Goal: Transaction & Acquisition: Purchase product/service

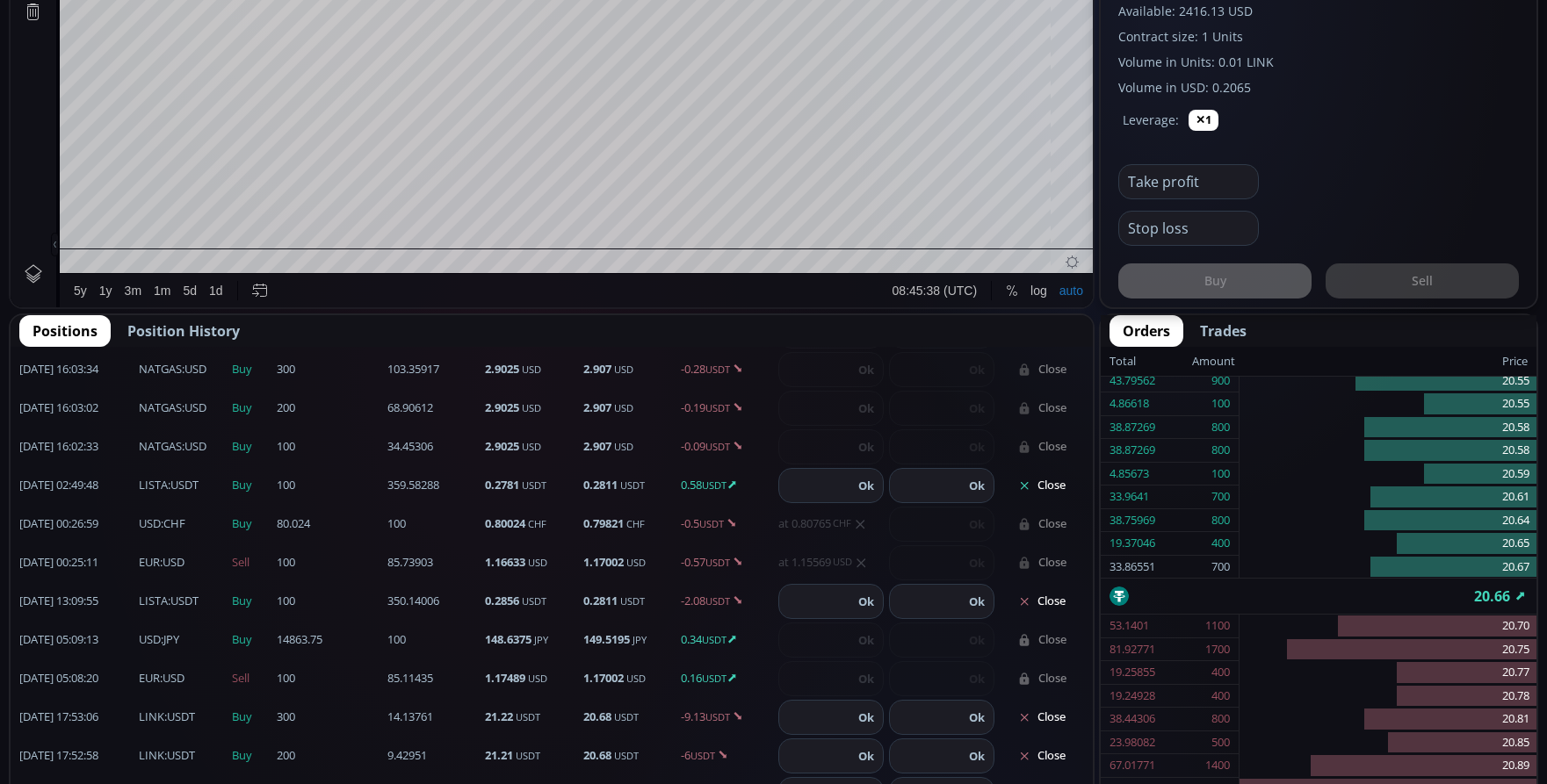
scroll to position [790, 0]
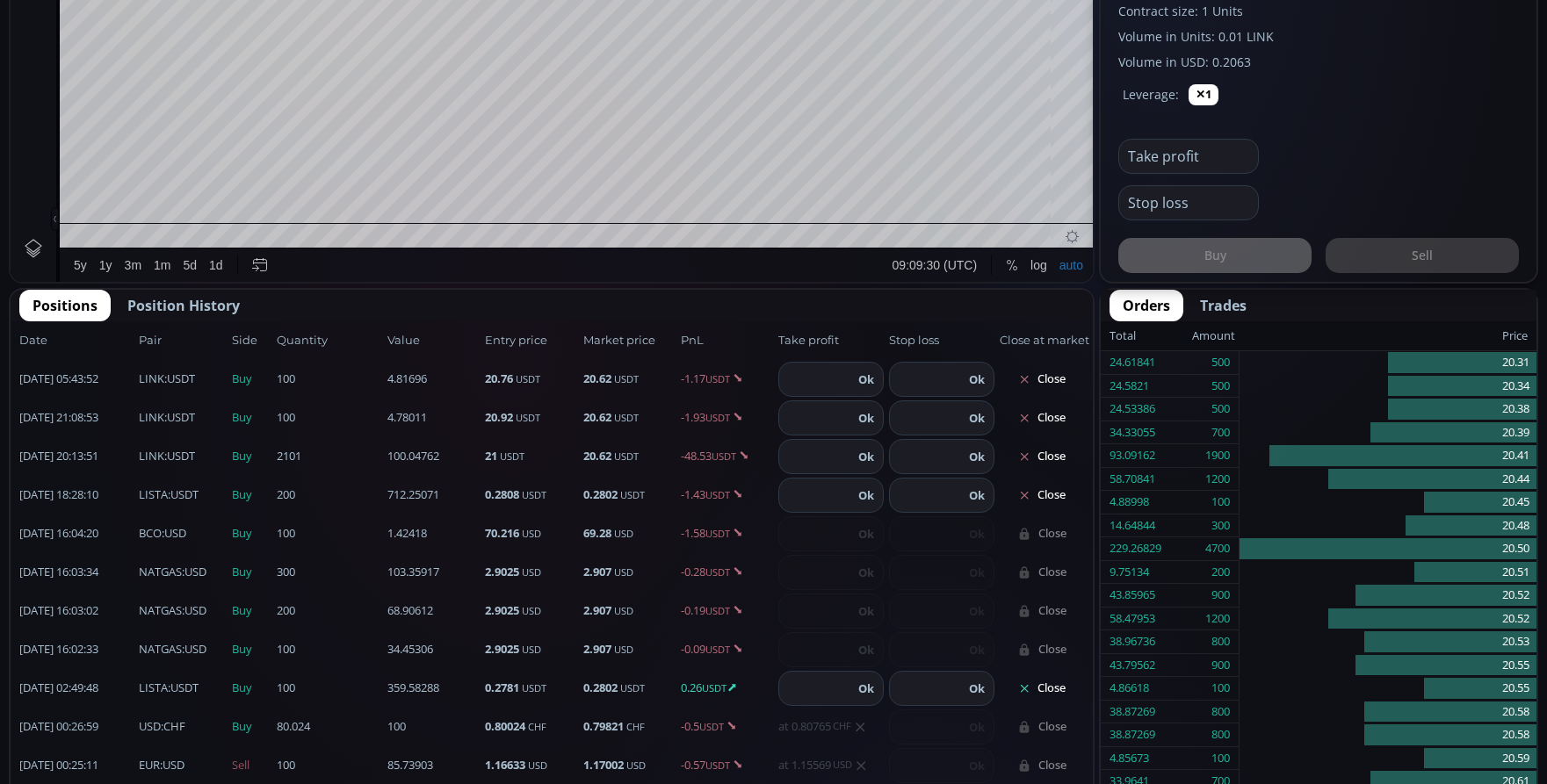
scroll to position [228, 0]
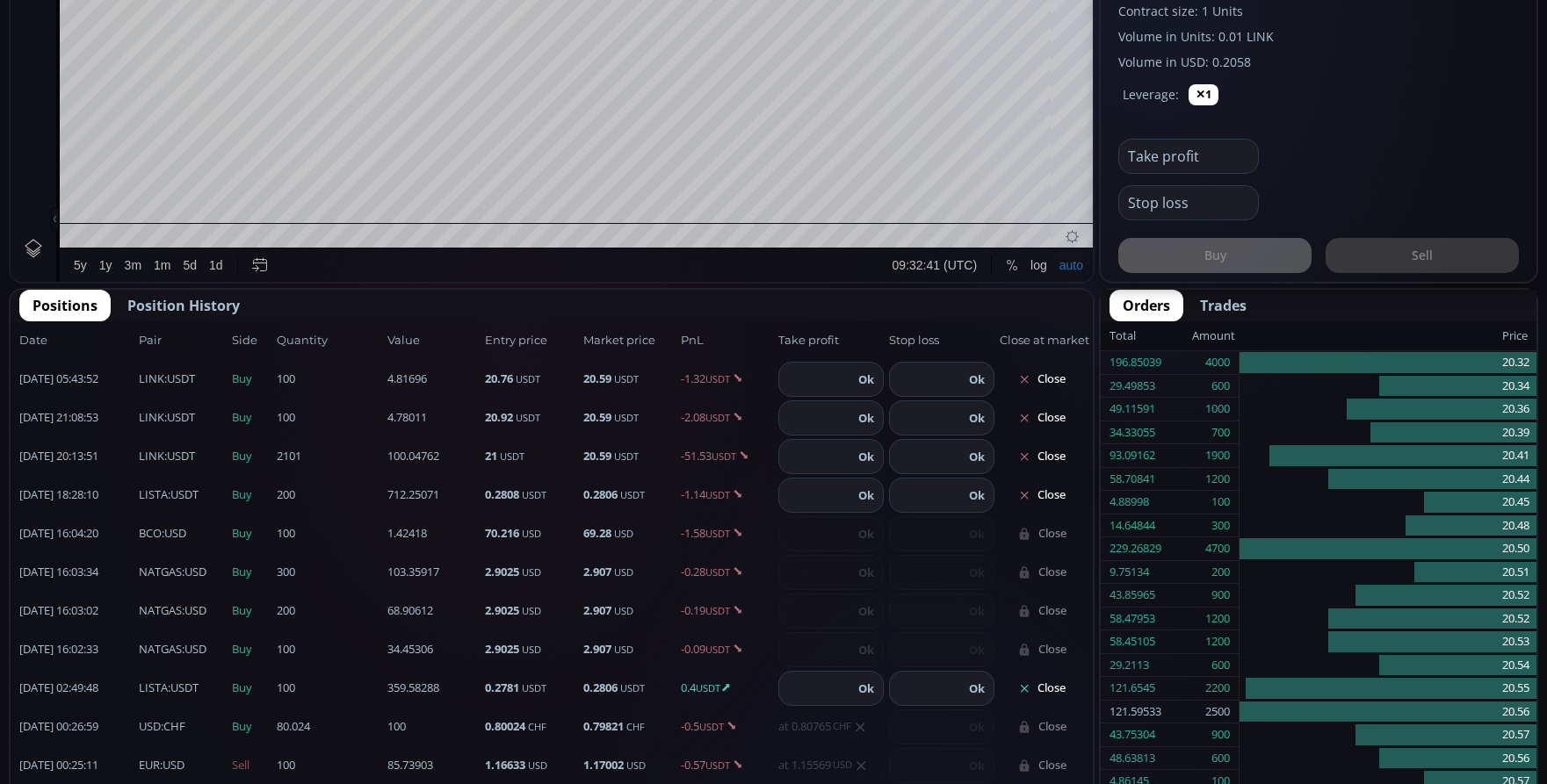
scroll to position [228, 0]
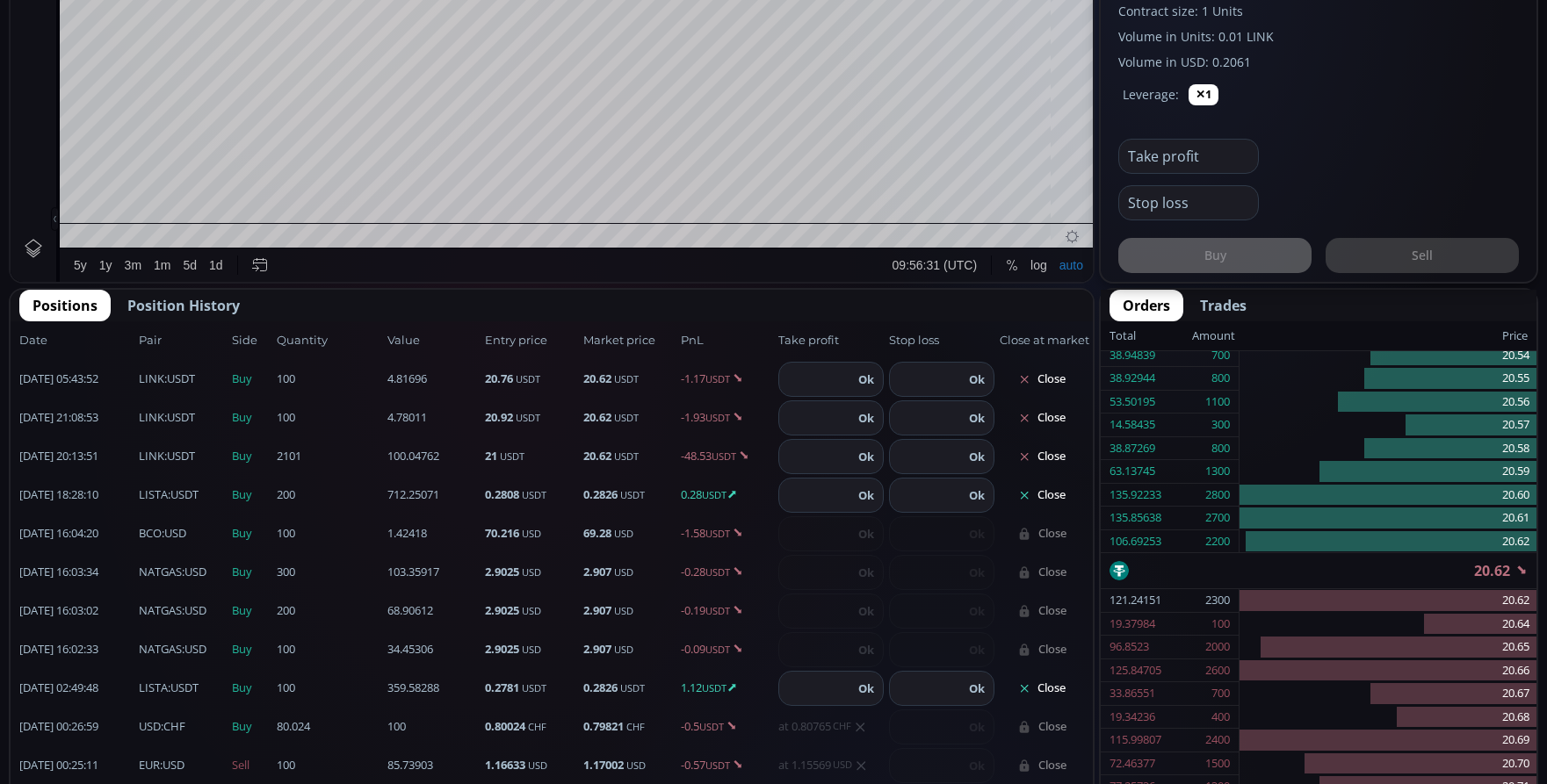
scroll to position [228, 0]
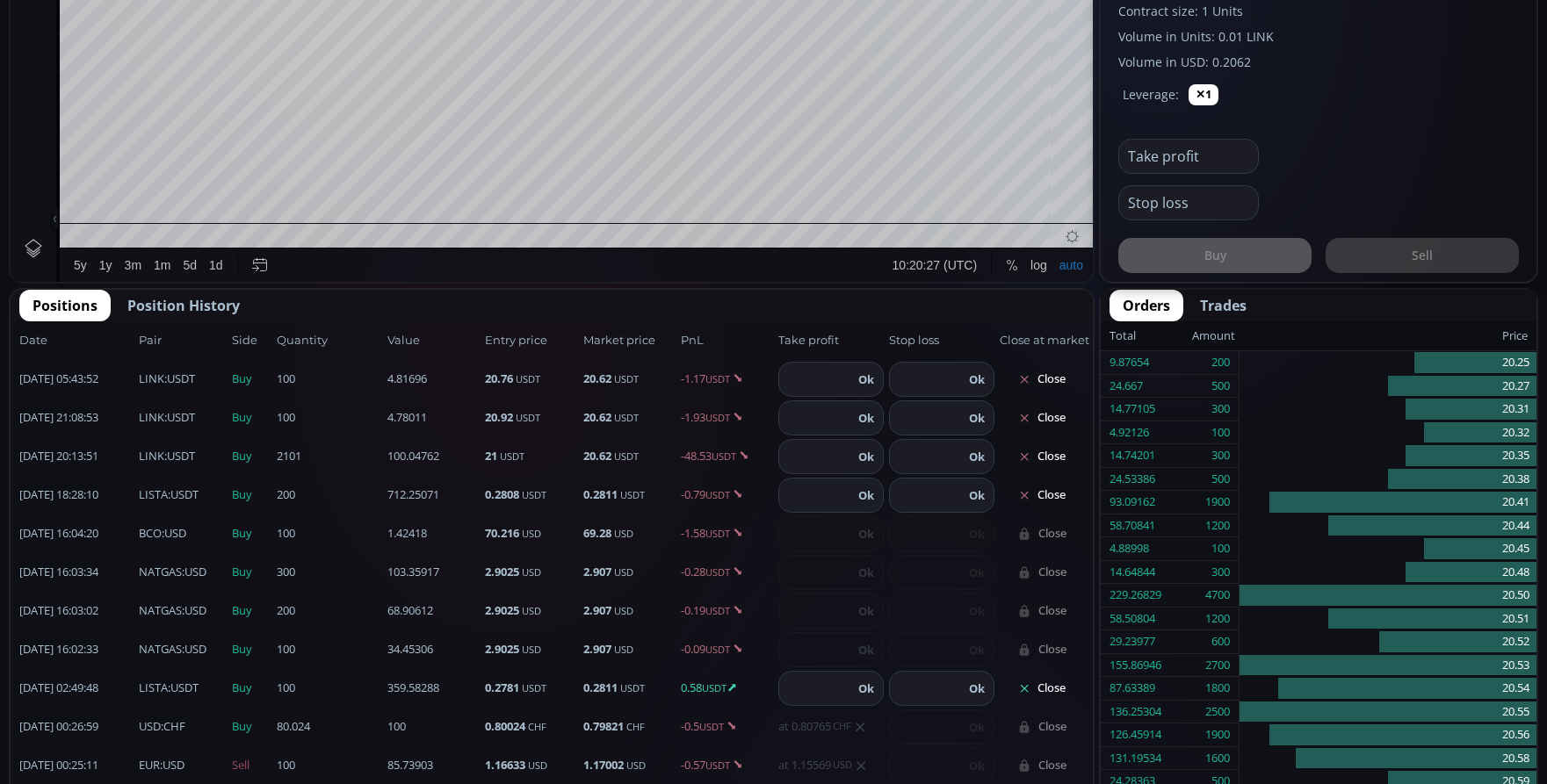
scroll to position [228, 0]
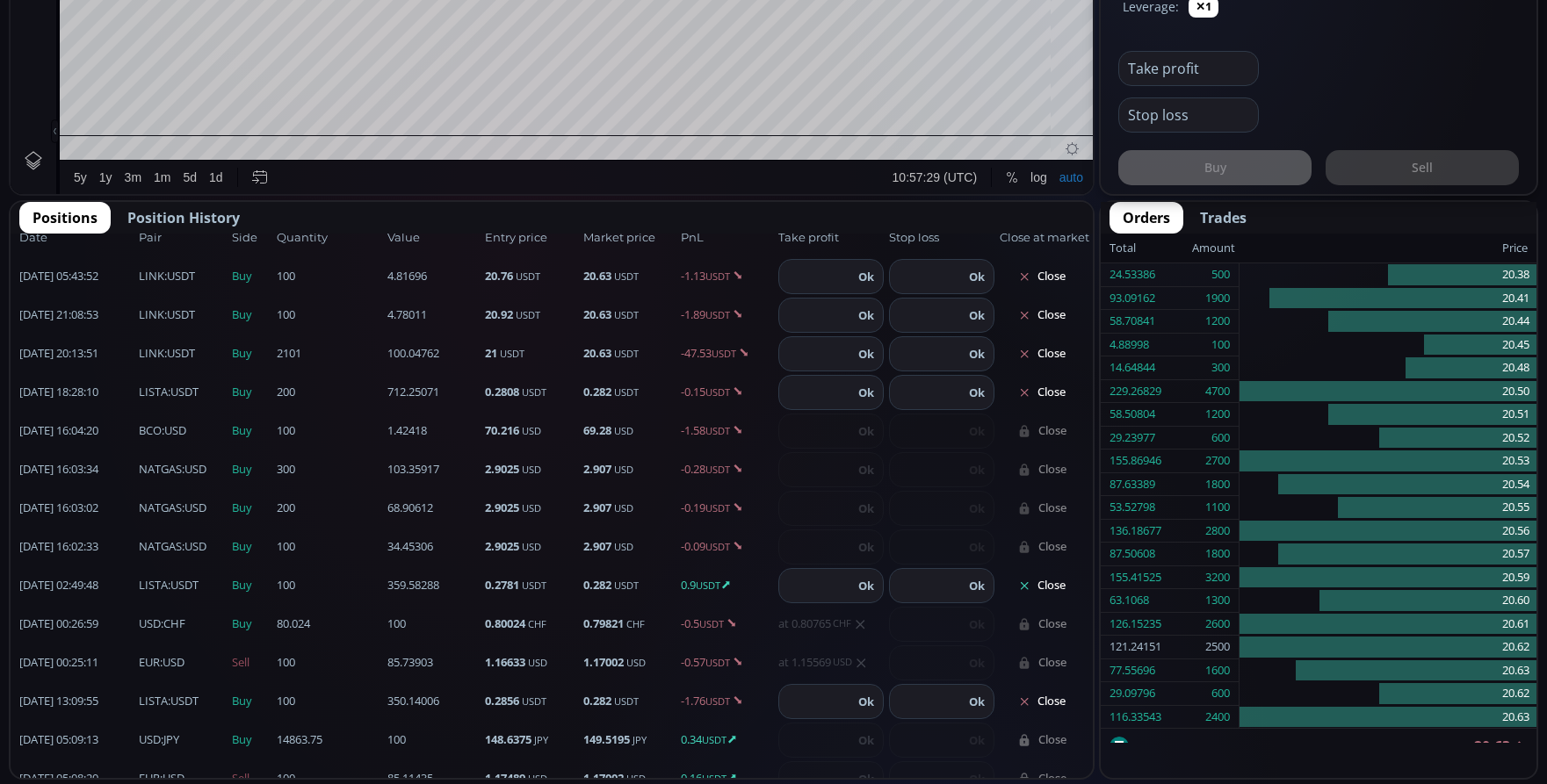
scroll to position [10, 0]
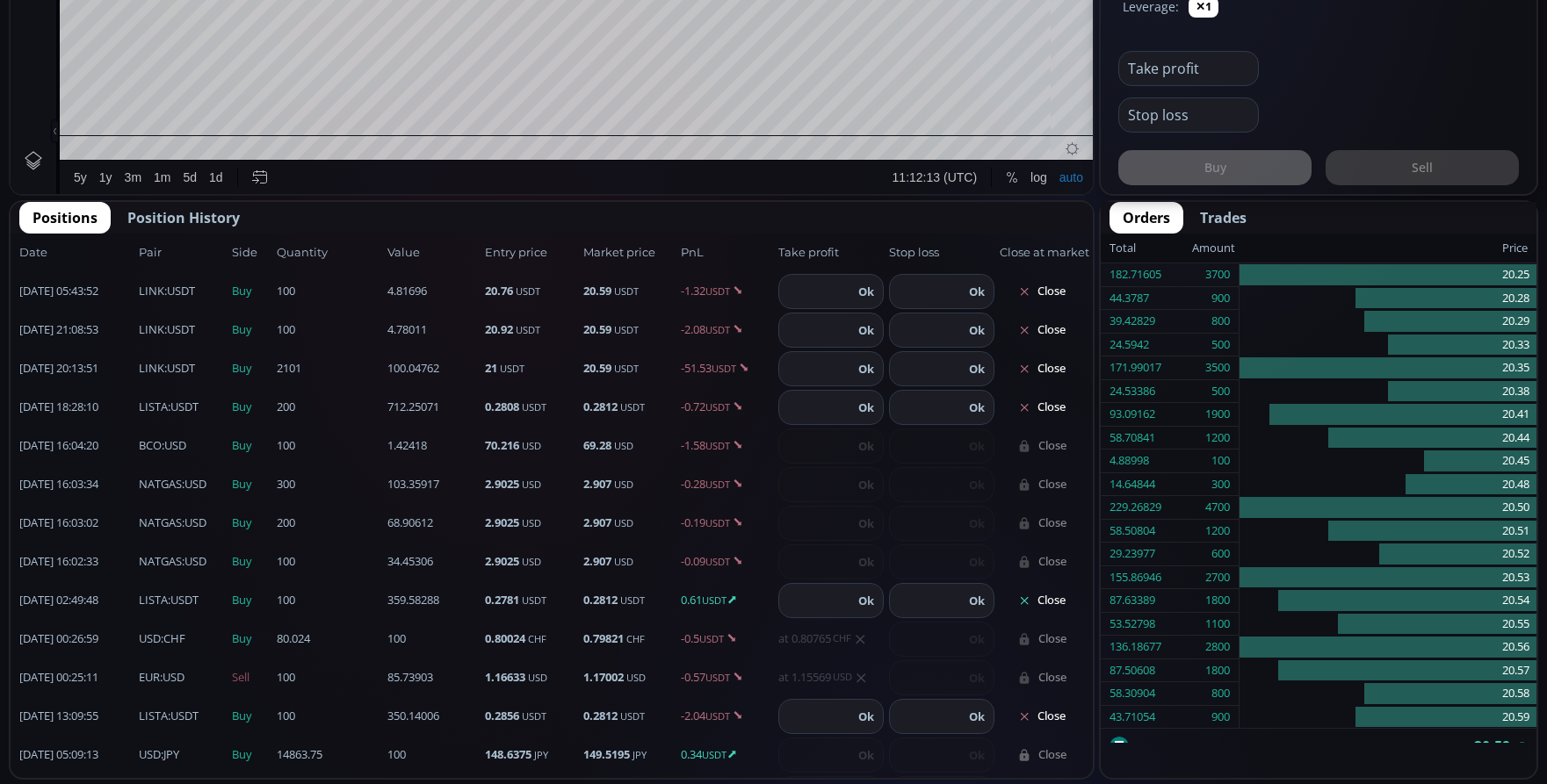
scroll to position [10, 0]
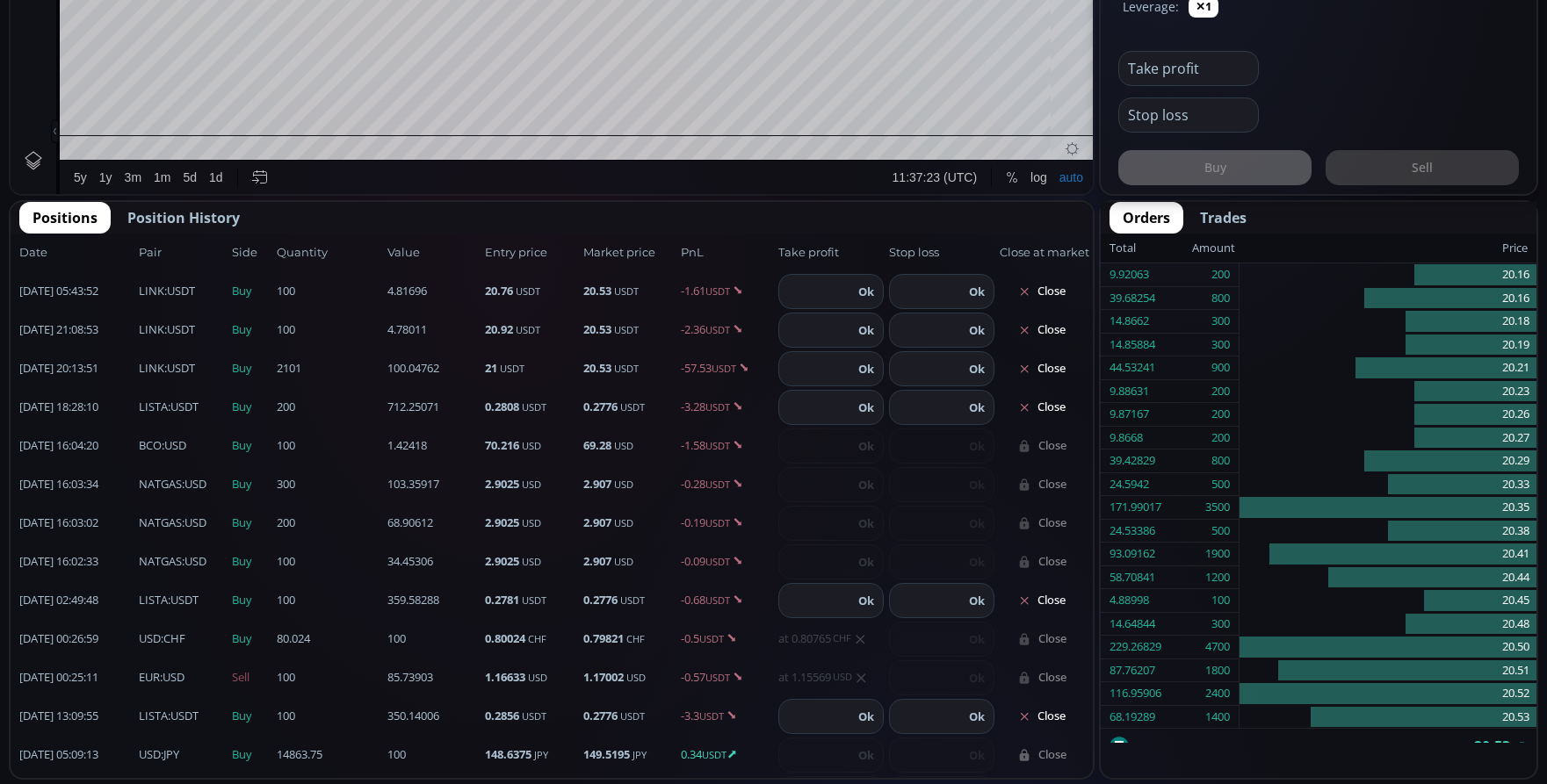
scroll to position [10, 0]
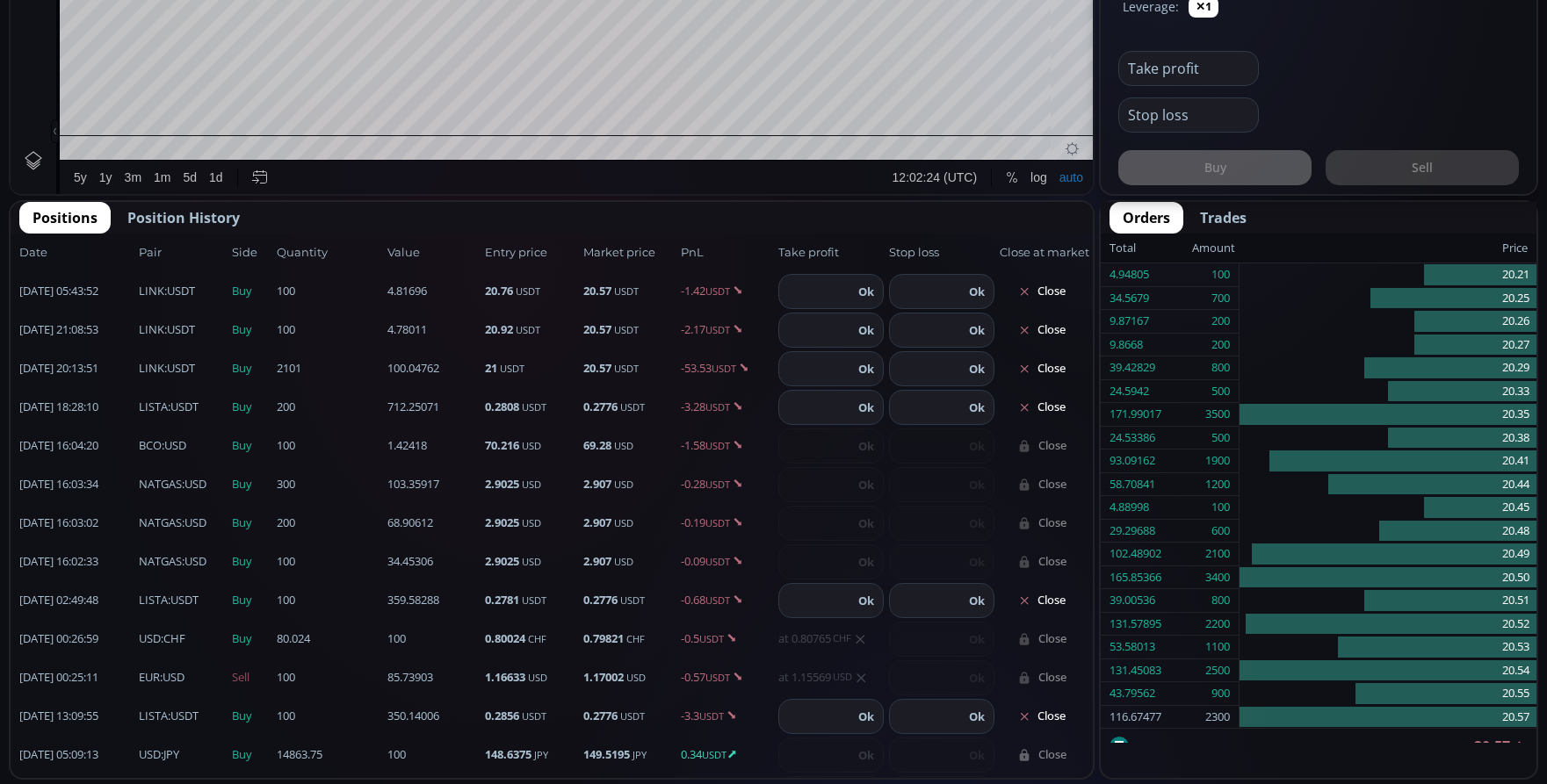
scroll to position [10, 0]
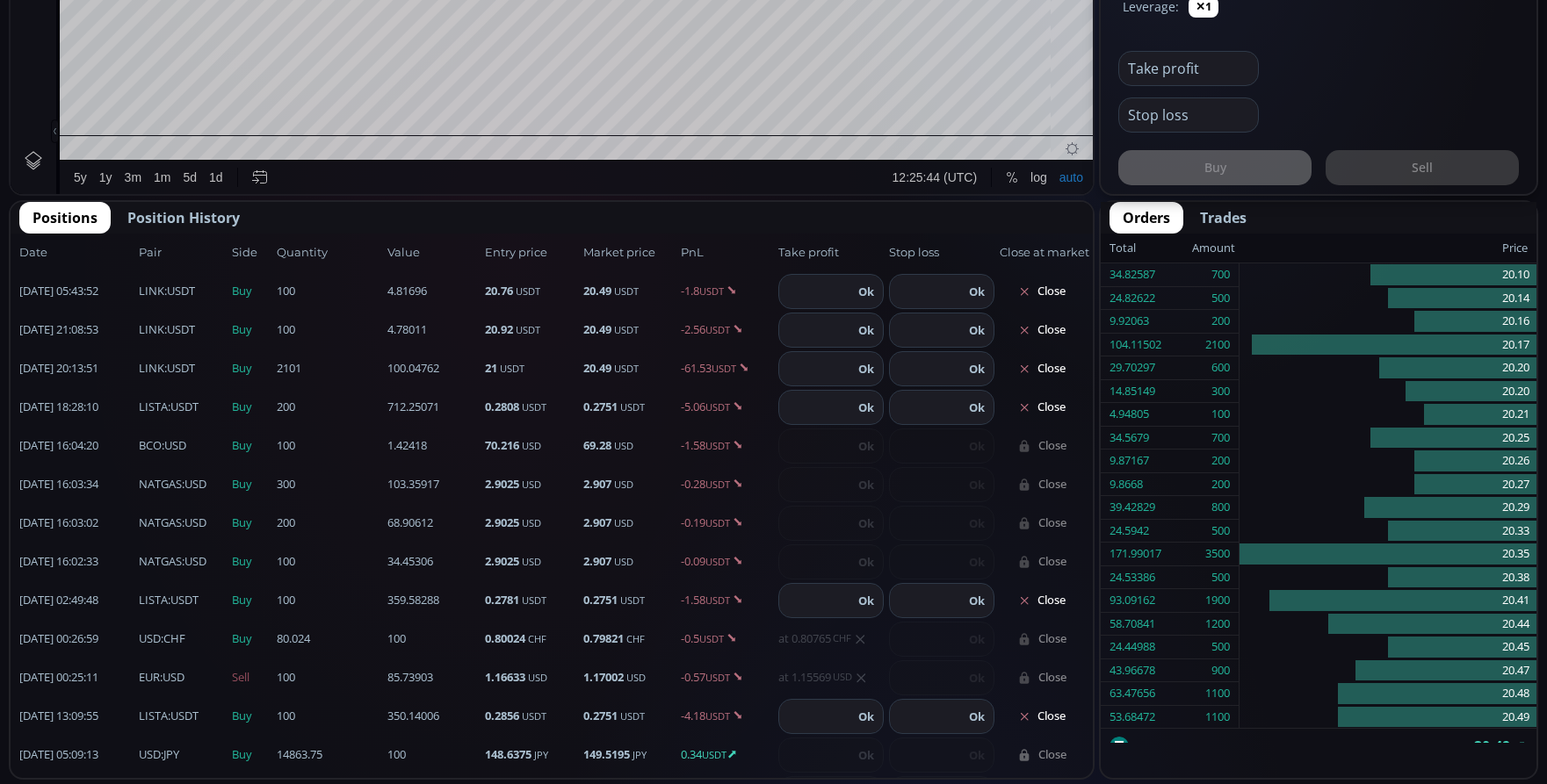
scroll to position [10, 0]
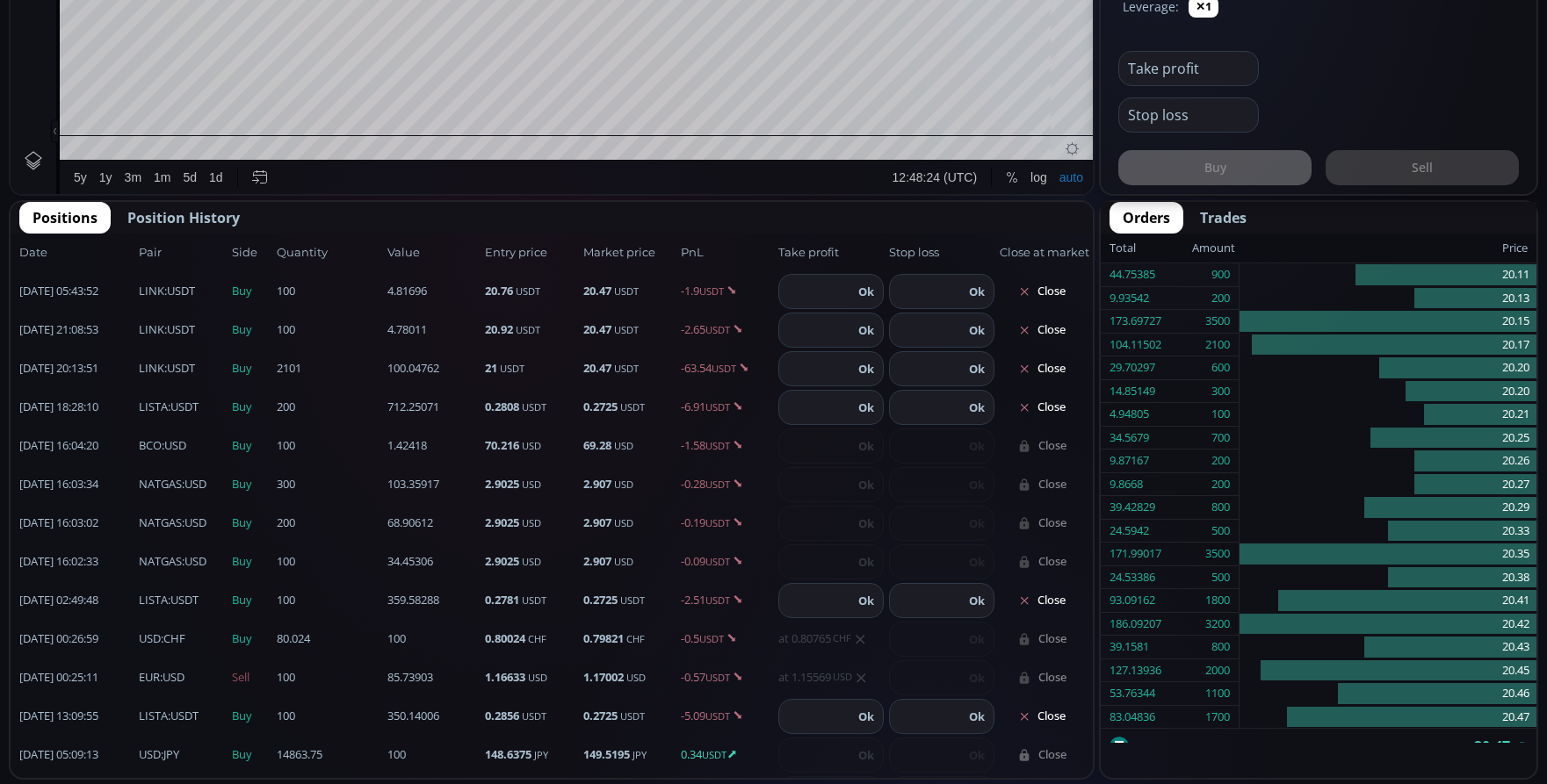
scroll to position [10, 0]
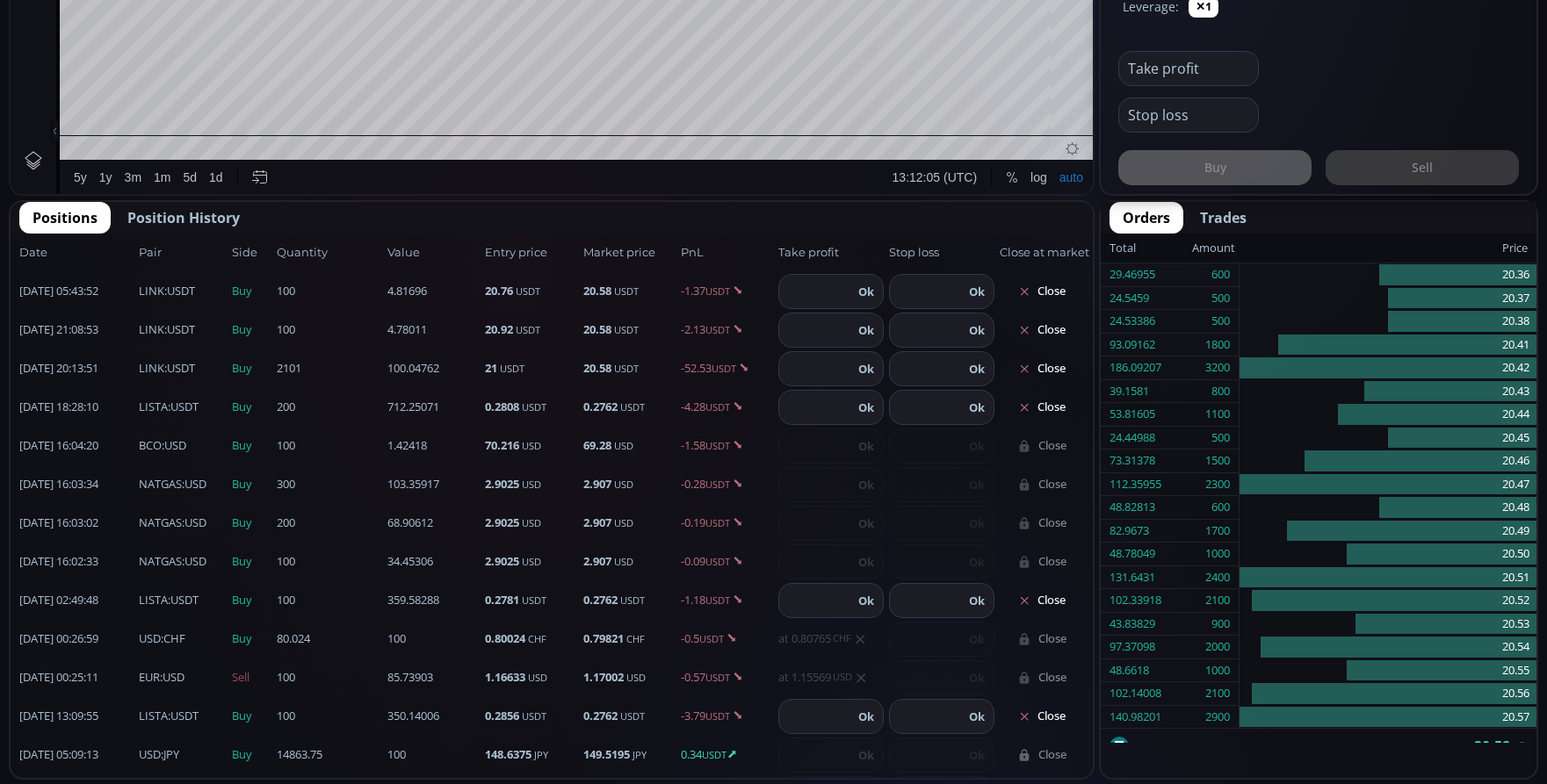
scroll to position [10, 0]
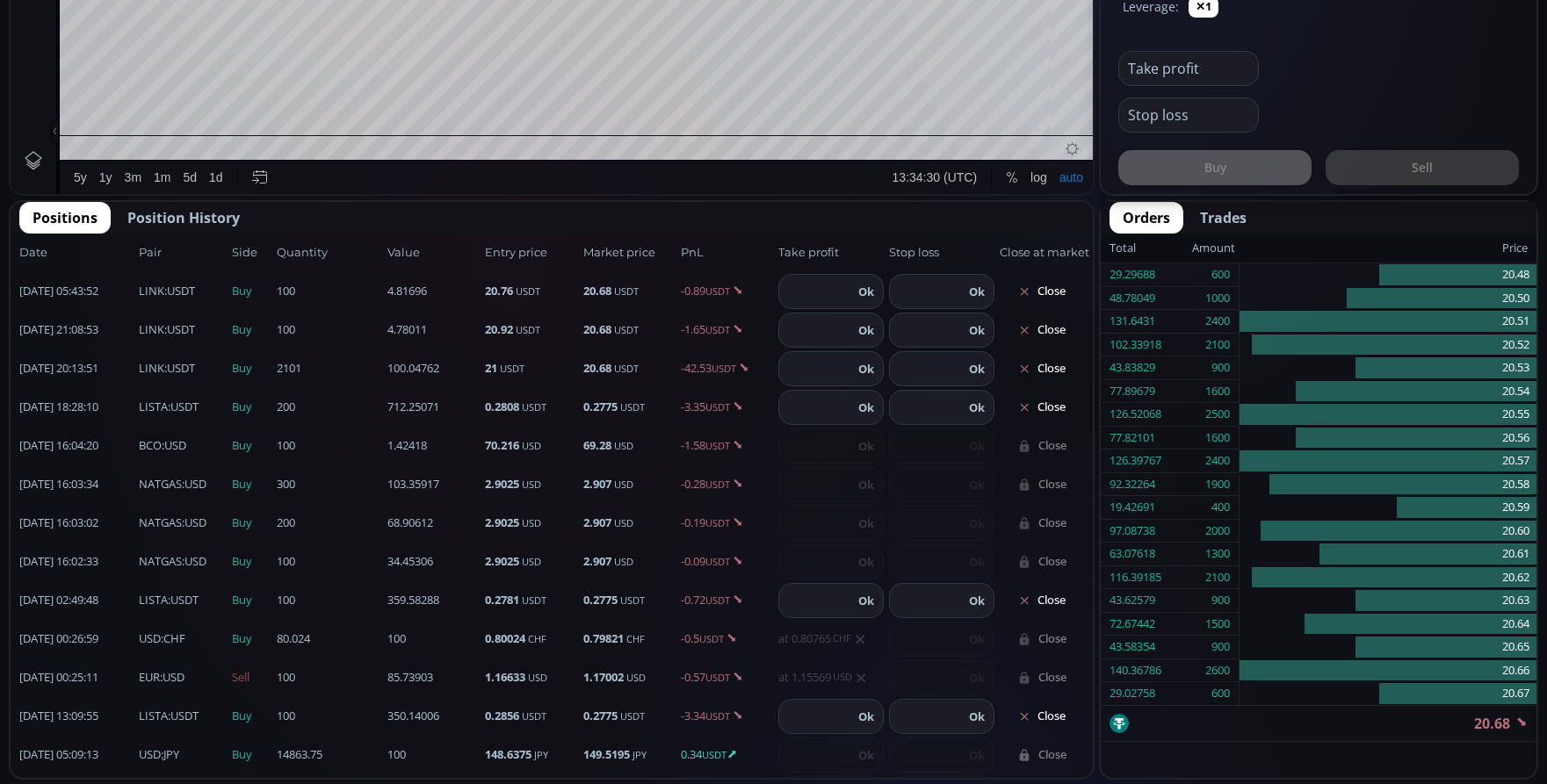
scroll to position [10, 0]
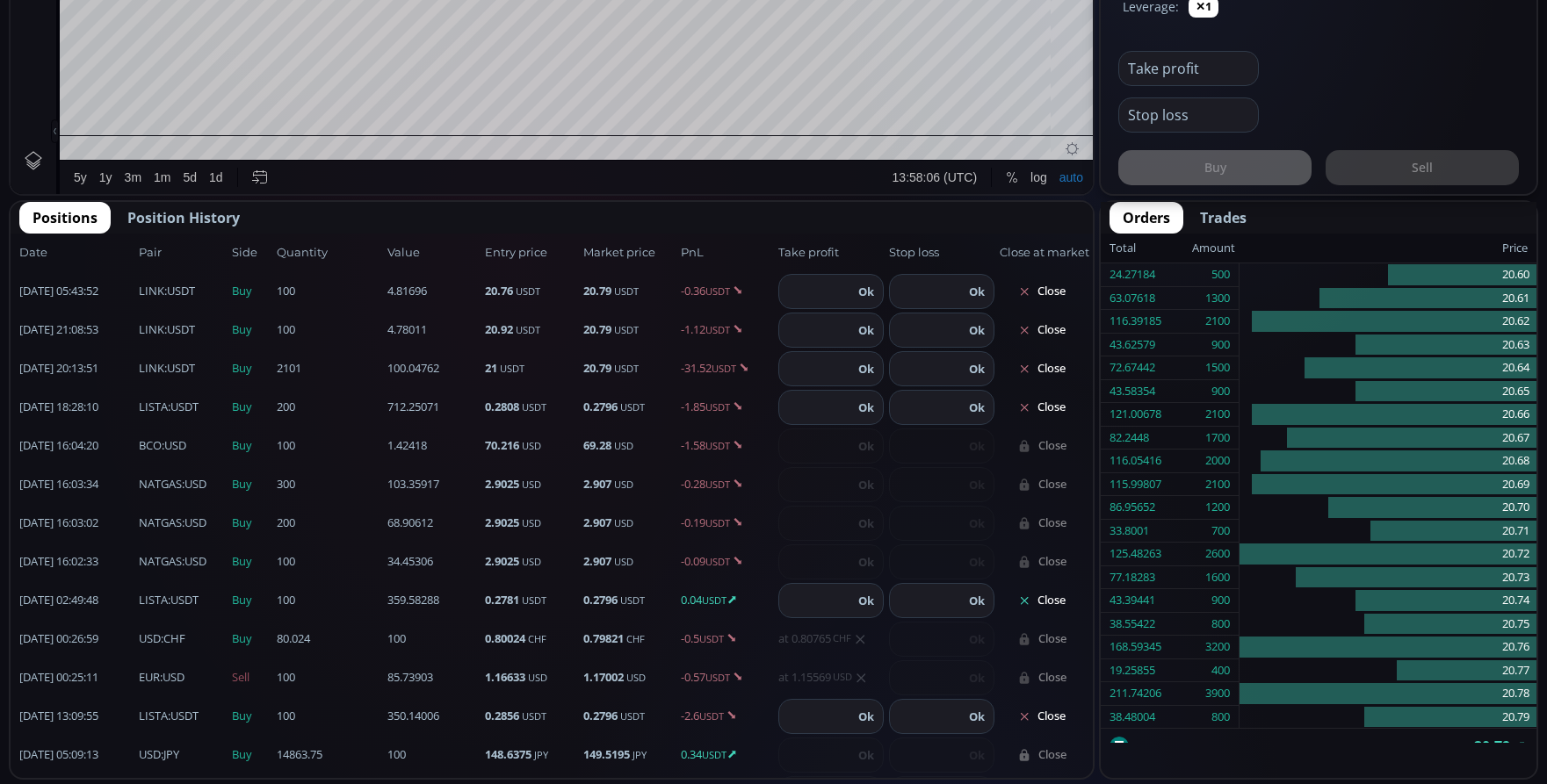
scroll to position [10, 0]
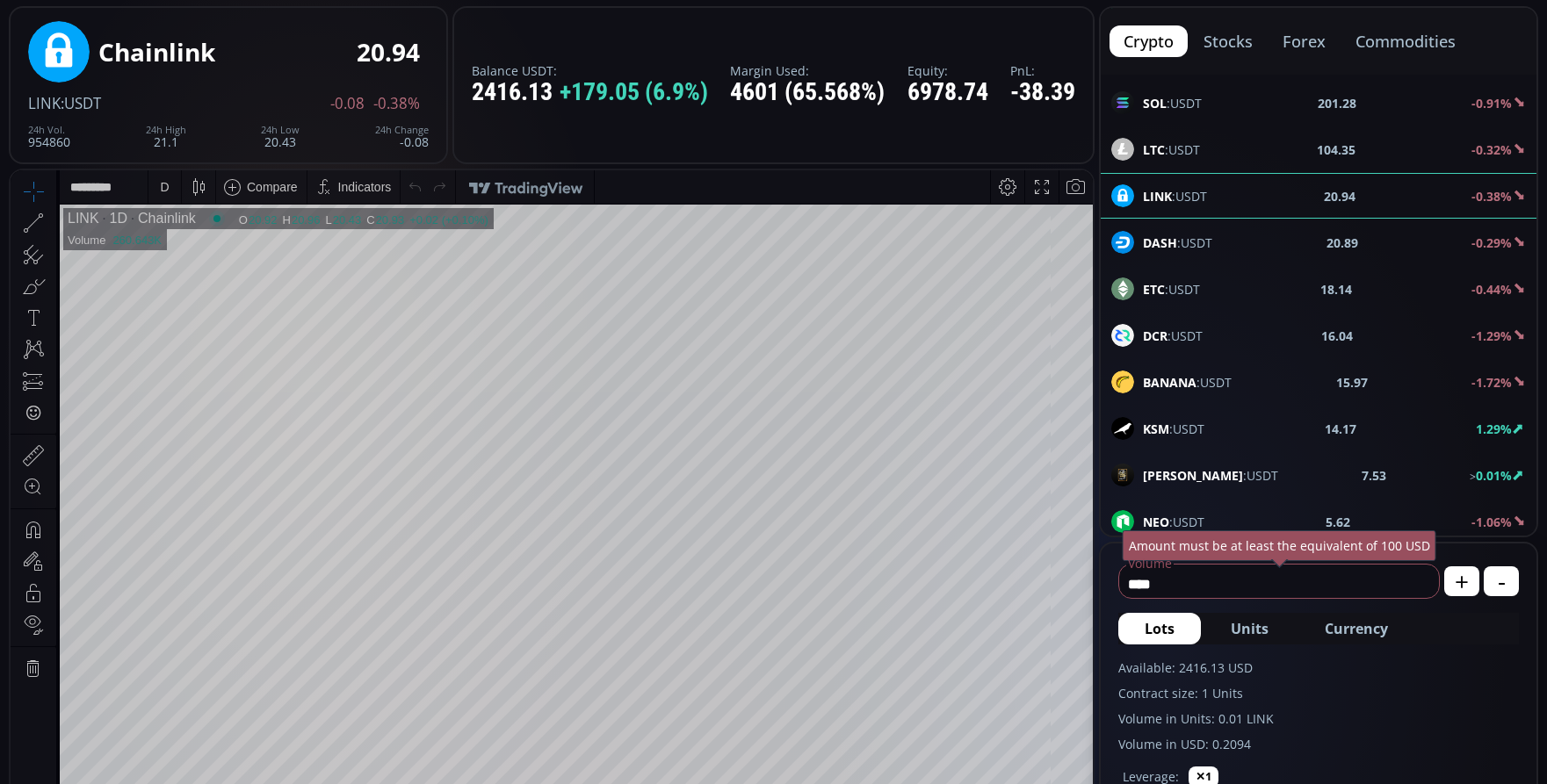
scroll to position [88, 0]
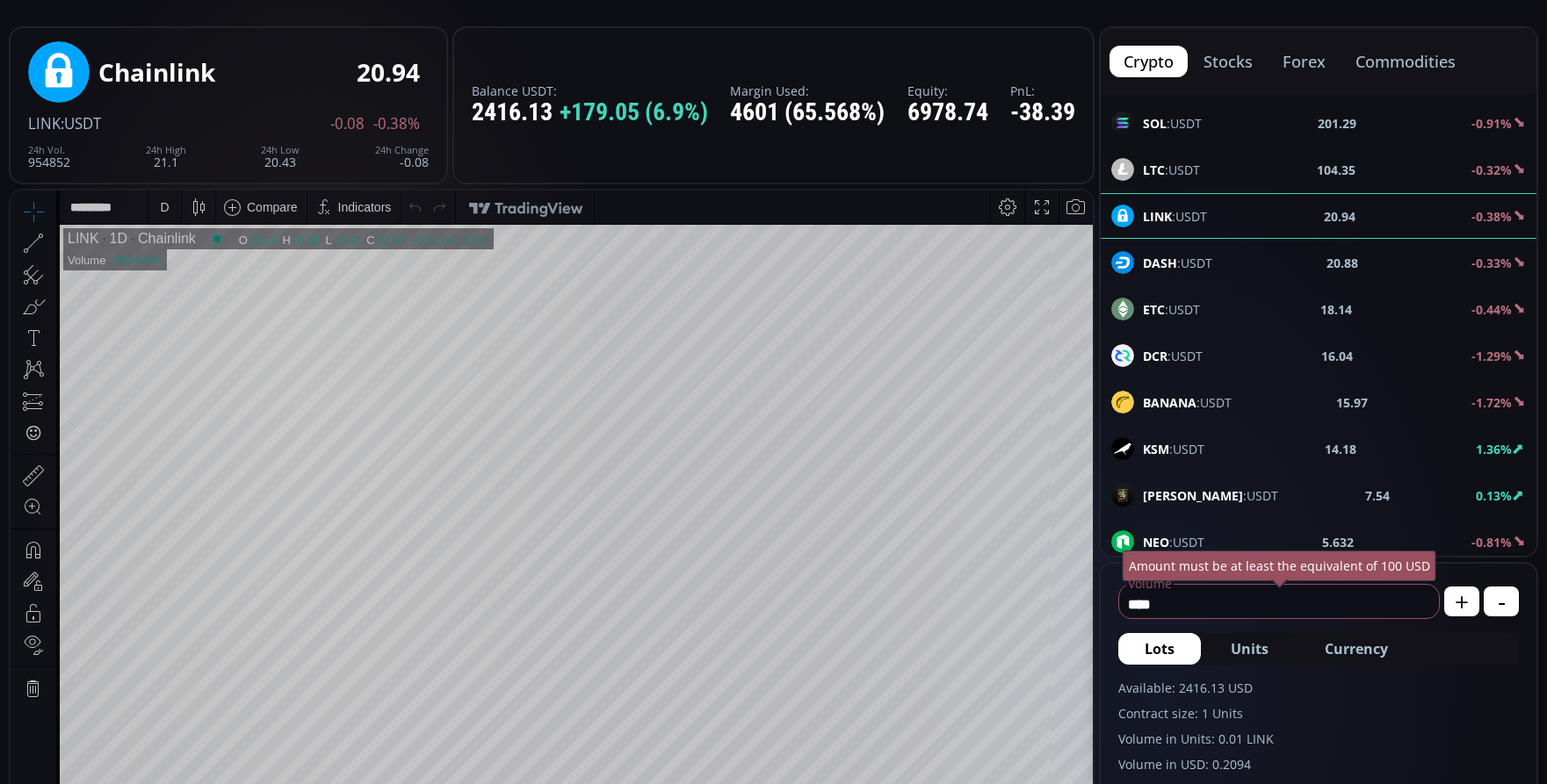
click at [175, 217] on div "D" at bounding box center [165, 207] width 32 height 33
click at [199, 262] on div "1 minute" at bounding box center [209, 271] width 123 height 28
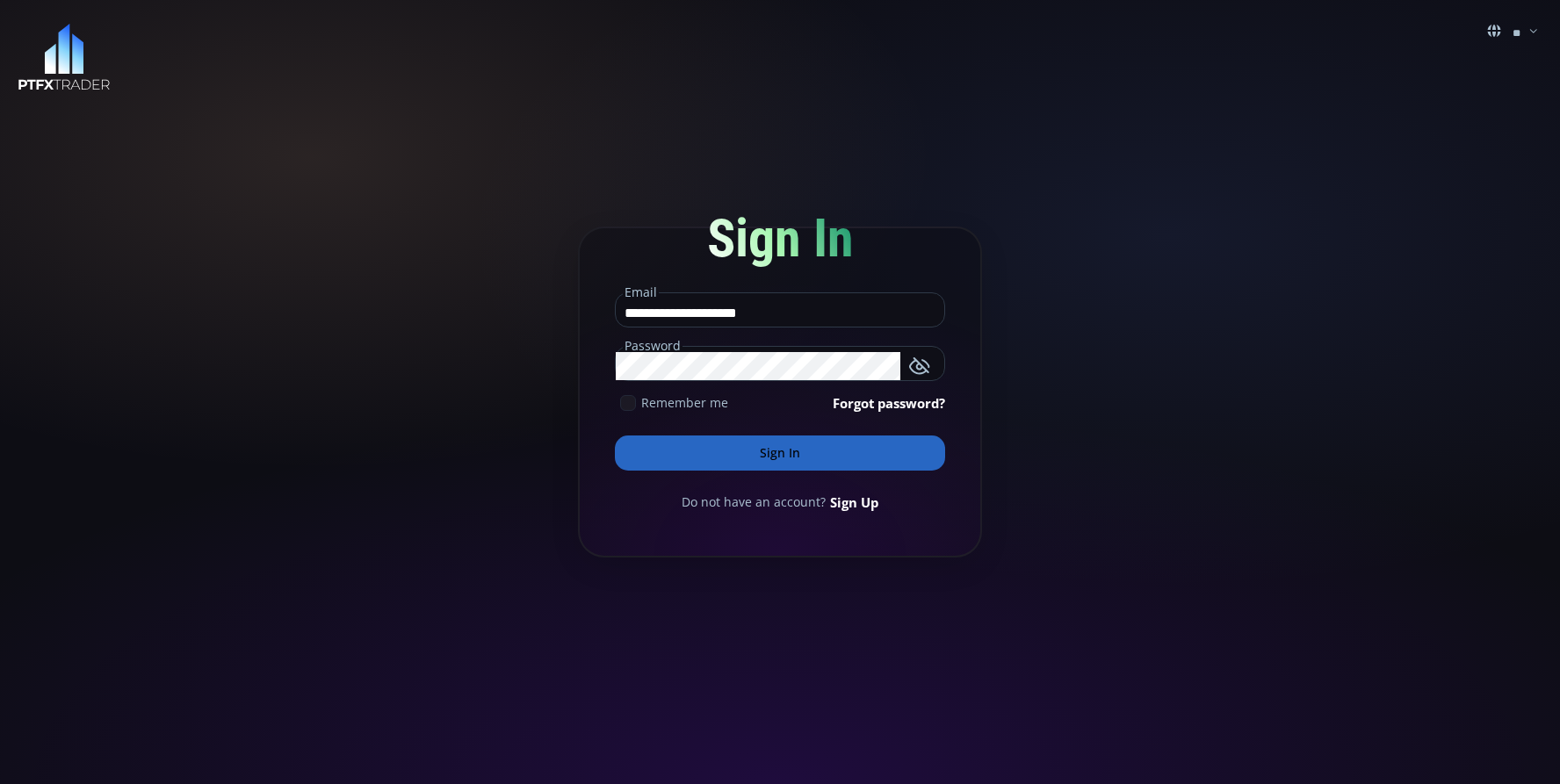
click at [831, 447] on button "Sign In" at bounding box center [780, 453] width 330 height 35
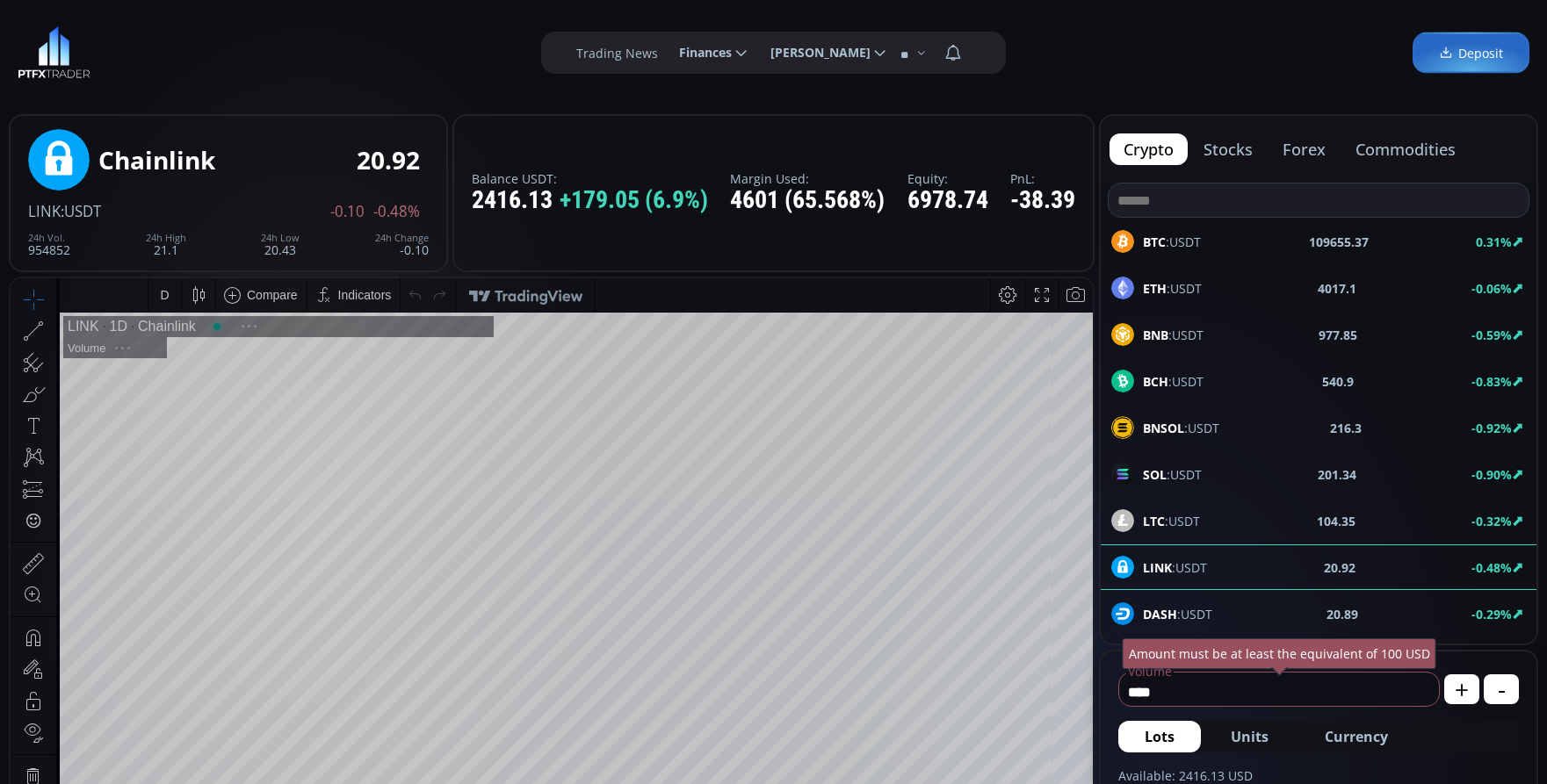
scroll to position [244, 0]
type input "*********"
click at [1046, 763] on tr "LINK 1D Chainlink O 20.92 H 20.96 L 20.43 C 20.93 20.93 +0.02 (+0.10%) 1 Volume…" at bounding box center [577, 662] width 1033 height 701
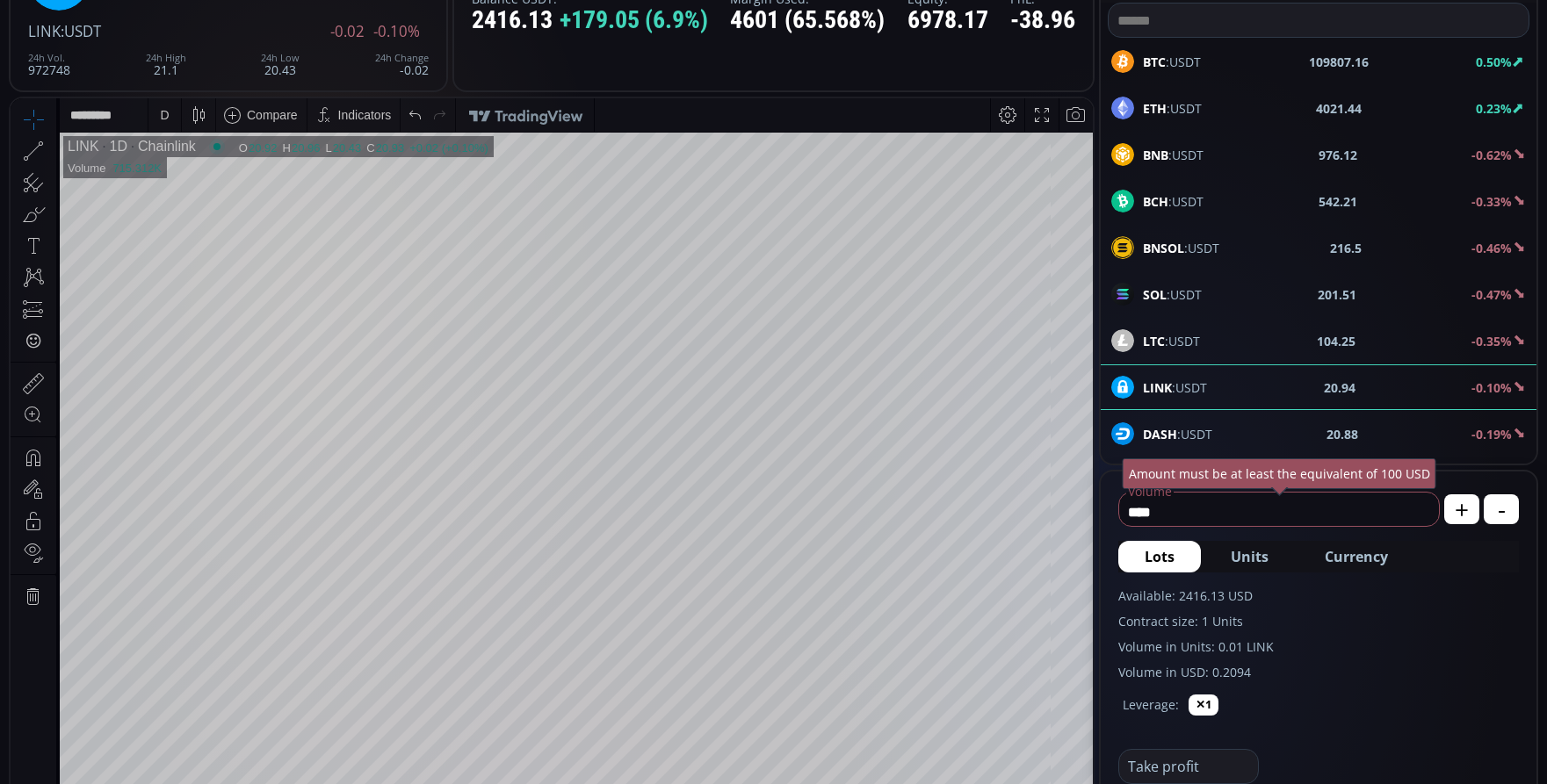
scroll to position [175, 0]
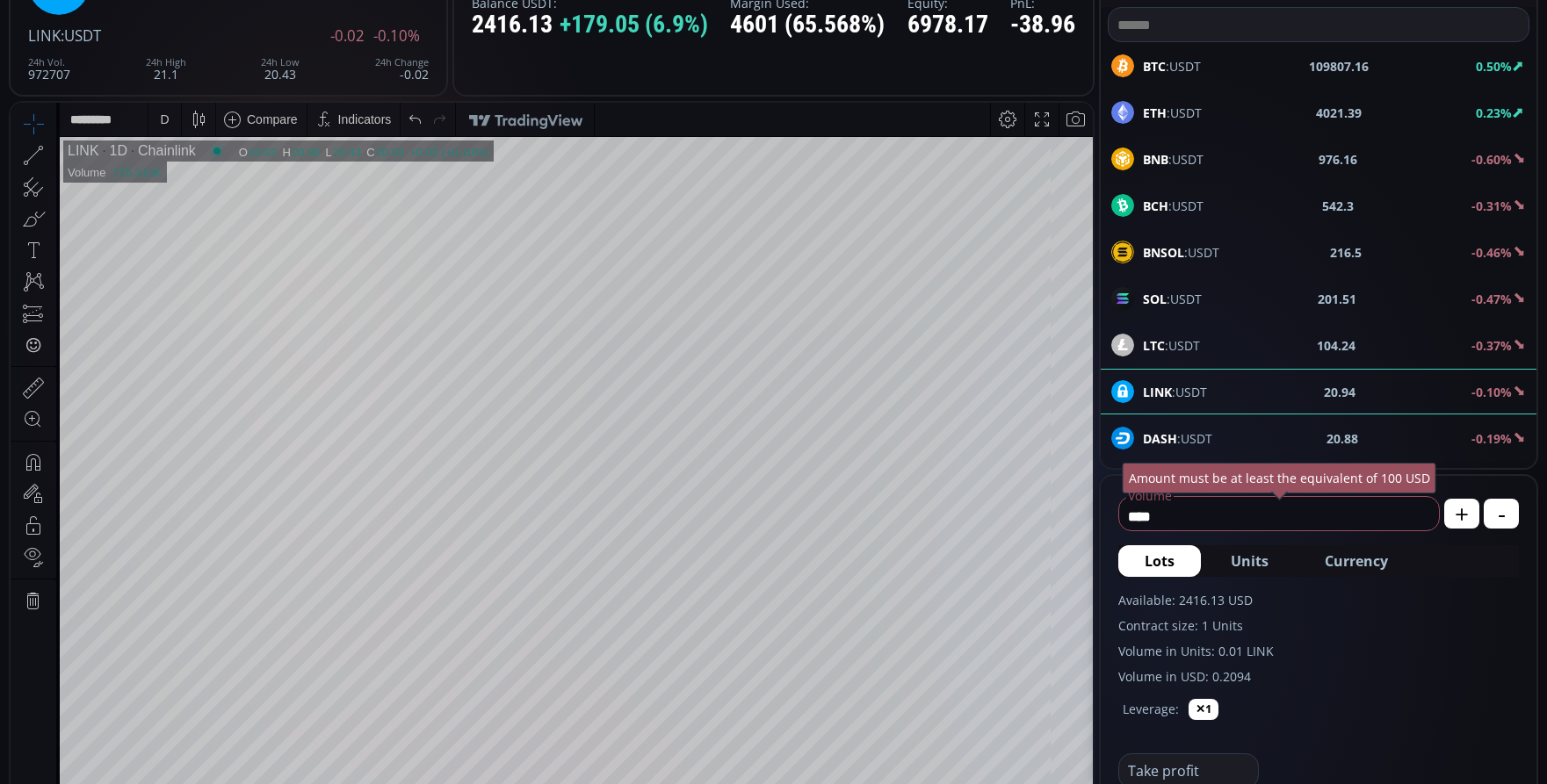
click at [173, 124] on div "D" at bounding box center [165, 119] width 32 height 33
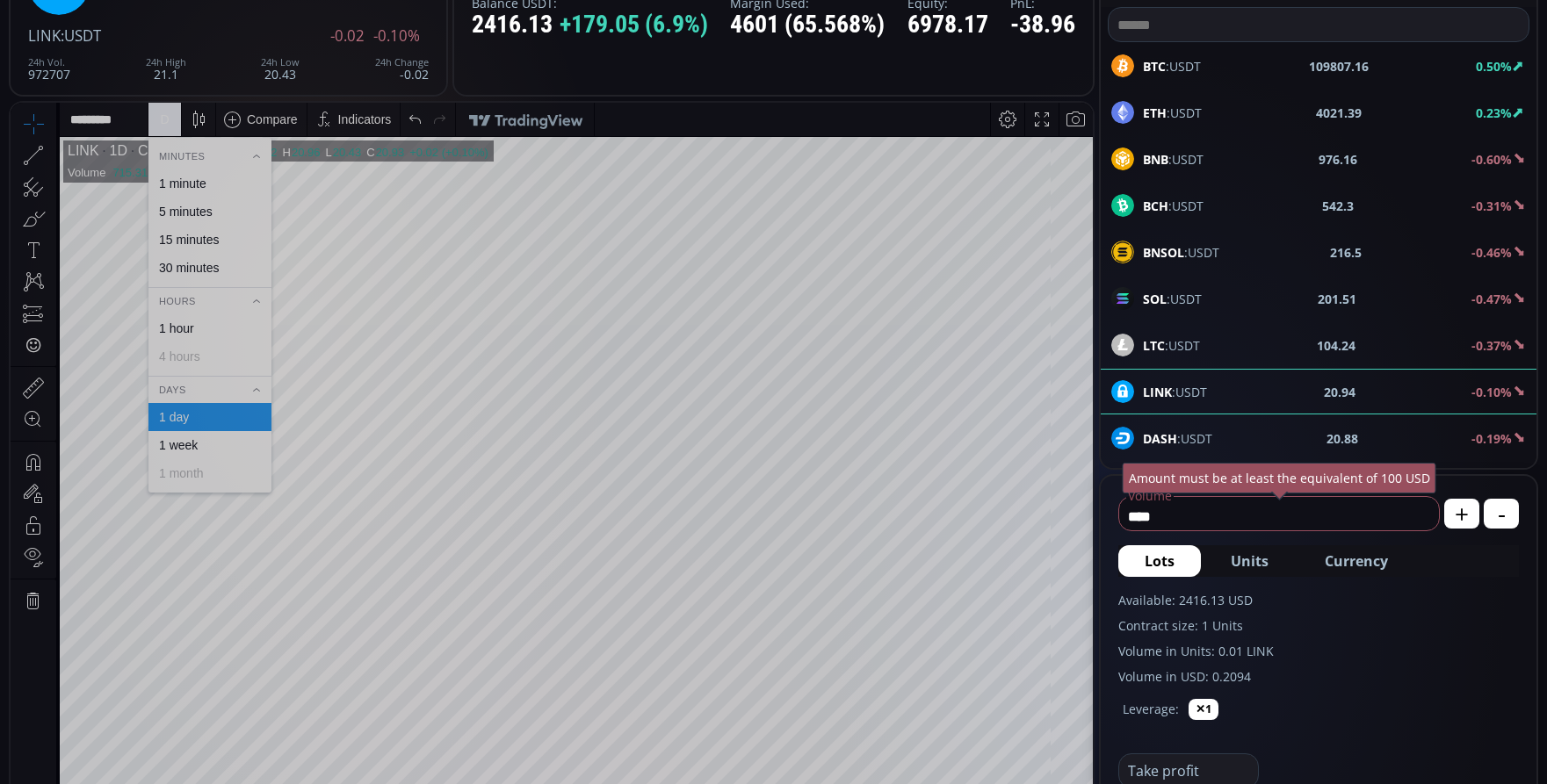
click at [192, 179] on div "1 minute" at bounding box center [183, 183] width 47 height 14
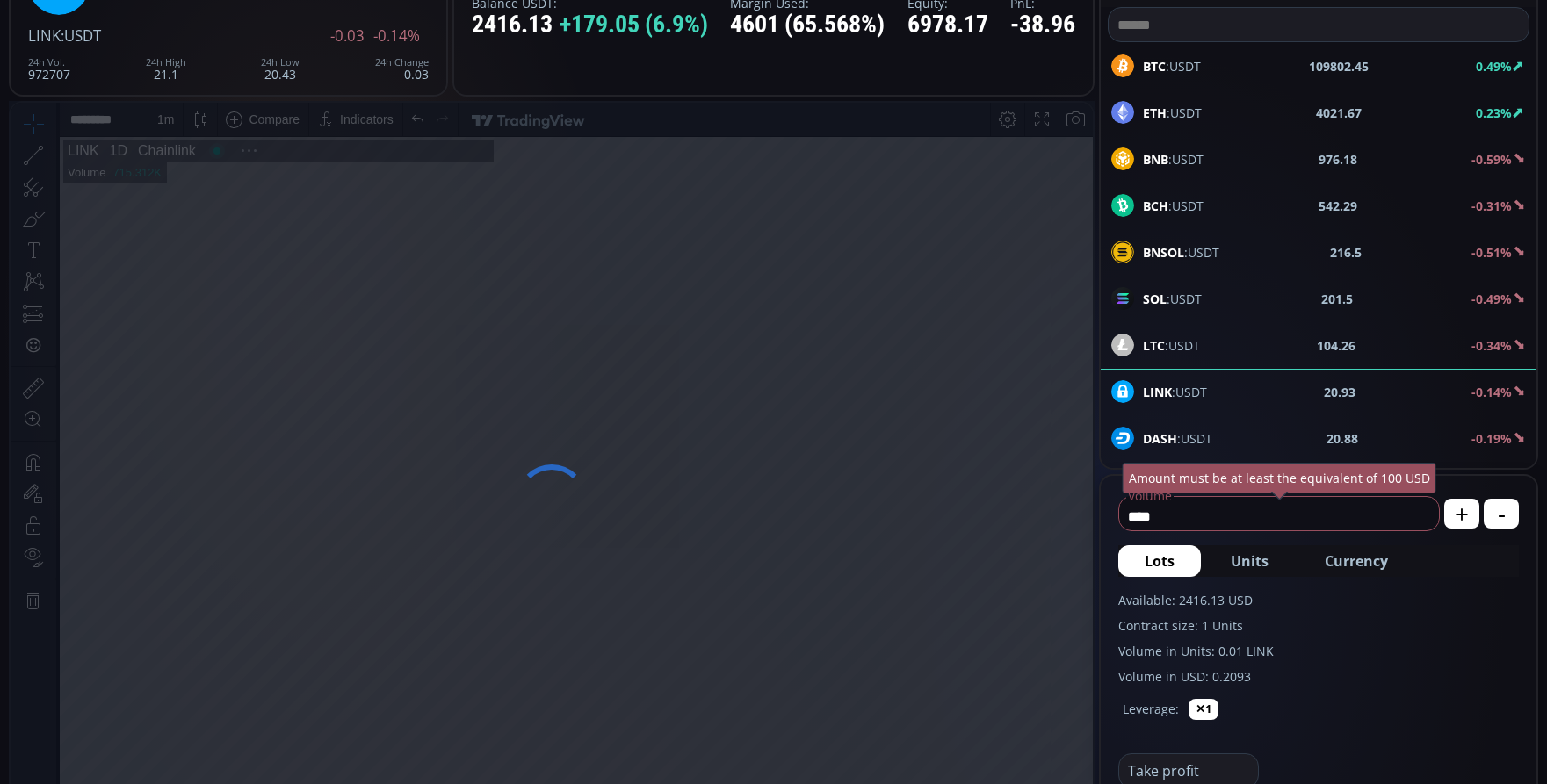
scroll to position [244, 0]
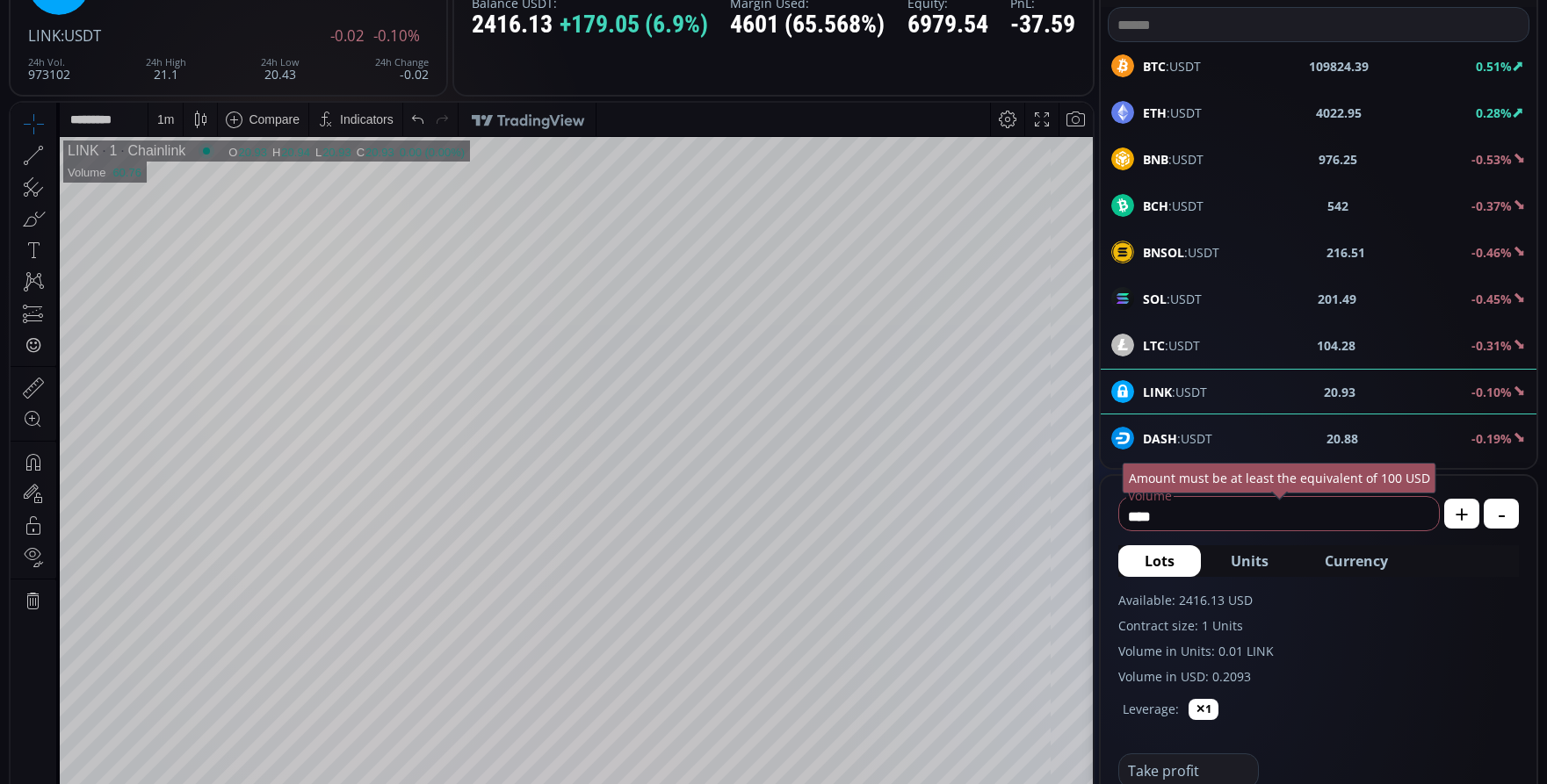
click at [1093, 199] on html "Date Range 5y 1y 3m 1m 5d 1d 14:51:28 (UTC) log auto LINK 1 Chainlink O 20.93 H…" at bounding box center [551, 499] width 1082 height 794
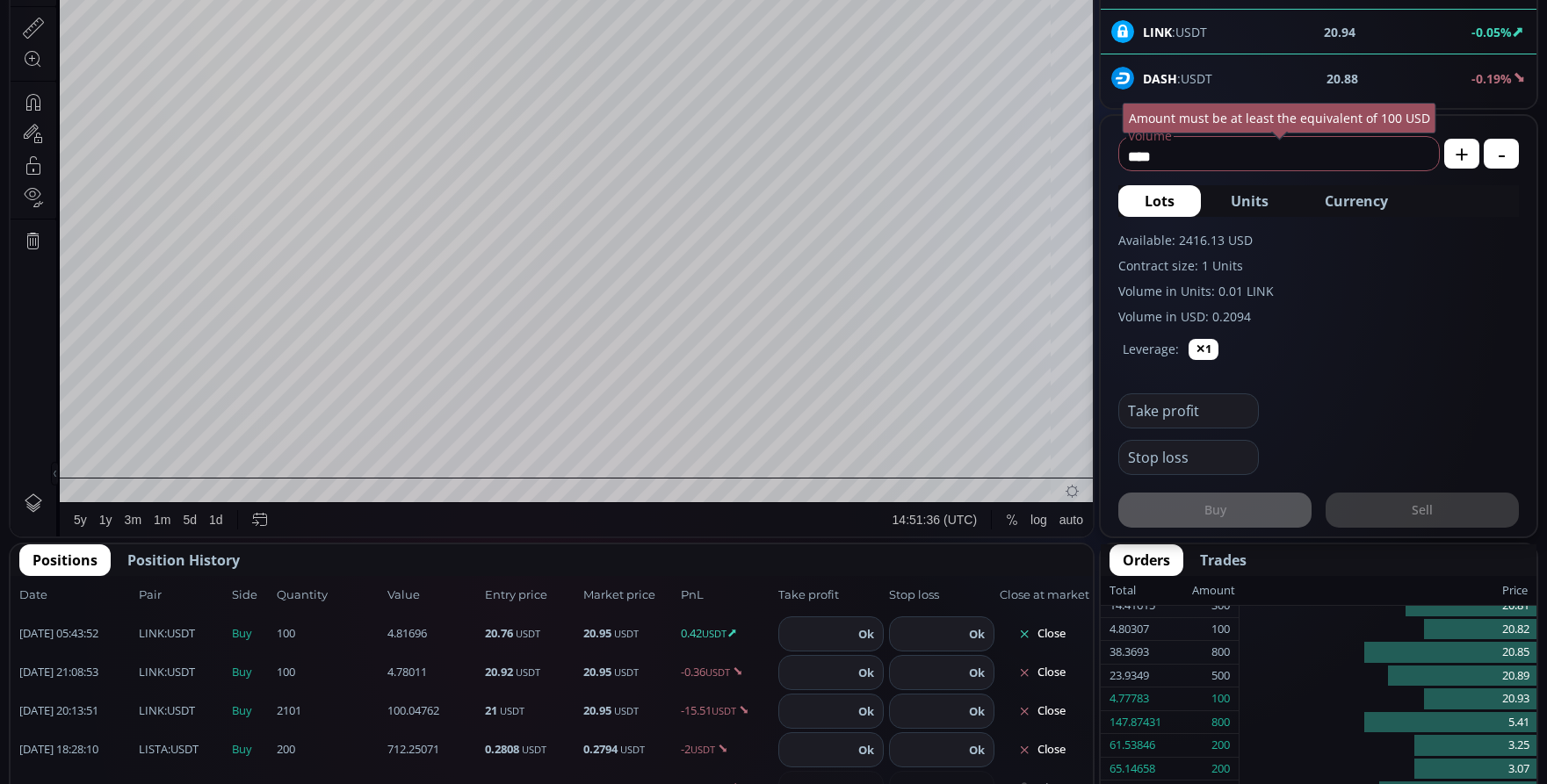
scroll to position [615, 0]
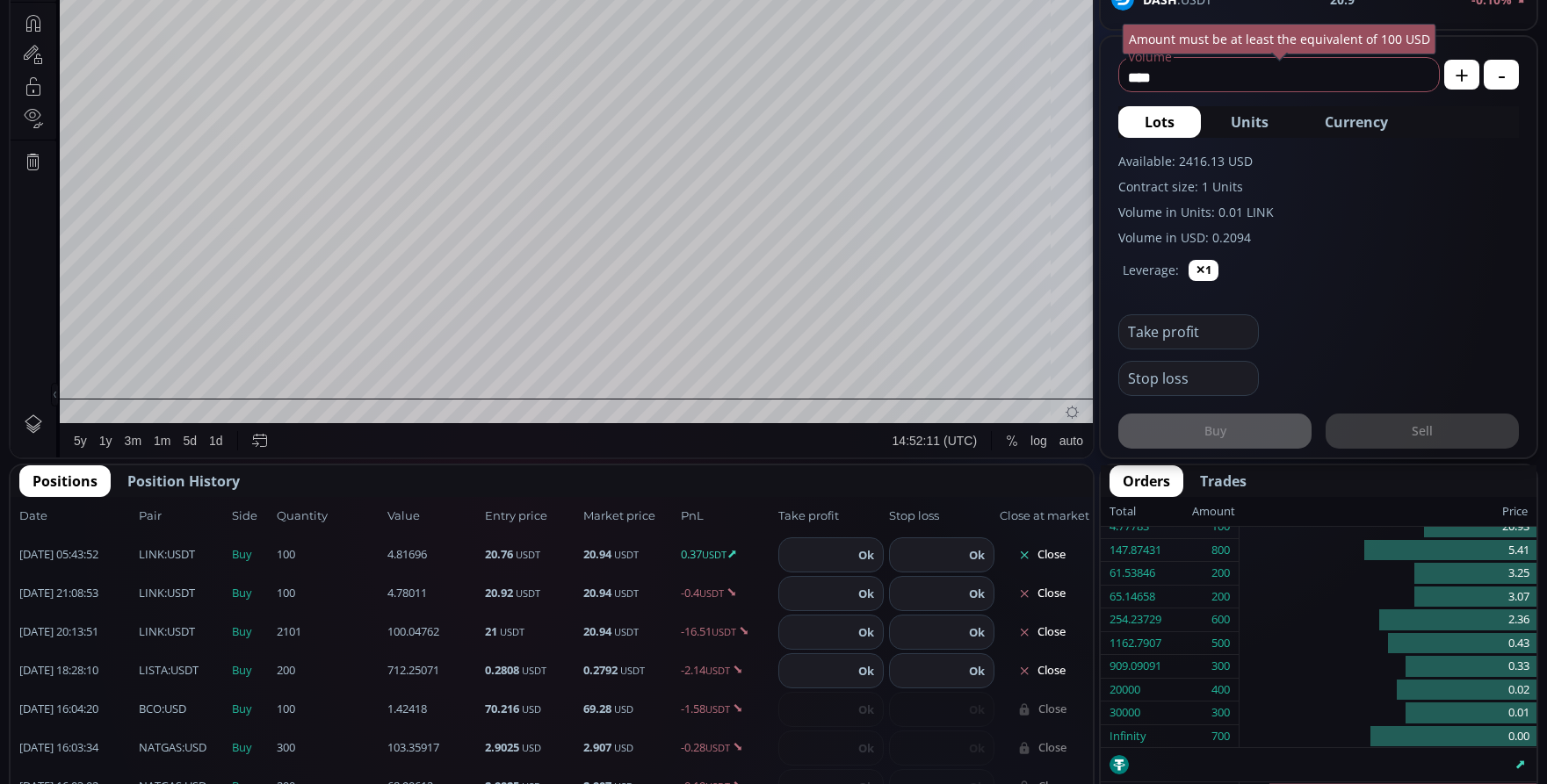
click at [1372, 124] on span "Currency" at bounding box center [1356, 123] width 64 height 21
type input "***"
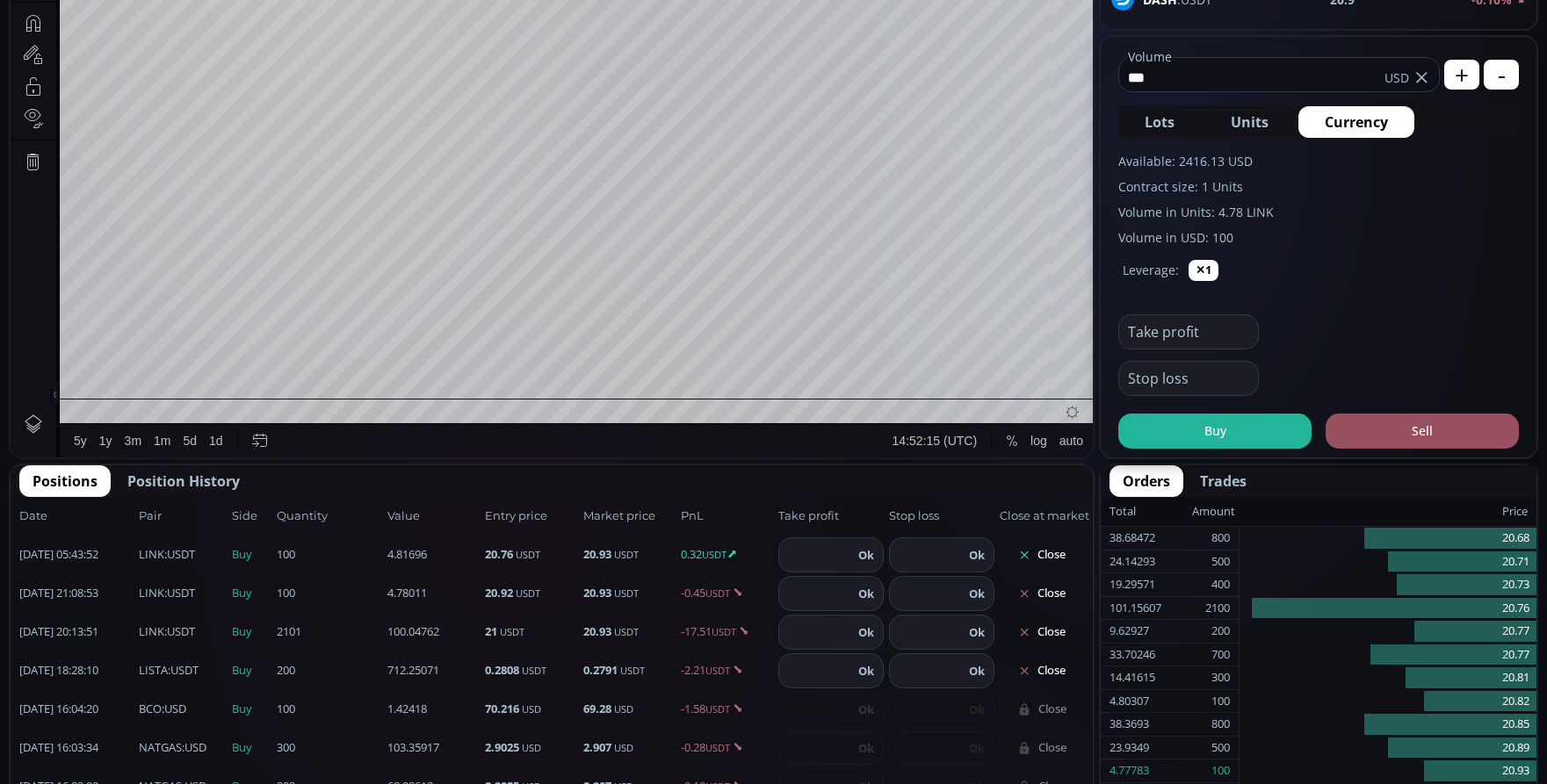
scroll to position [244, 0]
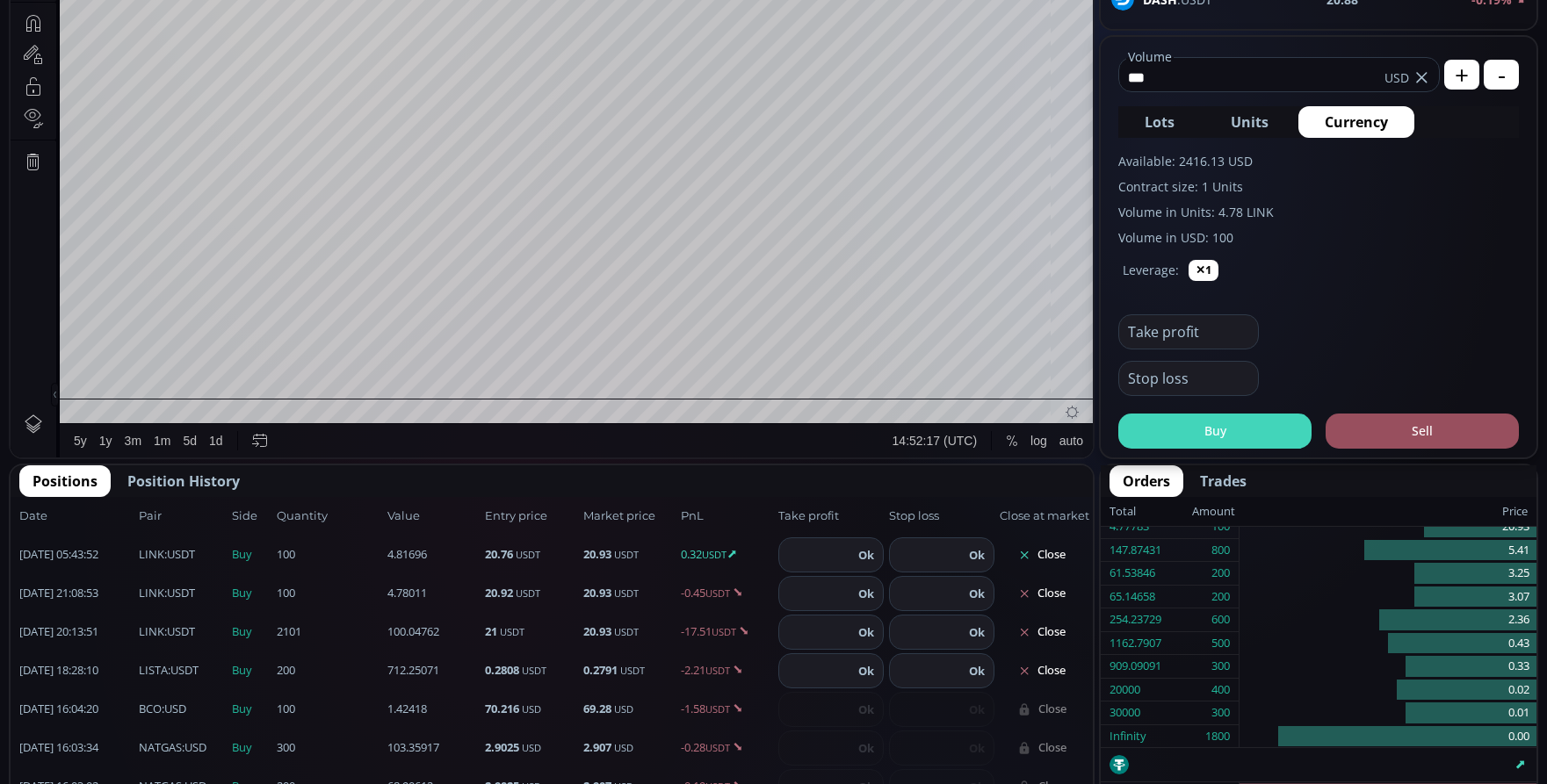
type input "***"
click at [1226, 439] on button "Buy" at bounding box center [1215, 430] width 193 height 35
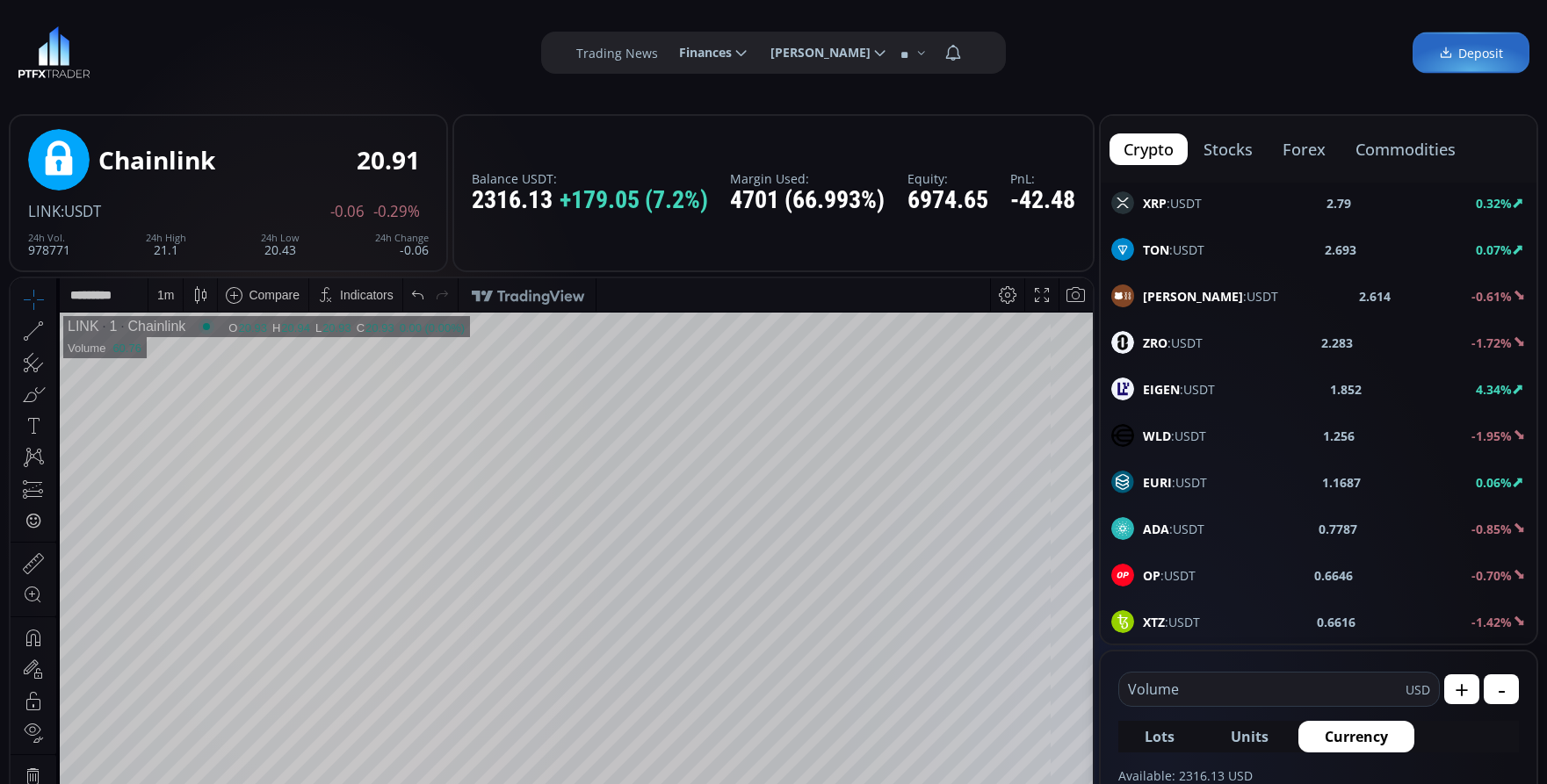
scroll to position [878, 0]
click at [1149, 389] on b "EIGEN" at bounding box center [1161, 388] width 37 height 17
type input "****"
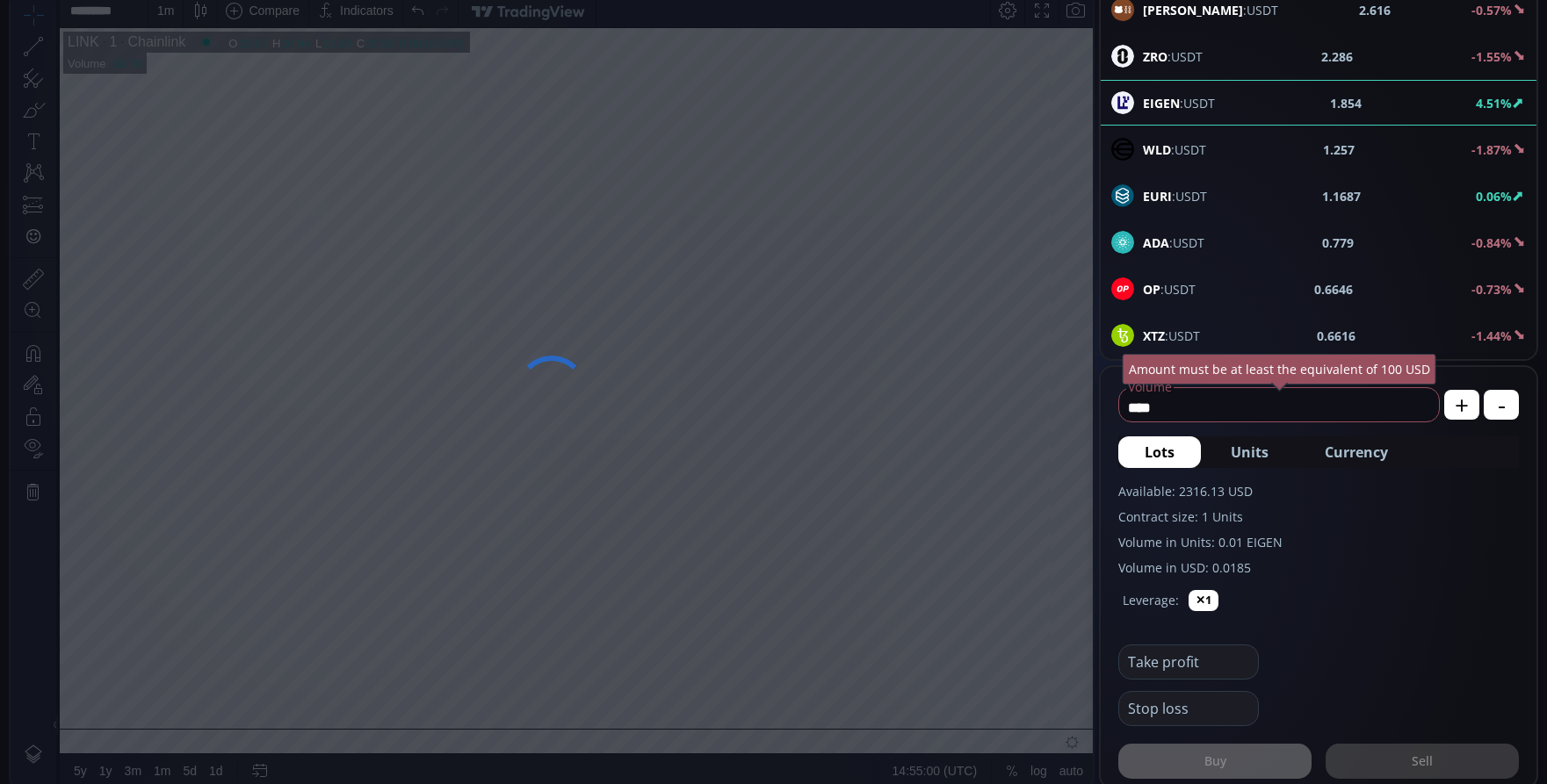
scroll to position [263, 0]
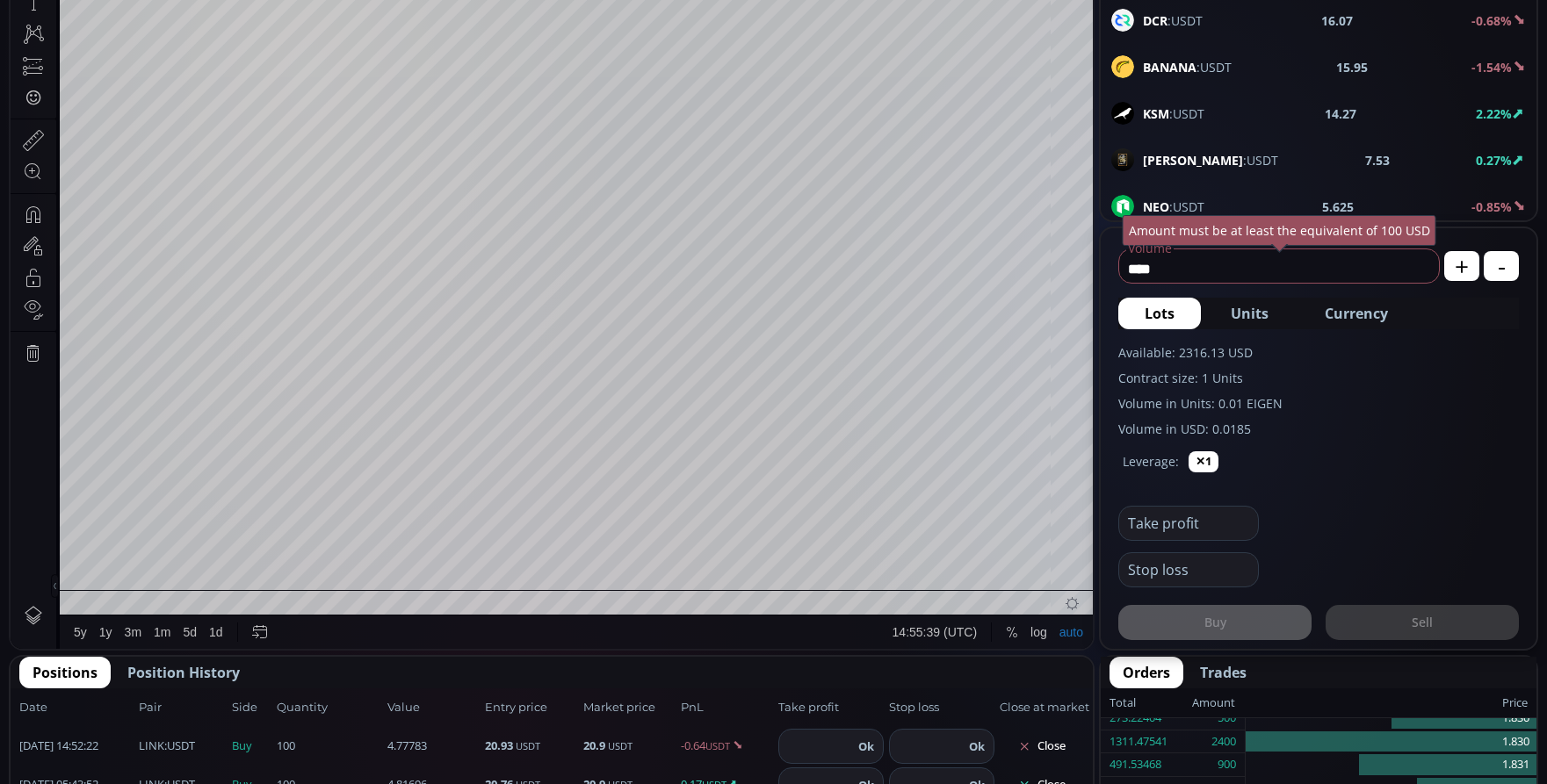
scroll to position [439, 0]
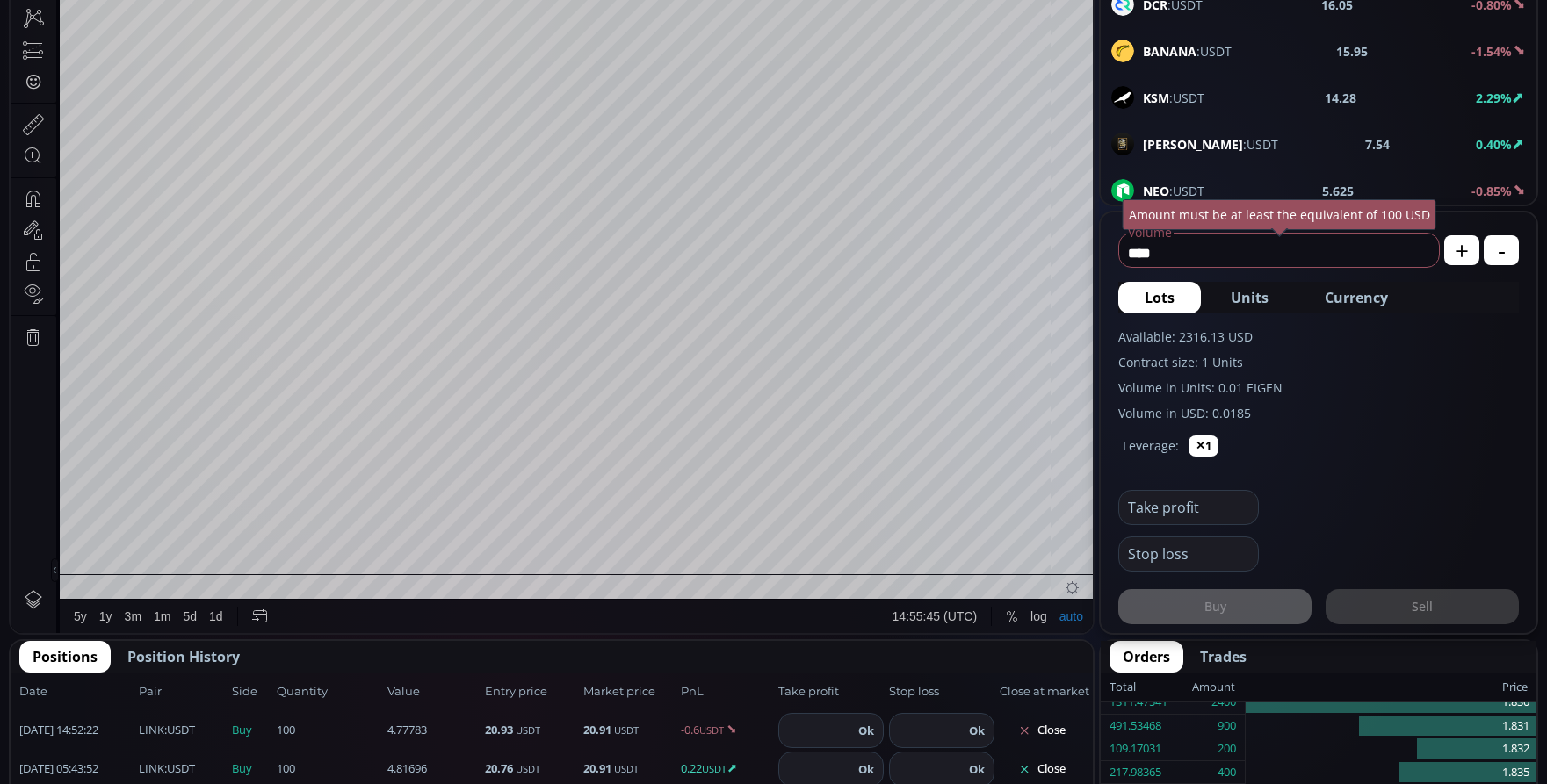
click at [1202, 511] on input "text" at bounding box center [1184, 507] width 130 height 33
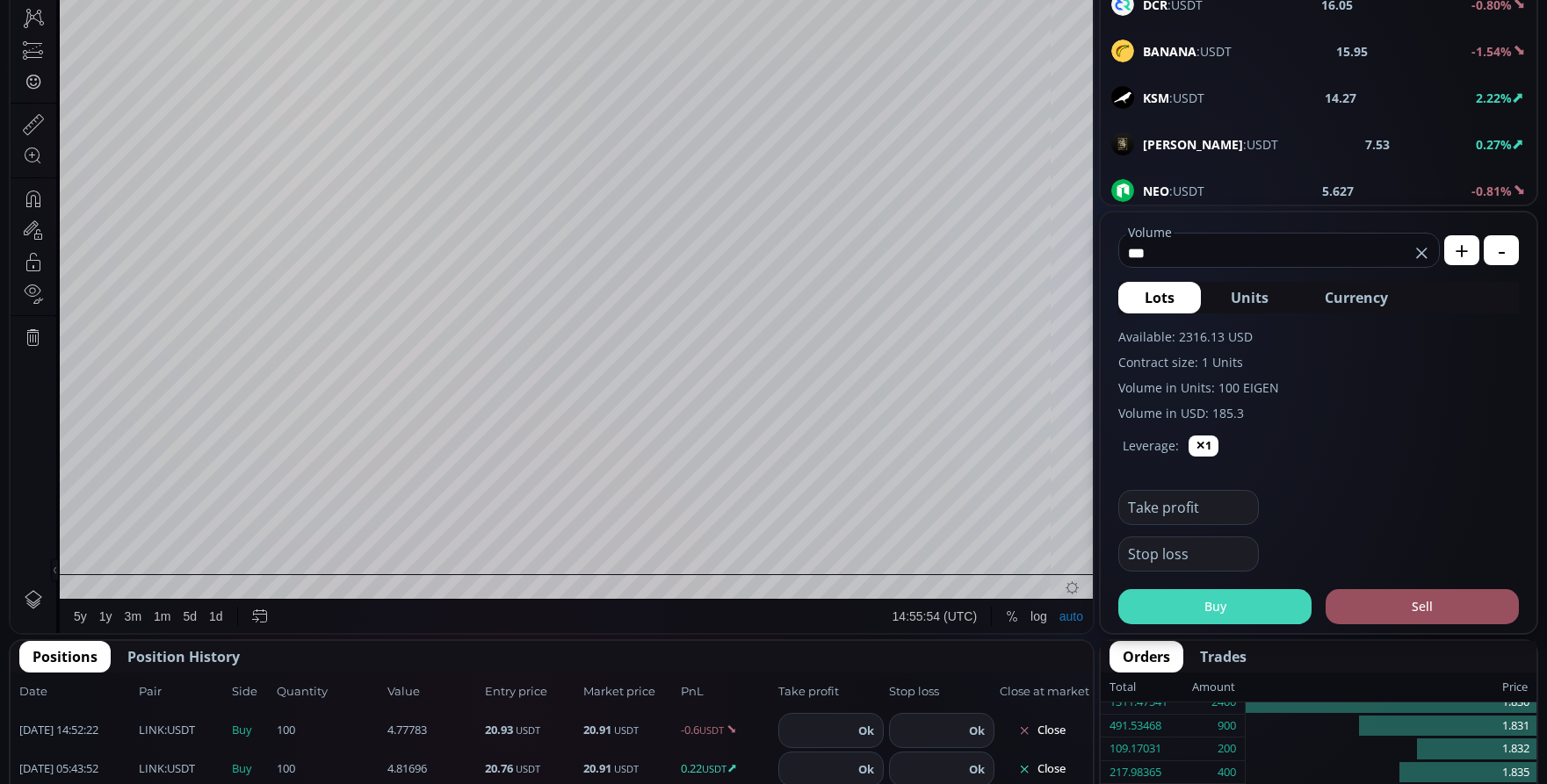
type input "***"
click at [1255, 618] on button "Buy" at bounding box center [1215, 606] width 193 height 35
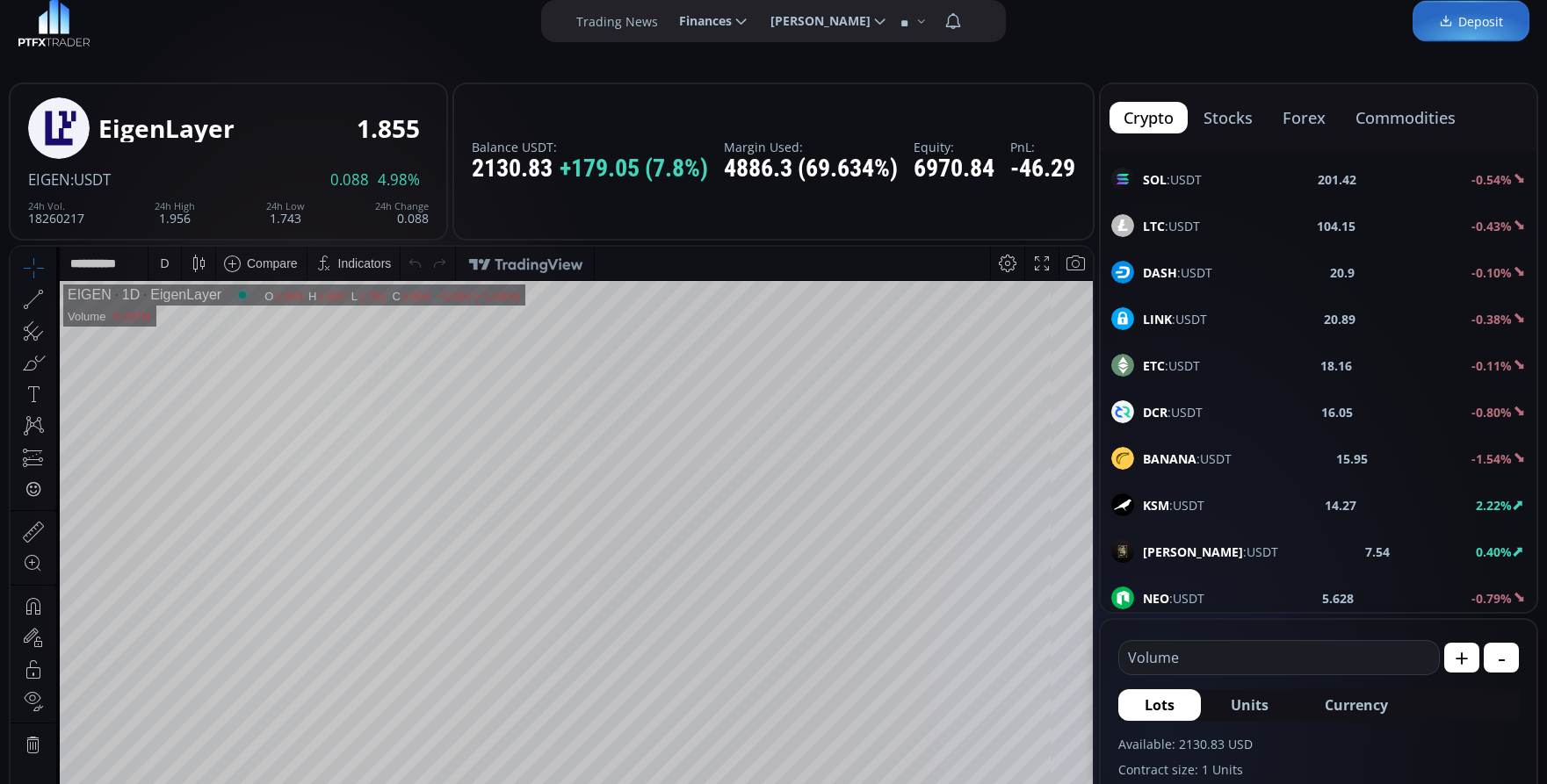
scroll to position [0, 0]
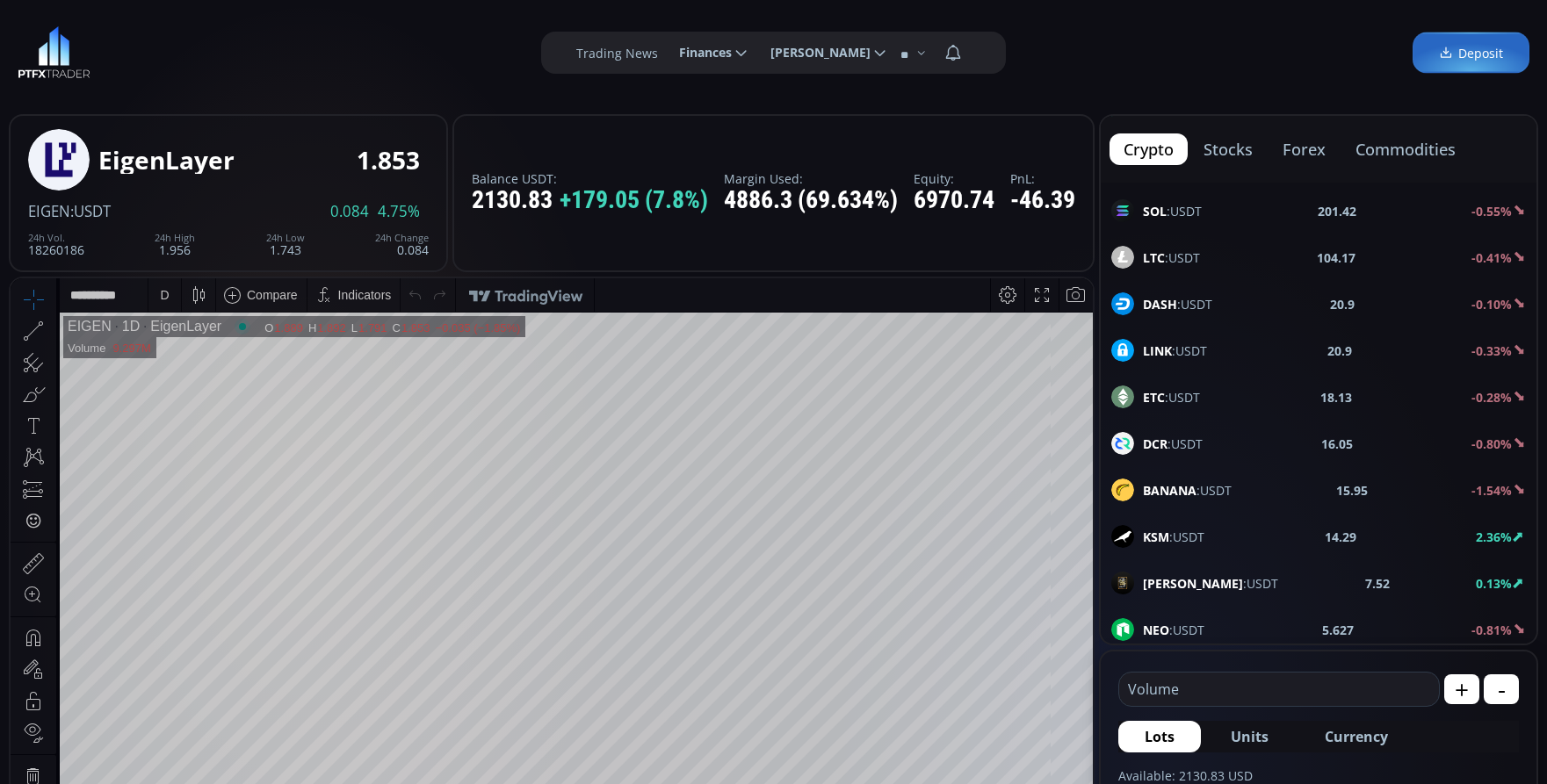
click at [169, 292] on div "D" at bounding box center [165, 294] width 15 height 33
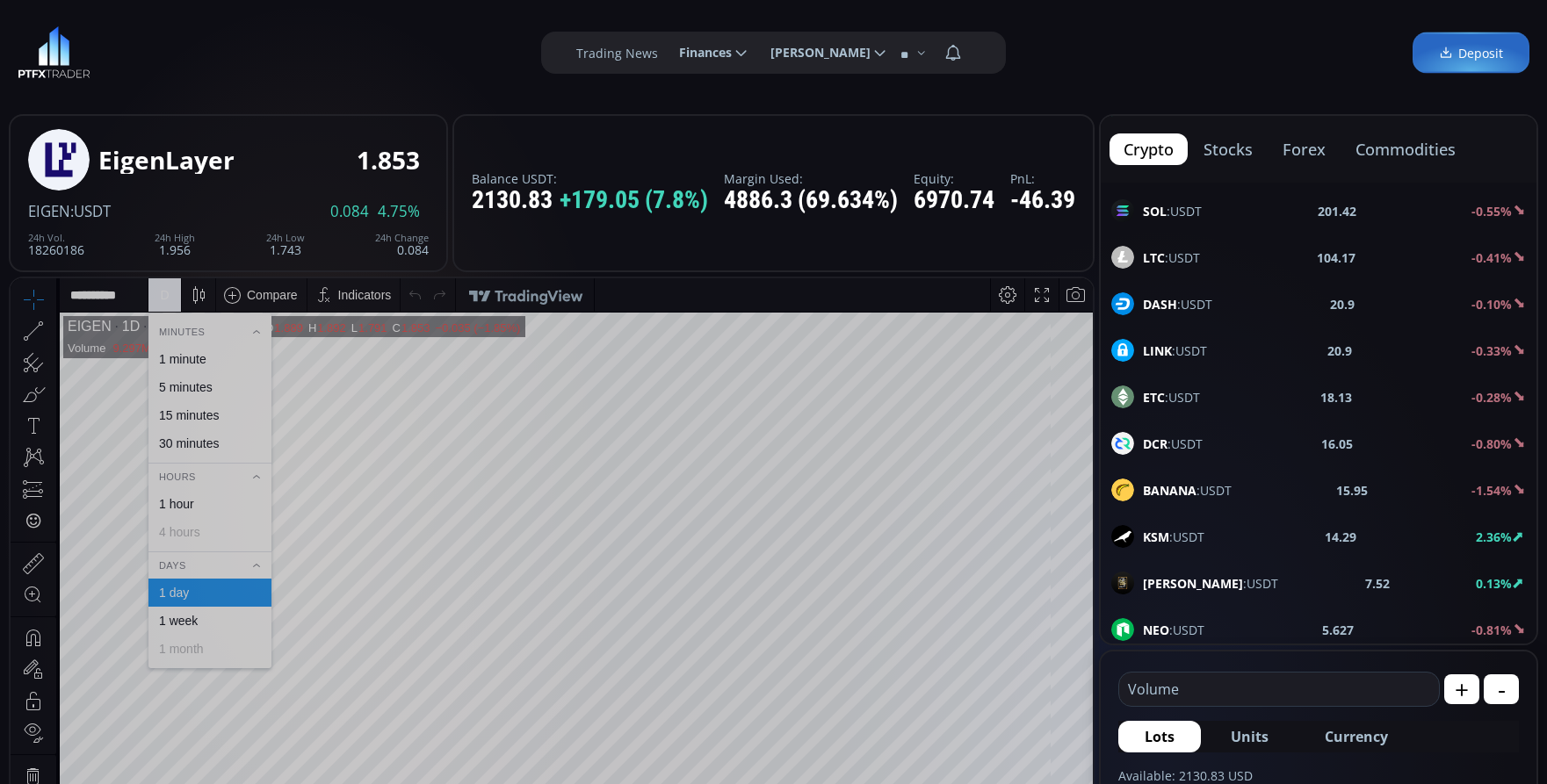
click at [179, 357] on div "1 minute" at bounding box center [183, 359] width 47 height 14
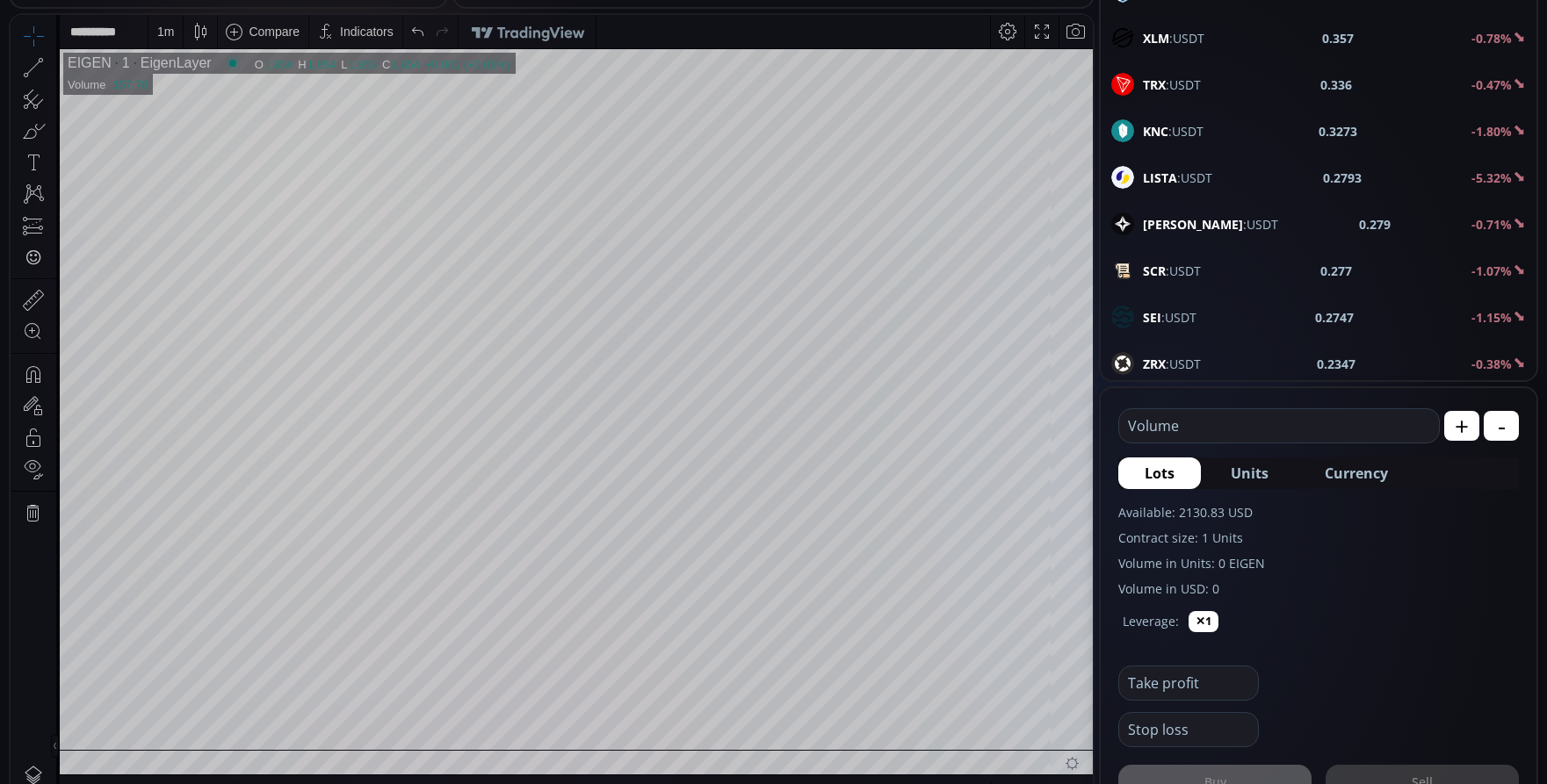
scroll to position [1493, 0]
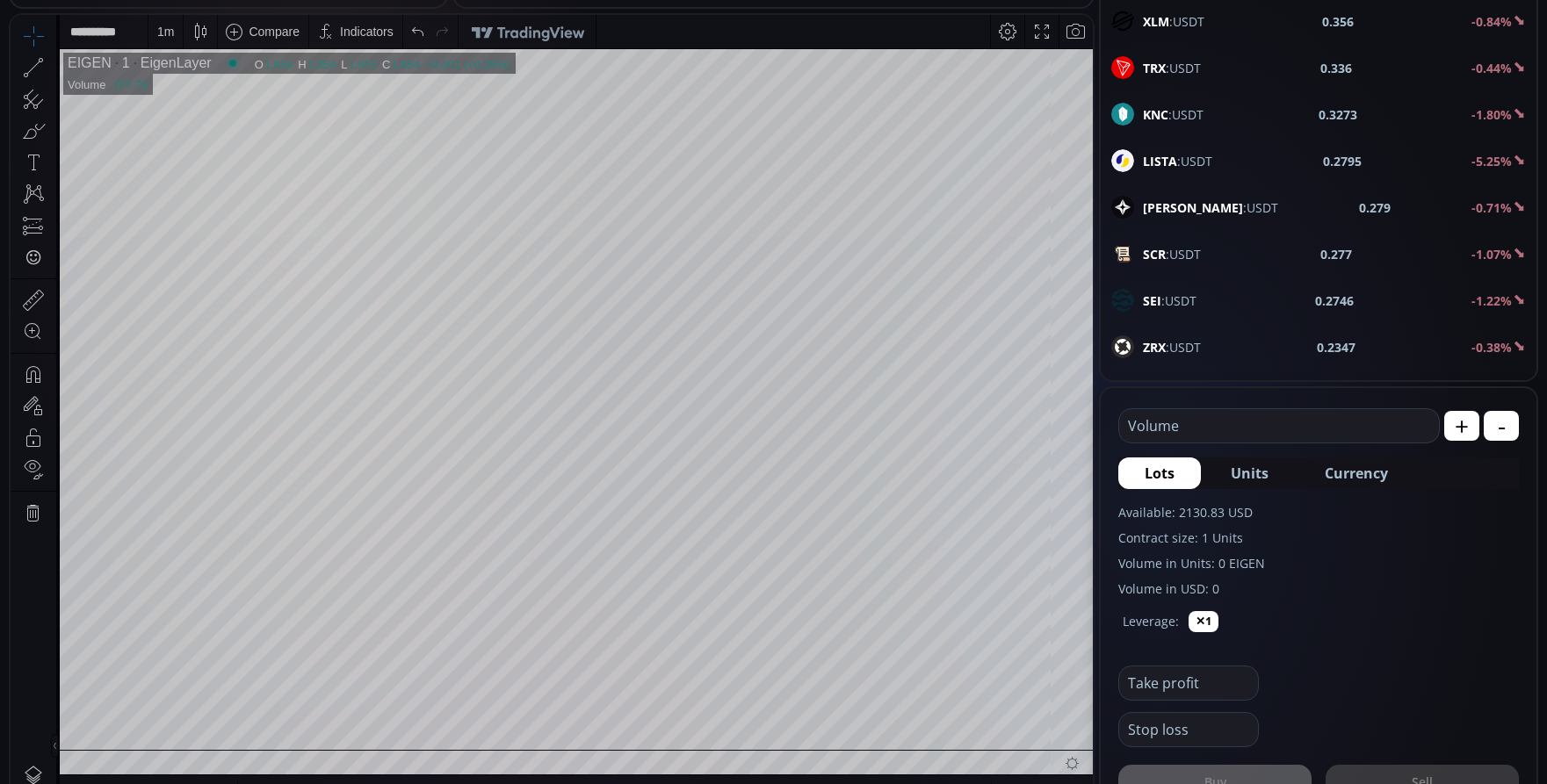
click at [1194, 160] on span "LISTA :USDT" at bounding box center [1178, 161] width 70 height 19
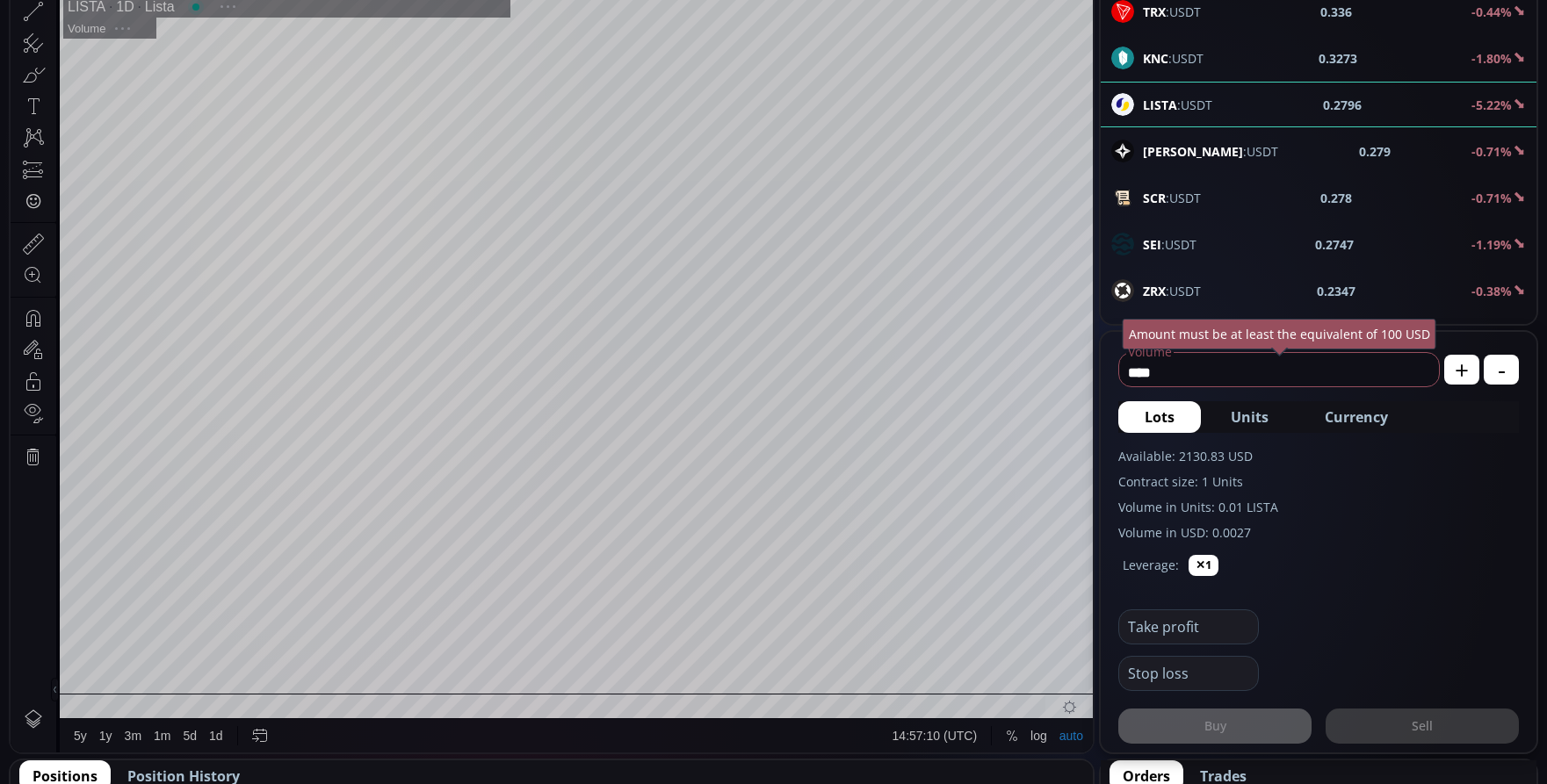
scroll to position [352, 0]
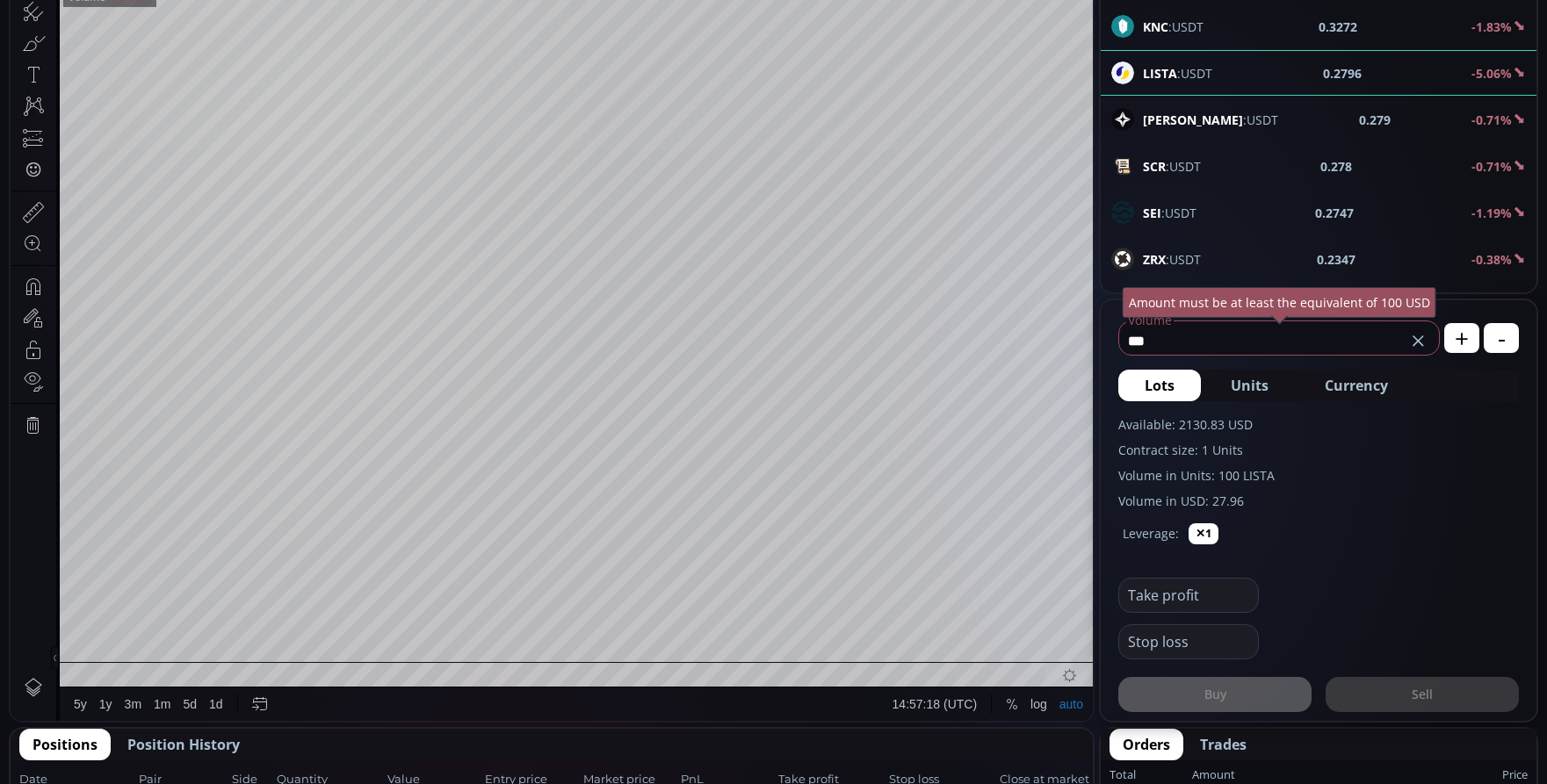
click at [1360, 393] on span "Currency" at bounding box center [1356, 386] width 64 height 21
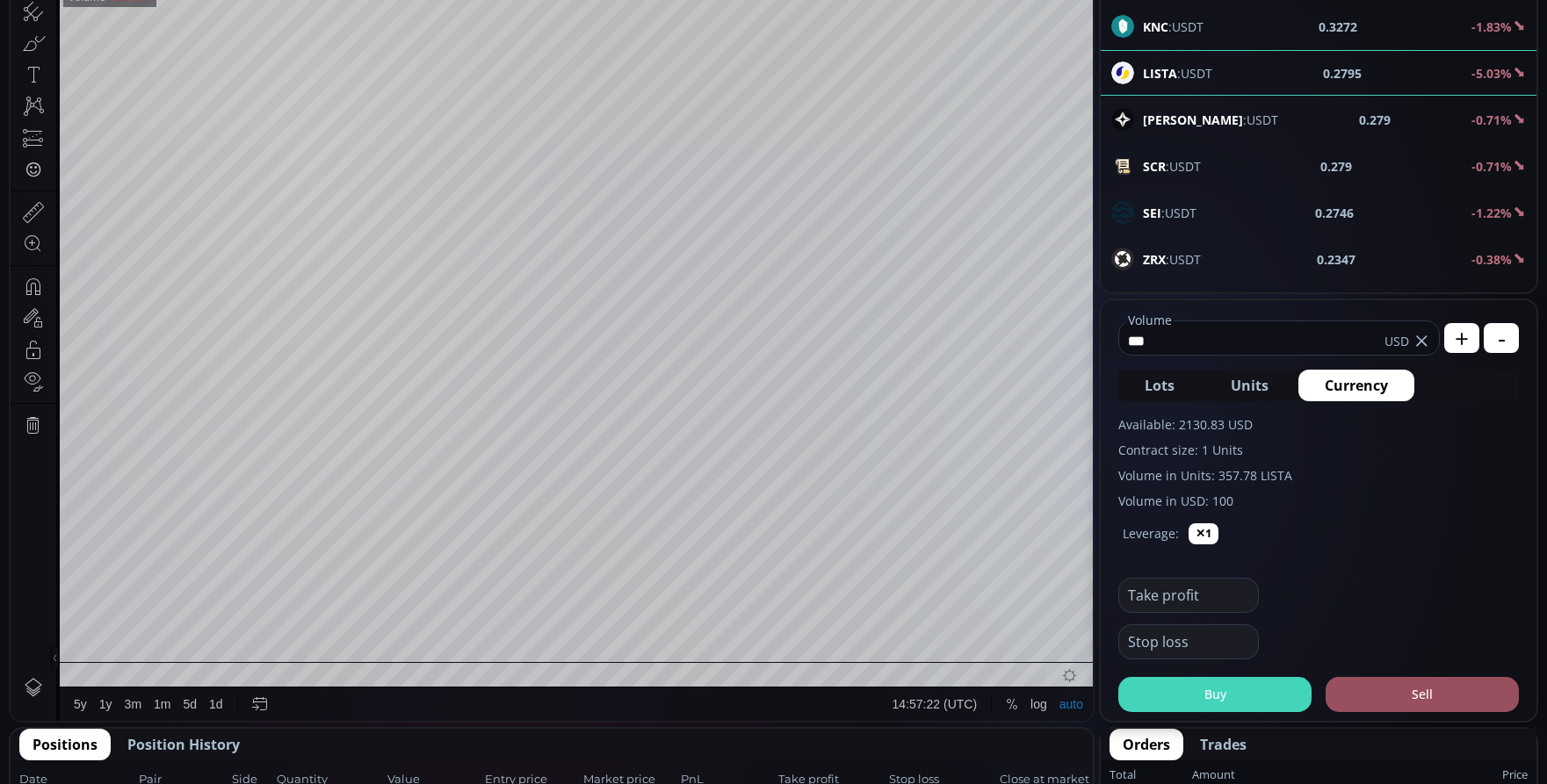
type input "***"
click at [1214, 699] on button "Buy" at bounding box center [1215, 695] width 193 height 35
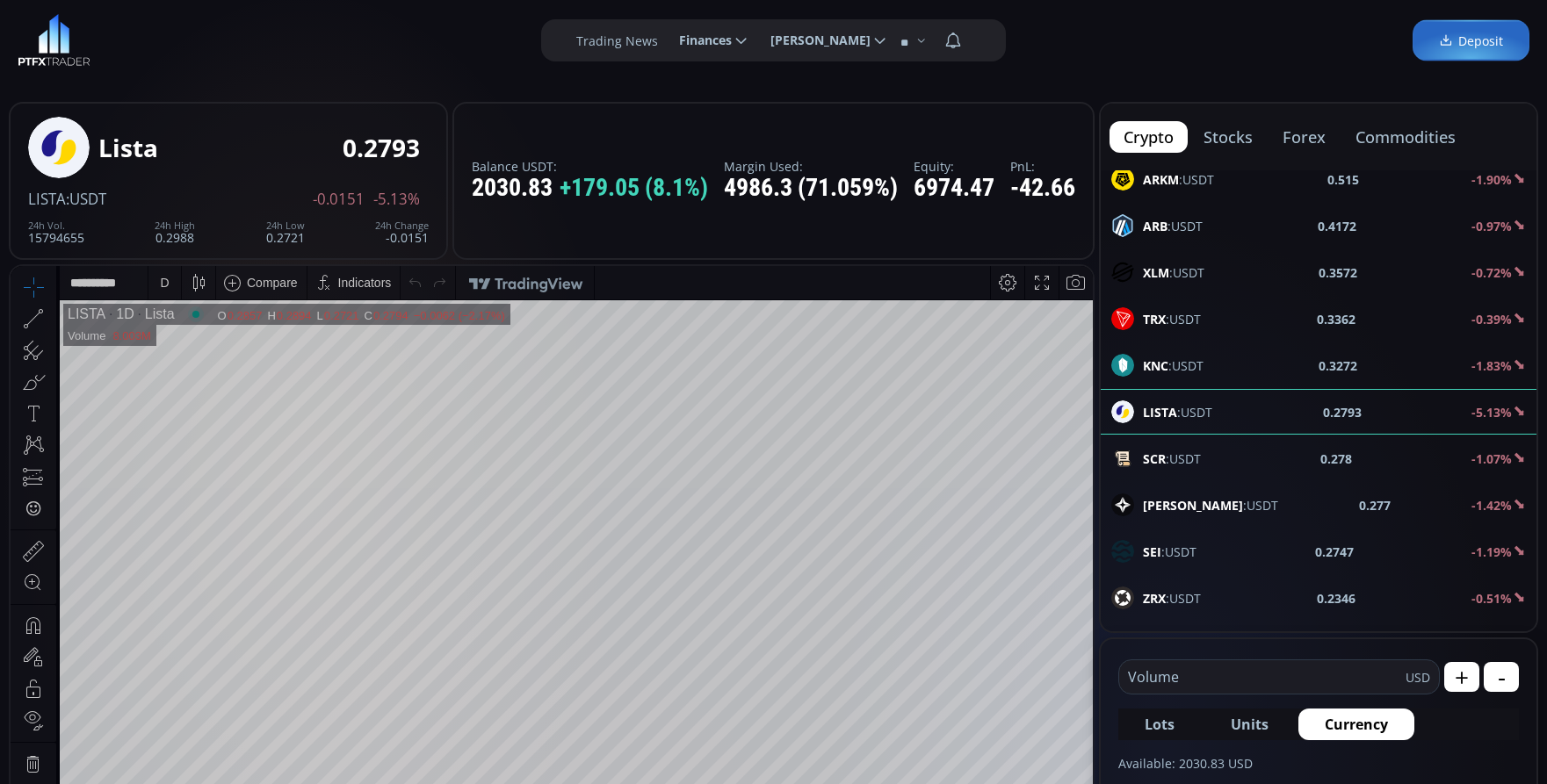
scroll to position [0, 0]
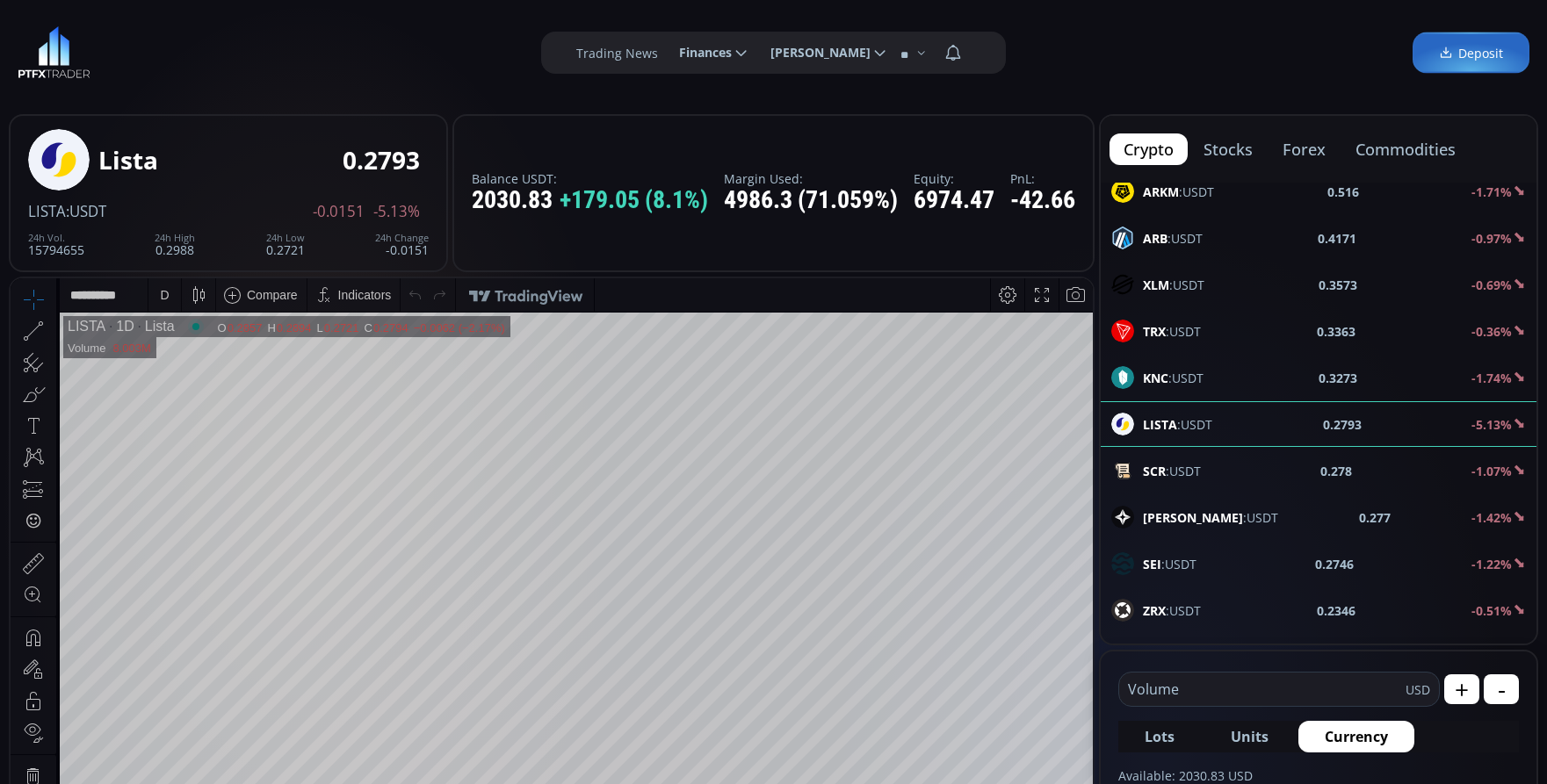
click at [174, 305] on div "D" at bounding box center [165, 294] width 32 height 33
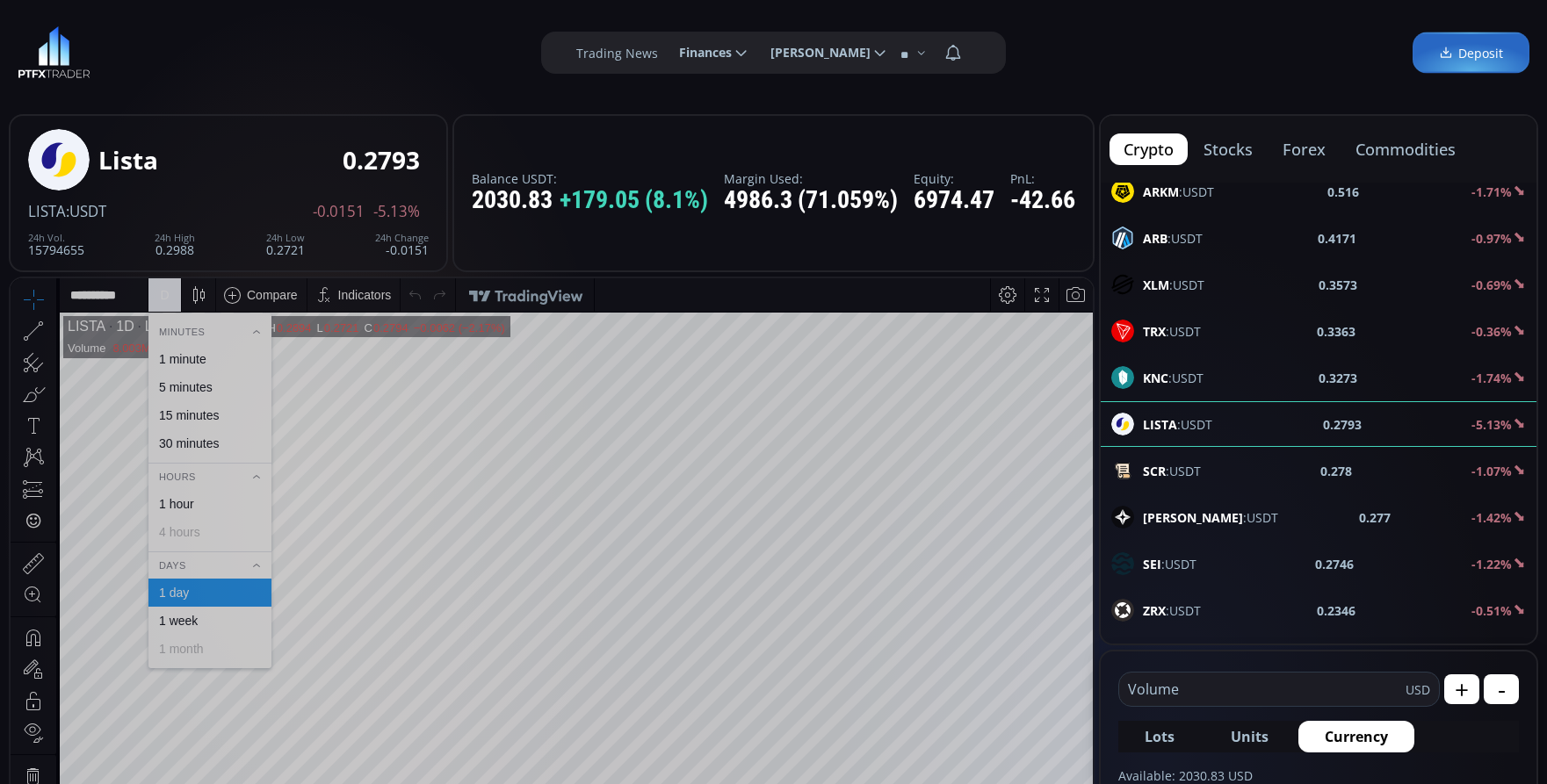
click at [195, 354] on div "1 minute" at bounding box center [183, 359] width 47 height 14
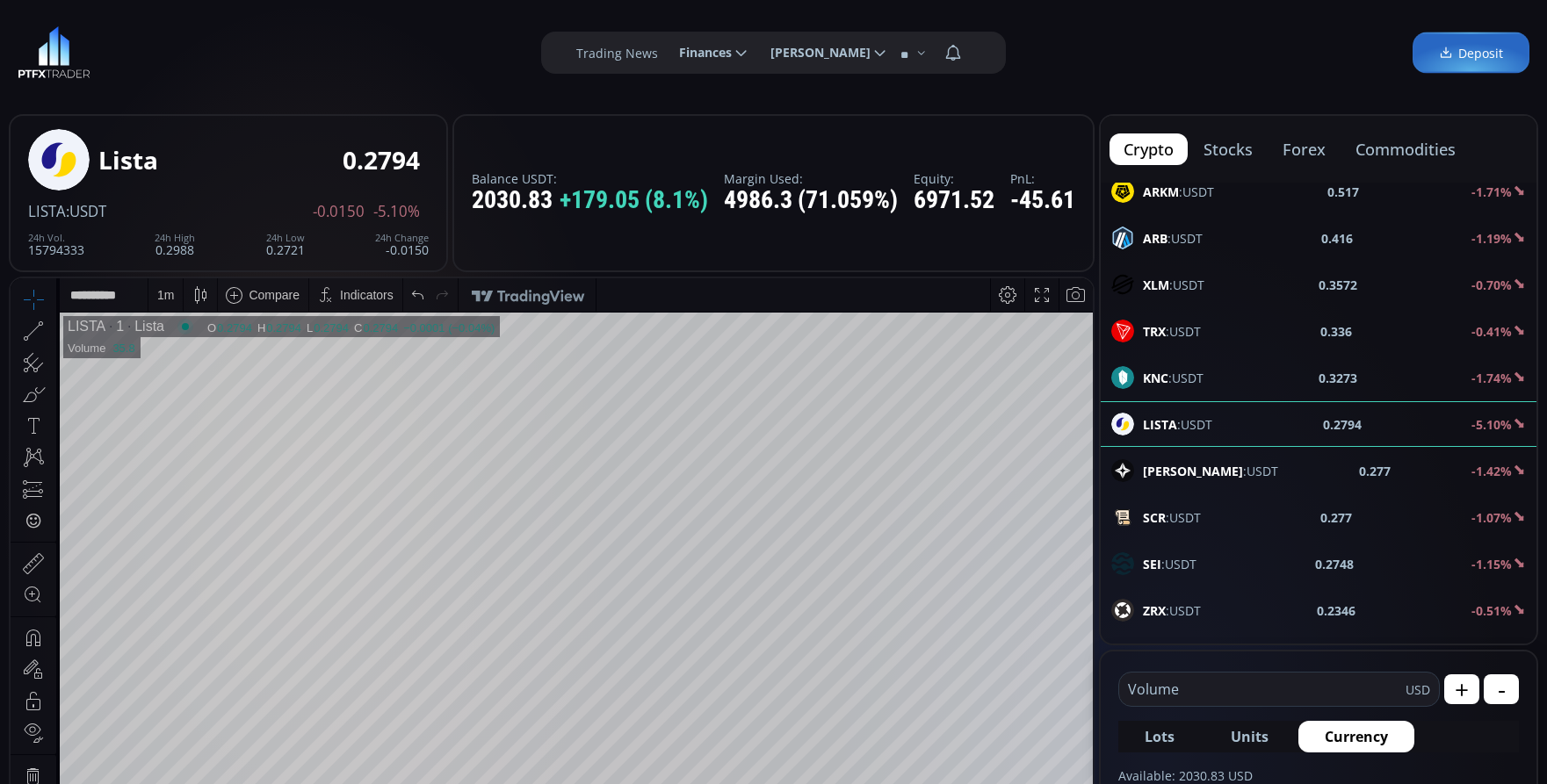
click at [156, 305] on div "1 m" at bounding box center [166, 294] width 34 height 33
click at [178, 389] on div "5 minutes" at bounding box center [186, 388] width 54 height 14
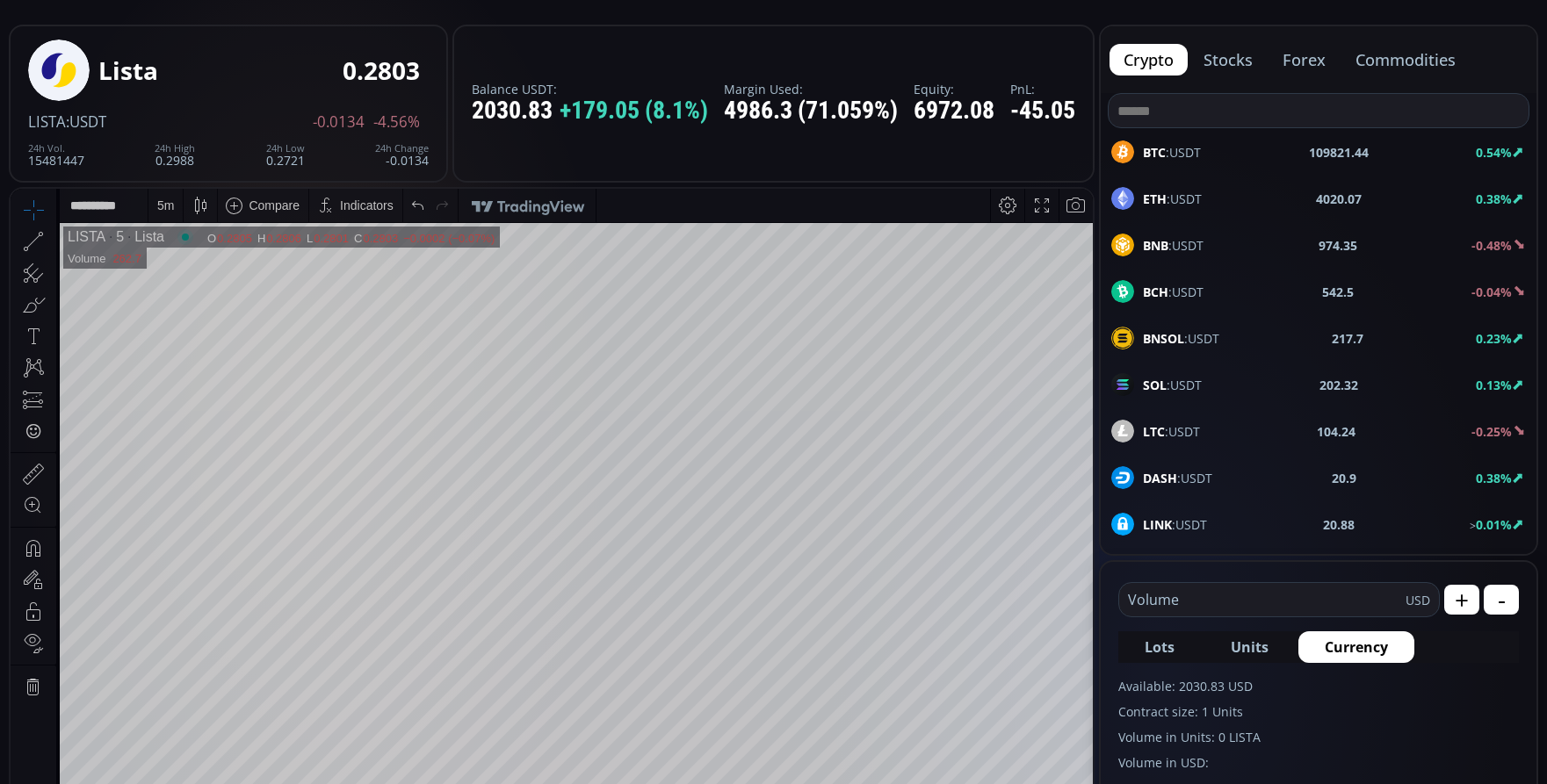
scroll to position [88, 0]
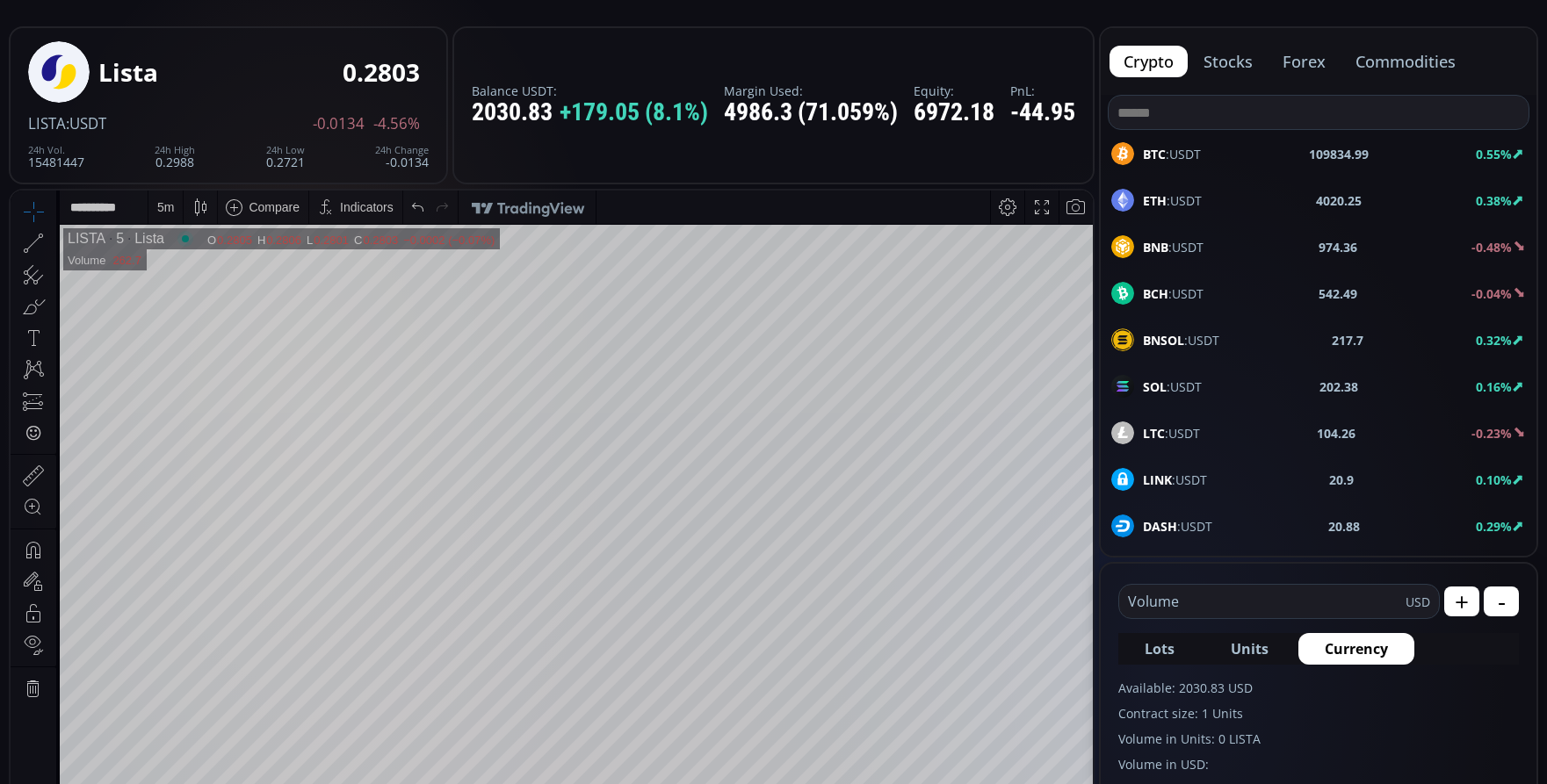
click at [1185, 157] on span "BTC :USDT" at bounding box center [1172, 154] width 58 height 19
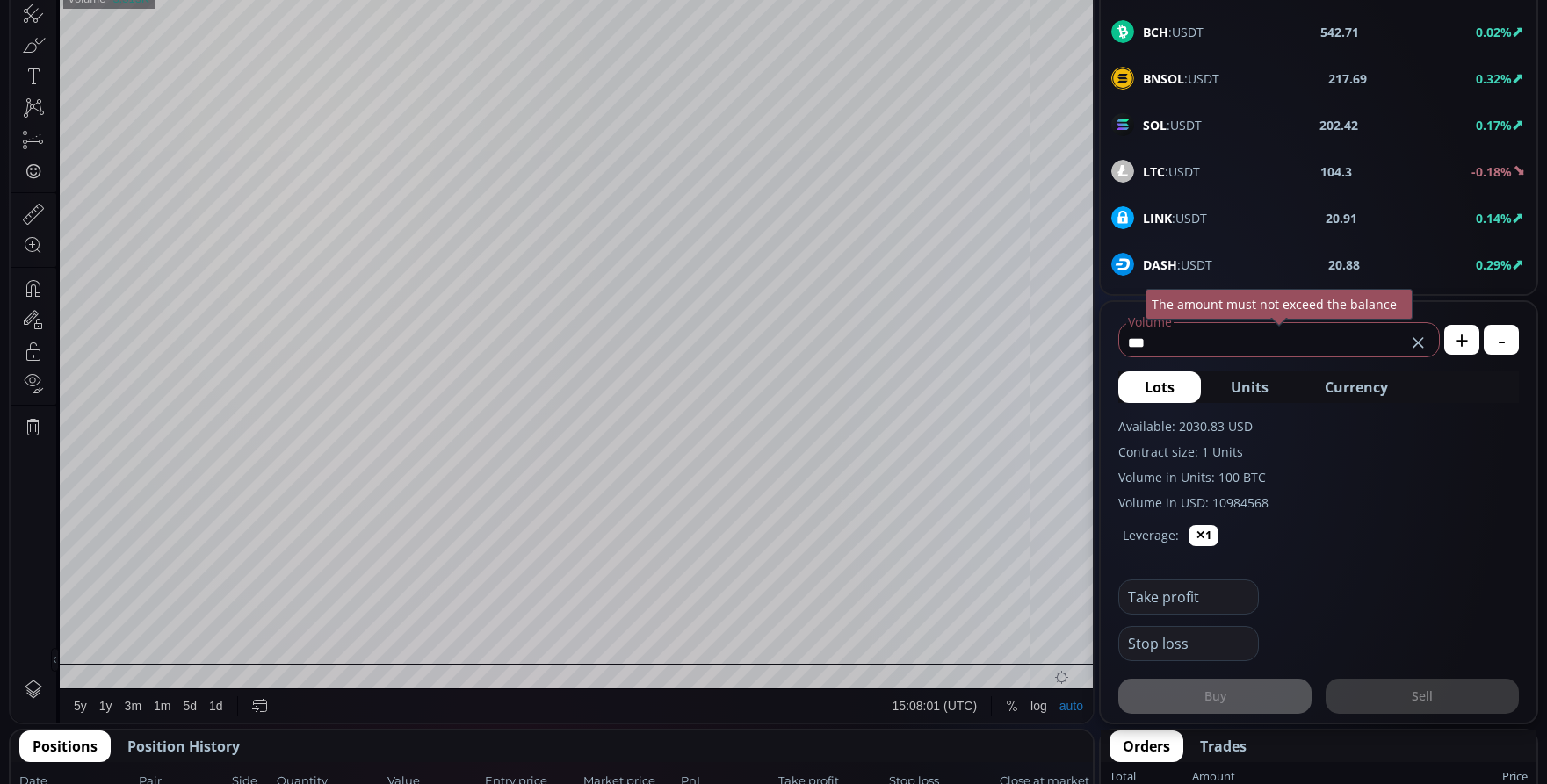
scroll to position [352, 0]
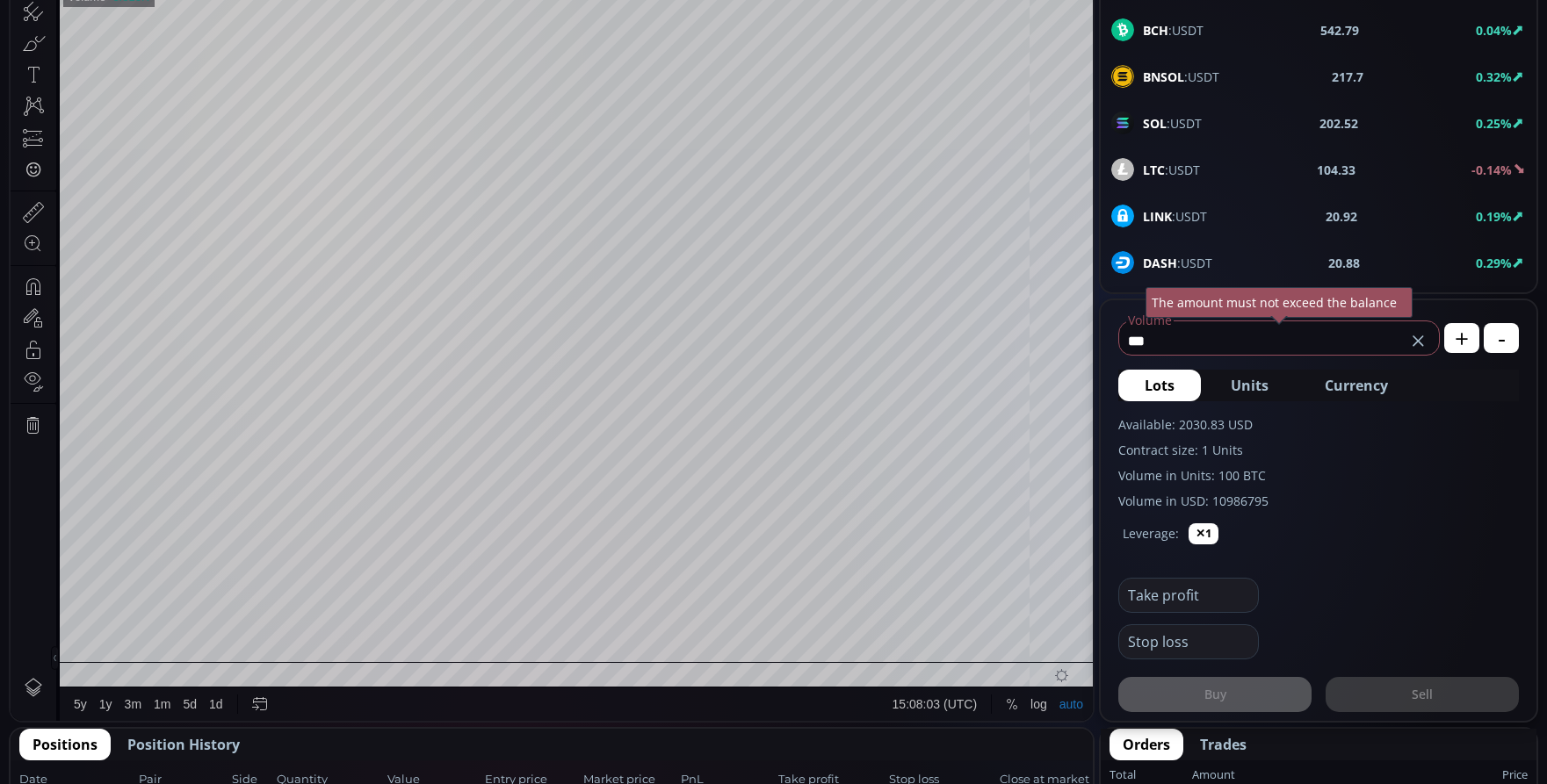
click at [1359, 381] on span "Currency" at bounding box center [1356, 386] width 64 height 21
drag, startPoint x: 1234, startPoint y: 337, endPoint x: 1207, endPoint y: 344, distance: 27.9
click at [1207, 344] on input "********" at bounding box center [1250, 340] width 261 height 28
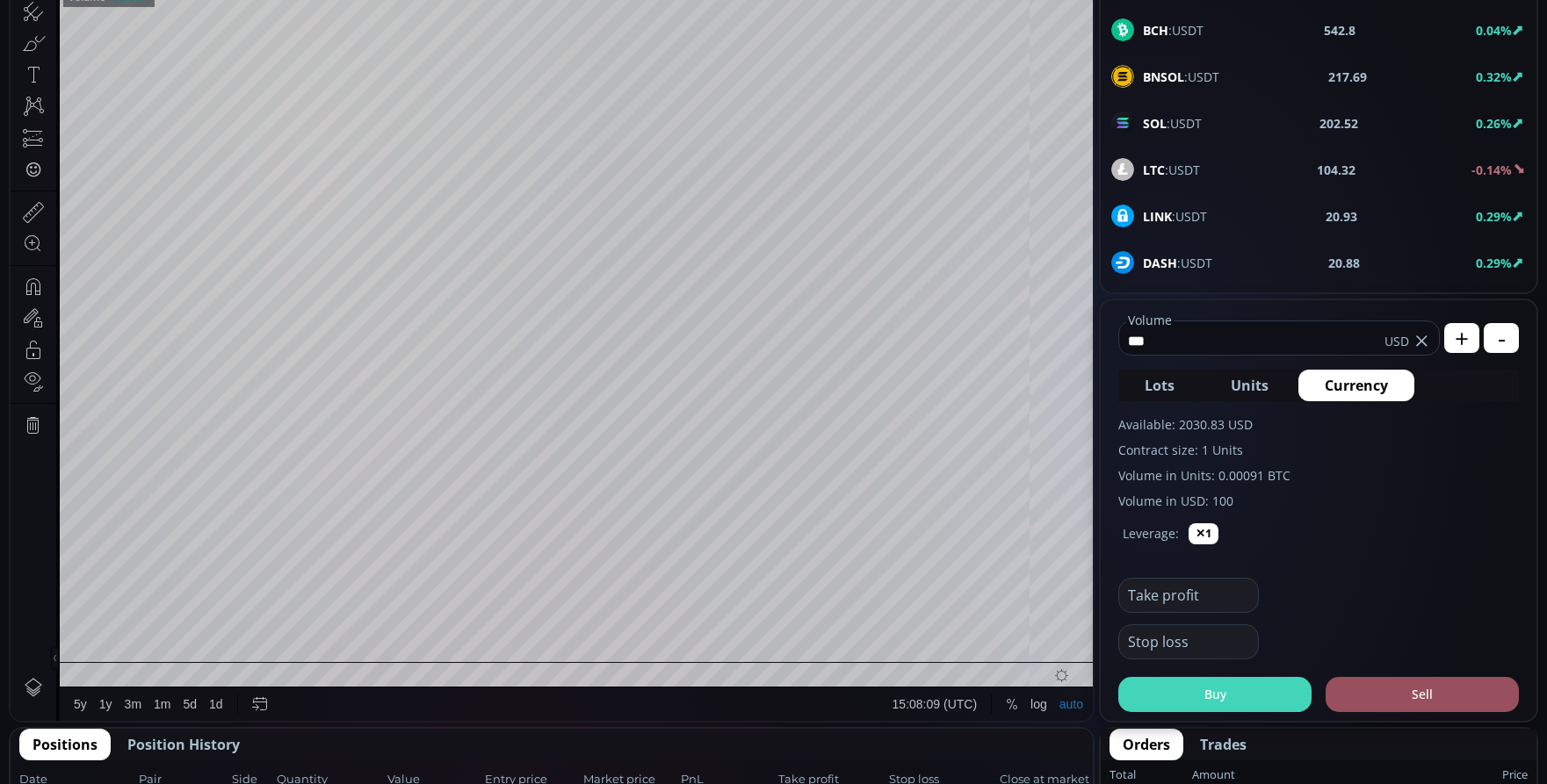
type input "***"
click at [1194, 701] on button "Buy" at bounding box center [1215, 695] width 193 height 35
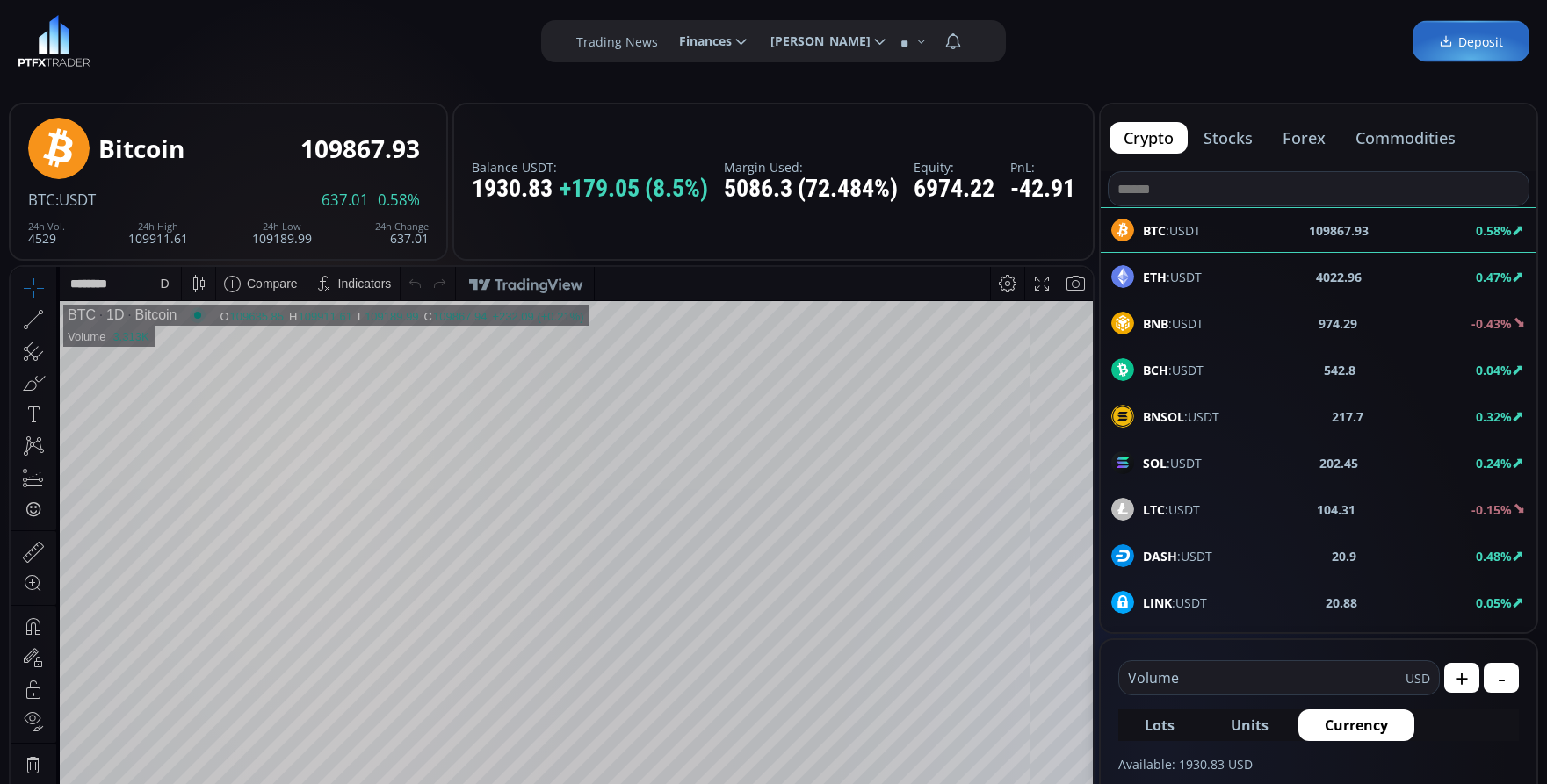
scroll to position [0, 0]
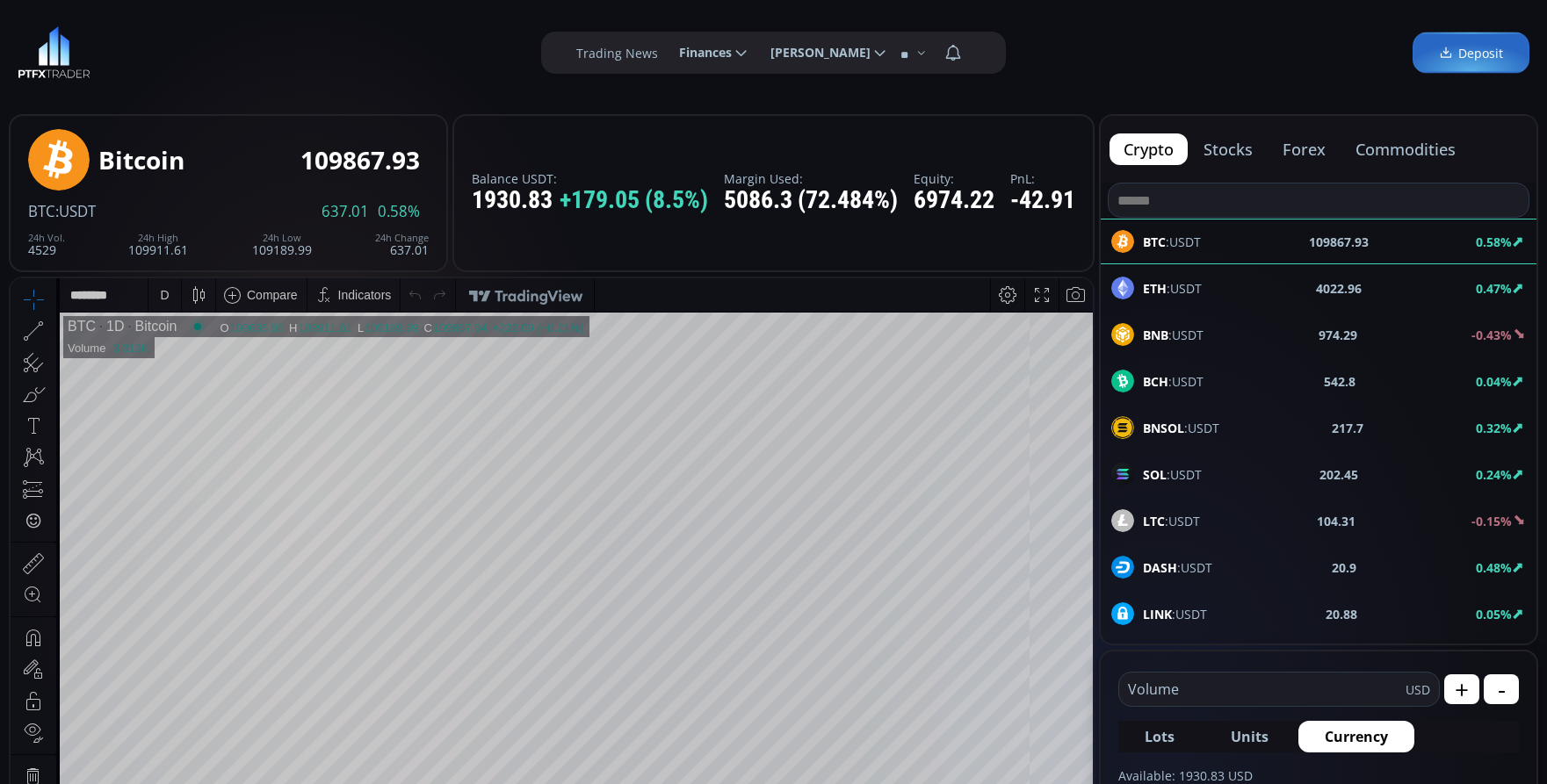
click at [161, 295] on div "D" at bounding box center [165, 295] width 9 height 14
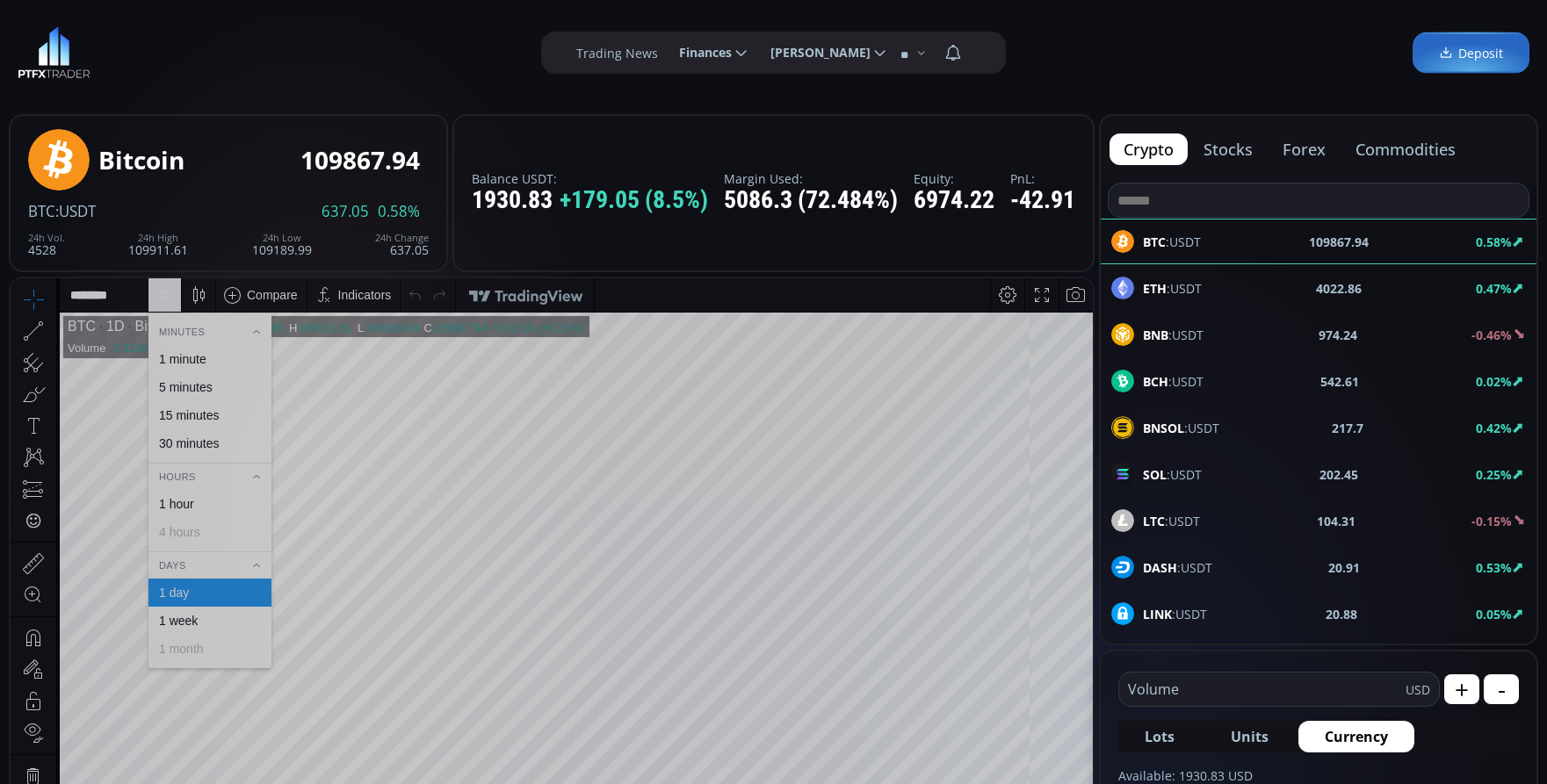
click at [174, 362] on div "1 minute" at bounding box center [183, 359] width 47 height 14
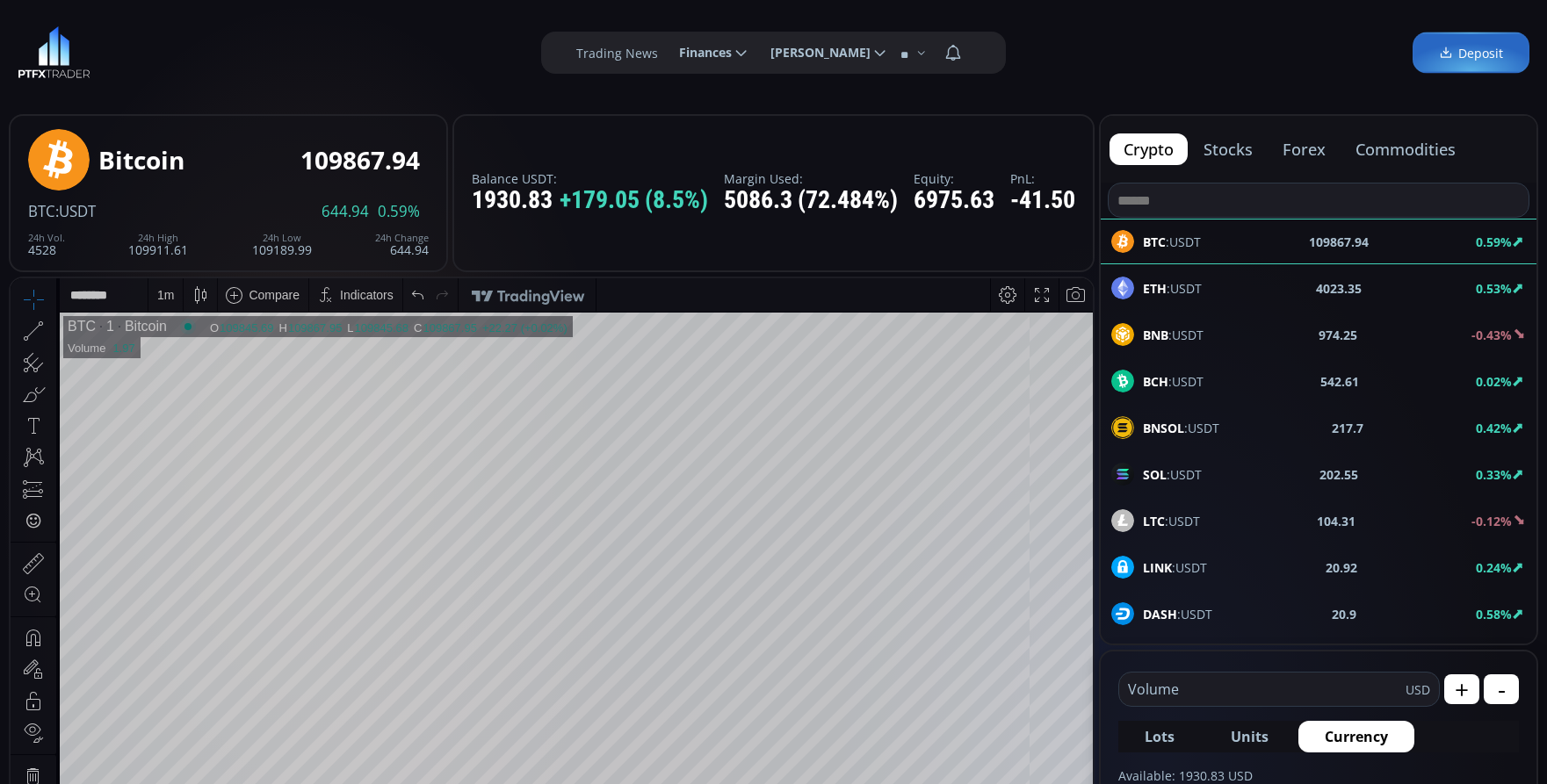
click at [1140, 300] on div "ETH :USDT 4023.35 0.53%" at bounding box center [1319, 287] width 436 height 46
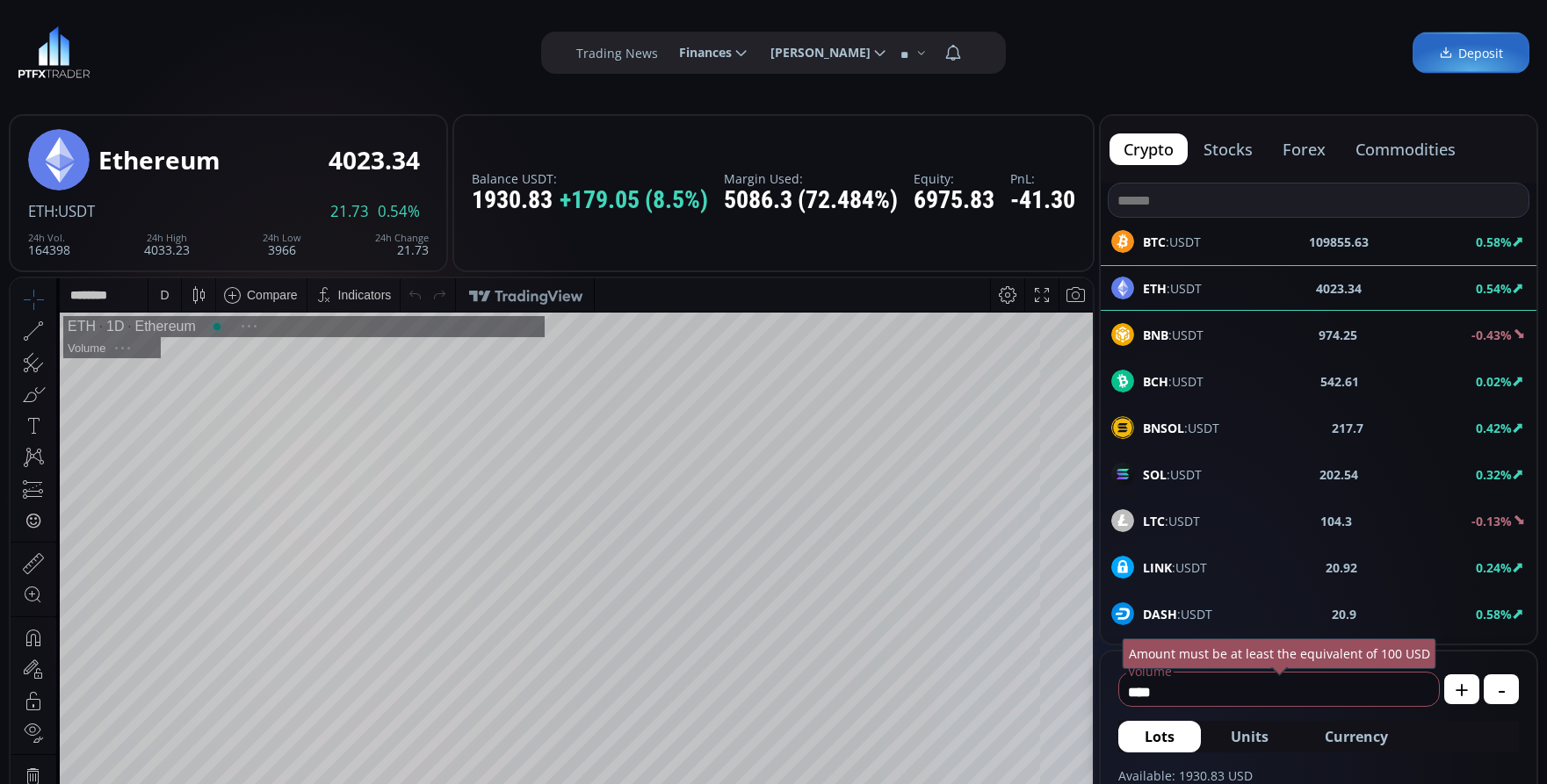
click at [1261, 685] on input "****" at bounding box center [1274, 692] width 311 height 28
click at [161, 289] on div "D" at bounding box center [165, 295] width 9 height 14
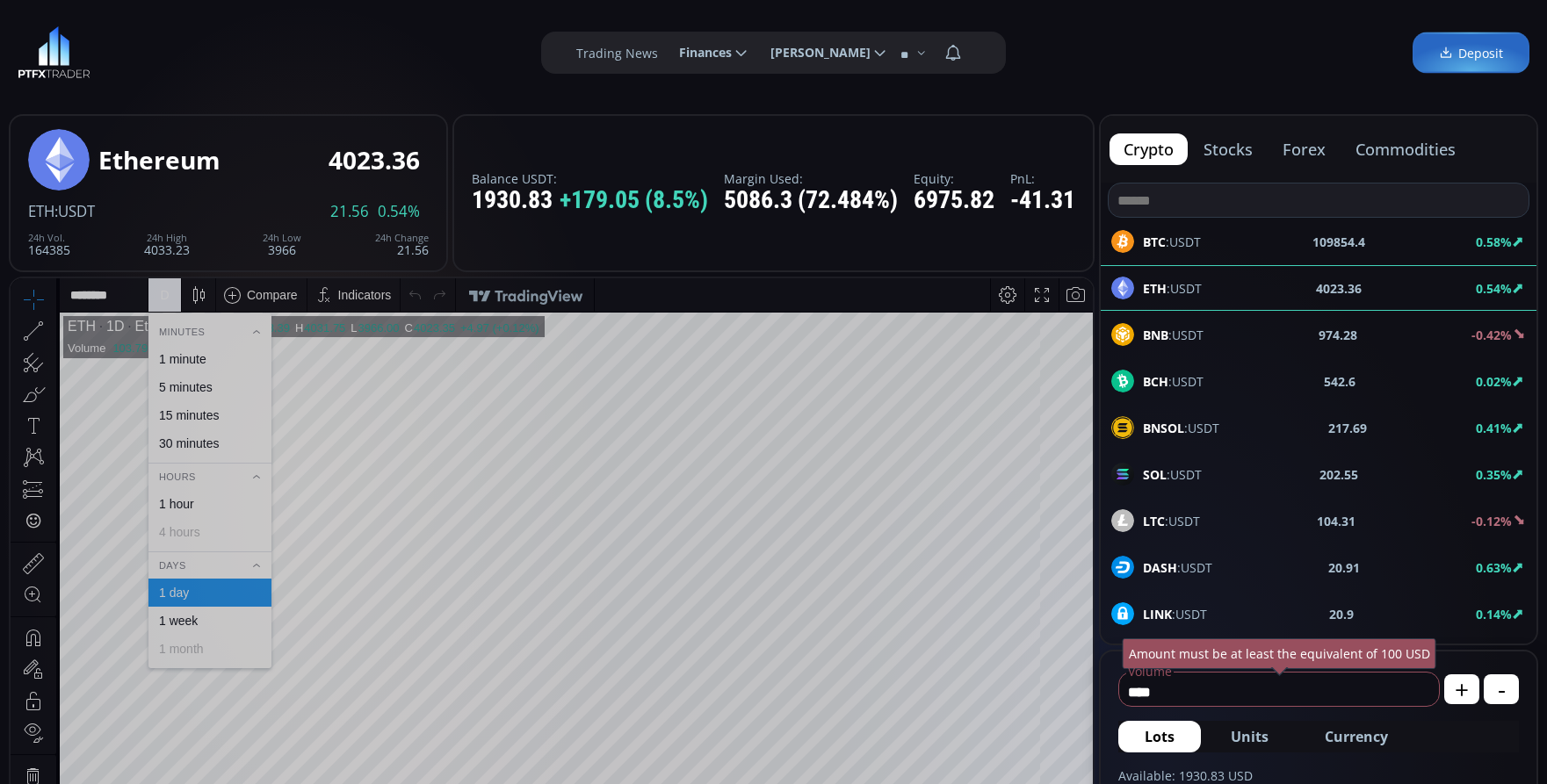
click at [181, 352] on div "1 minute" at bounding box center [209, 359] width 123 height 28
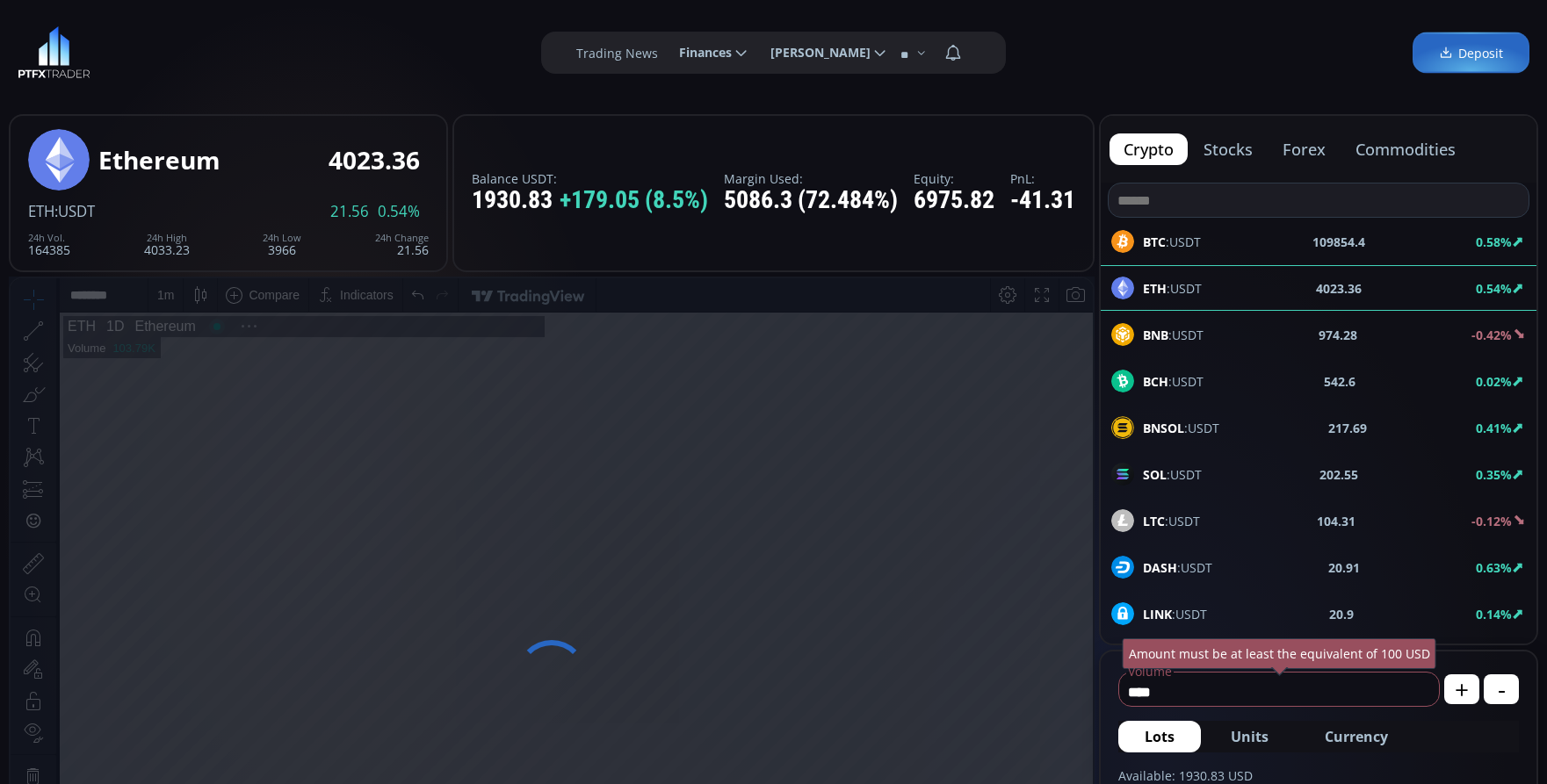
click at [1250, 686] on input "****" at bounding box center [1274, 692] width 311 height 28
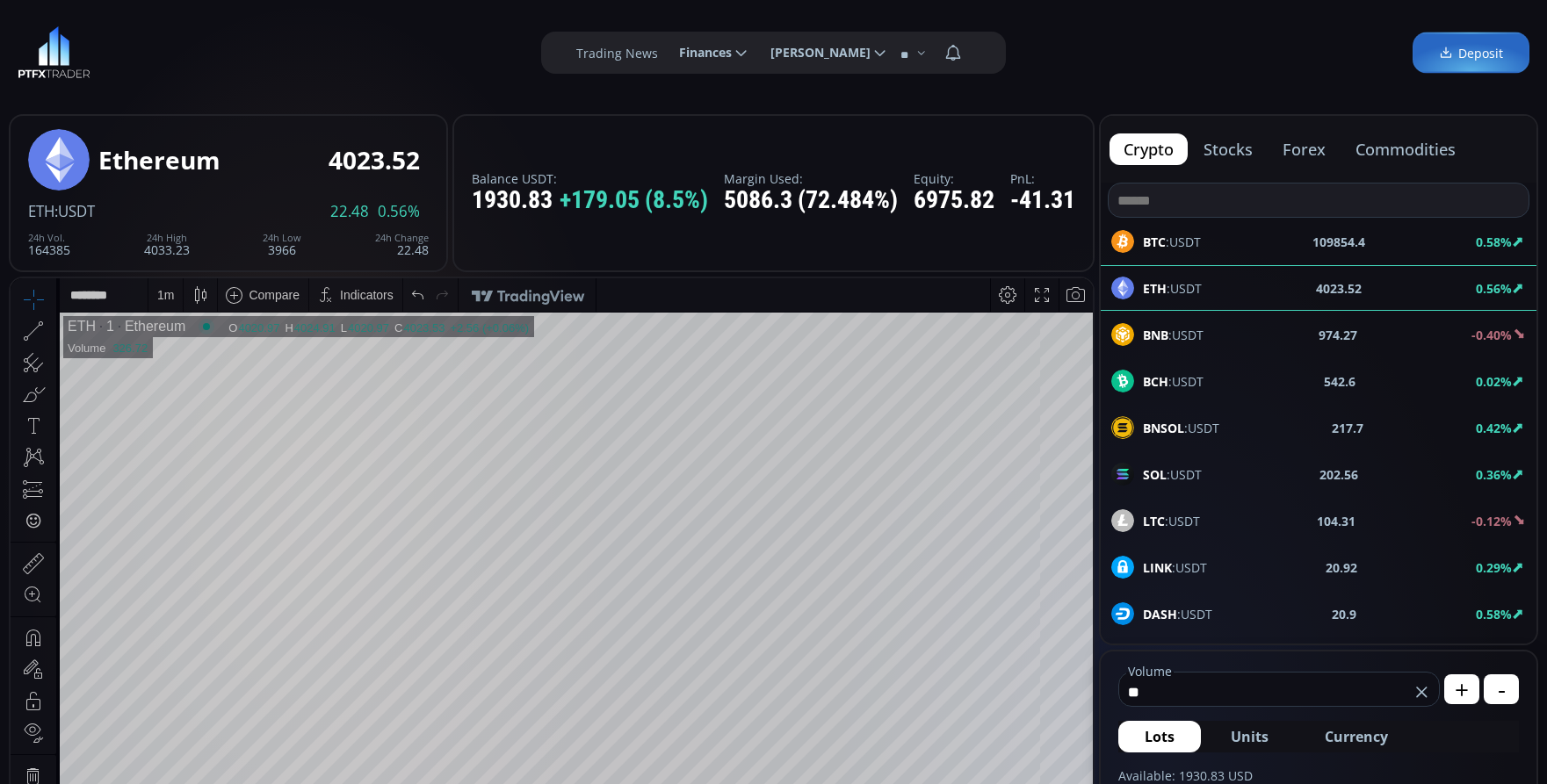
type input "*"
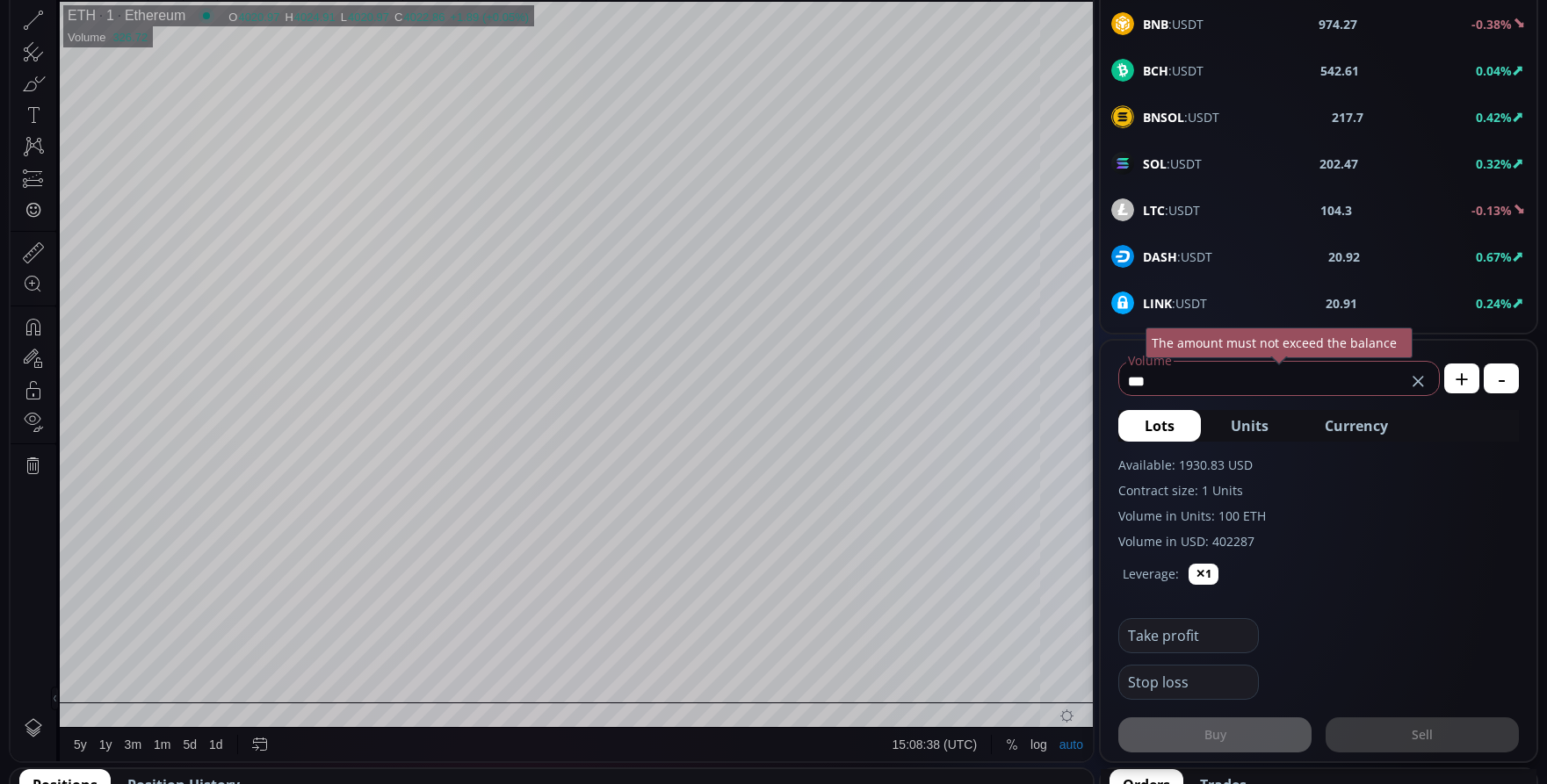
scroll to position [352, 0]
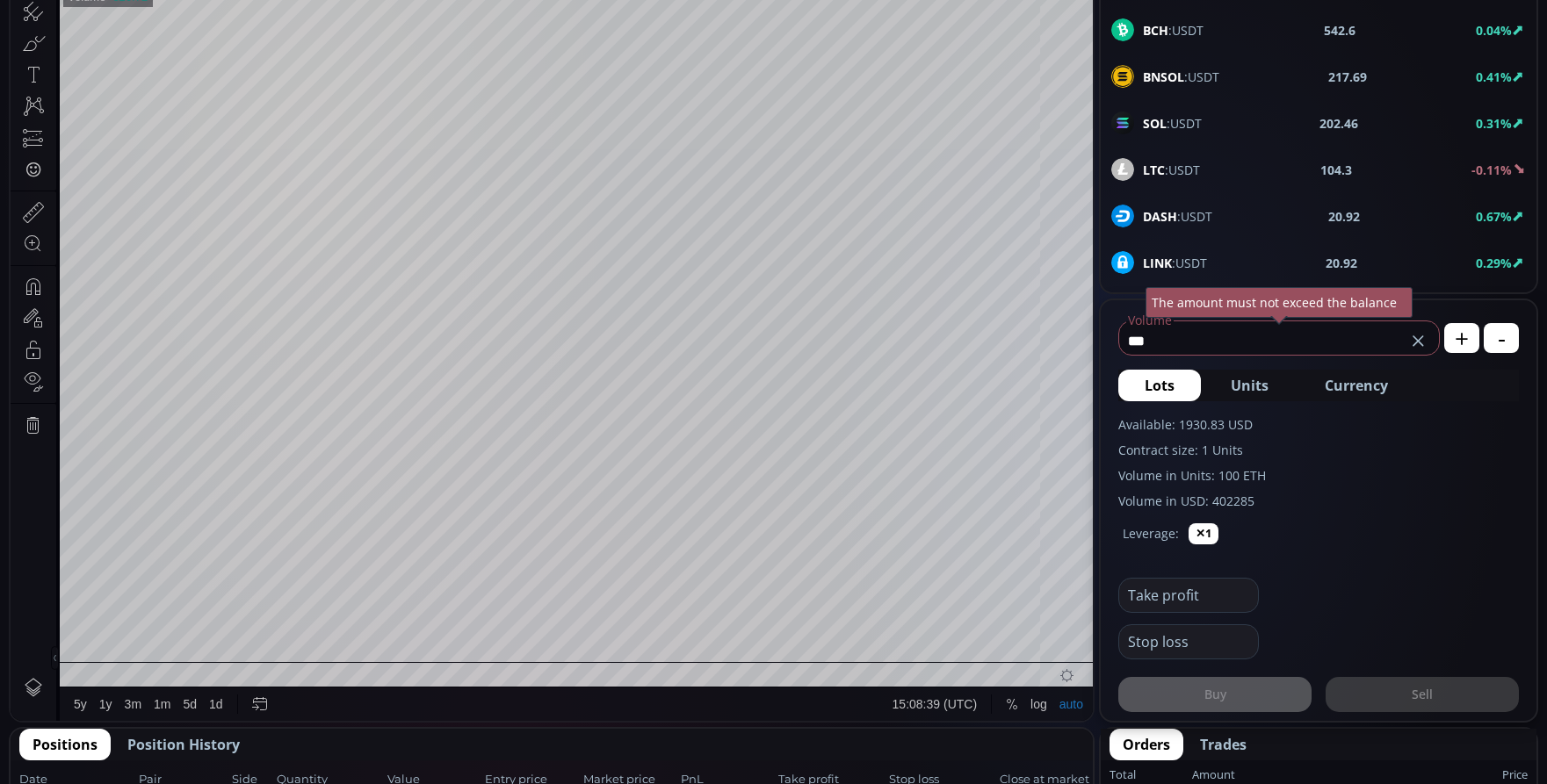
click at [1348, 375] on span "Currency" at bounding box center [1356, 386] width 64 height 21
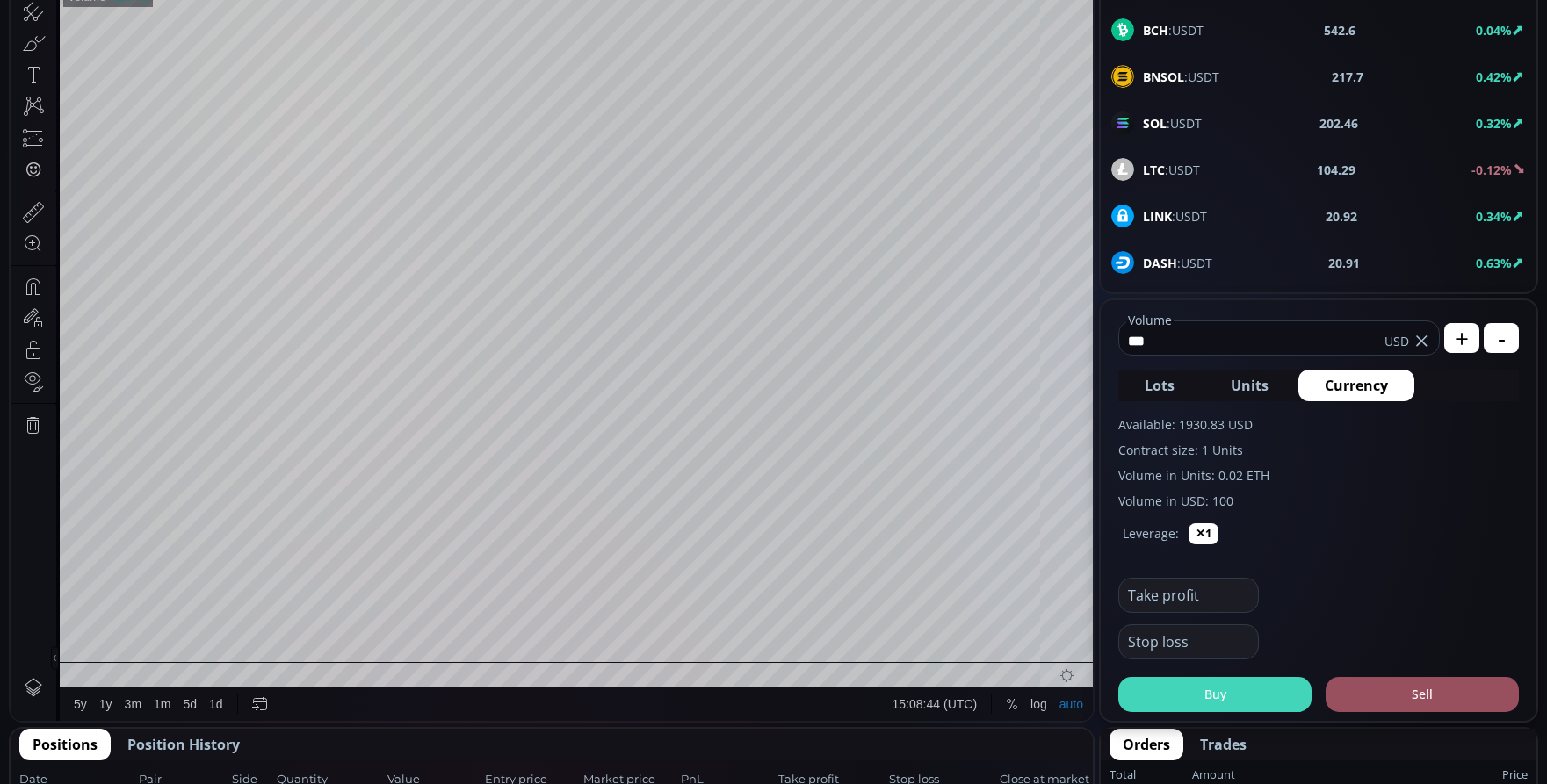
type input "***"
click at [1209, 696] on button "Buy" at bounding box center [1215, 695] width 193 height 35
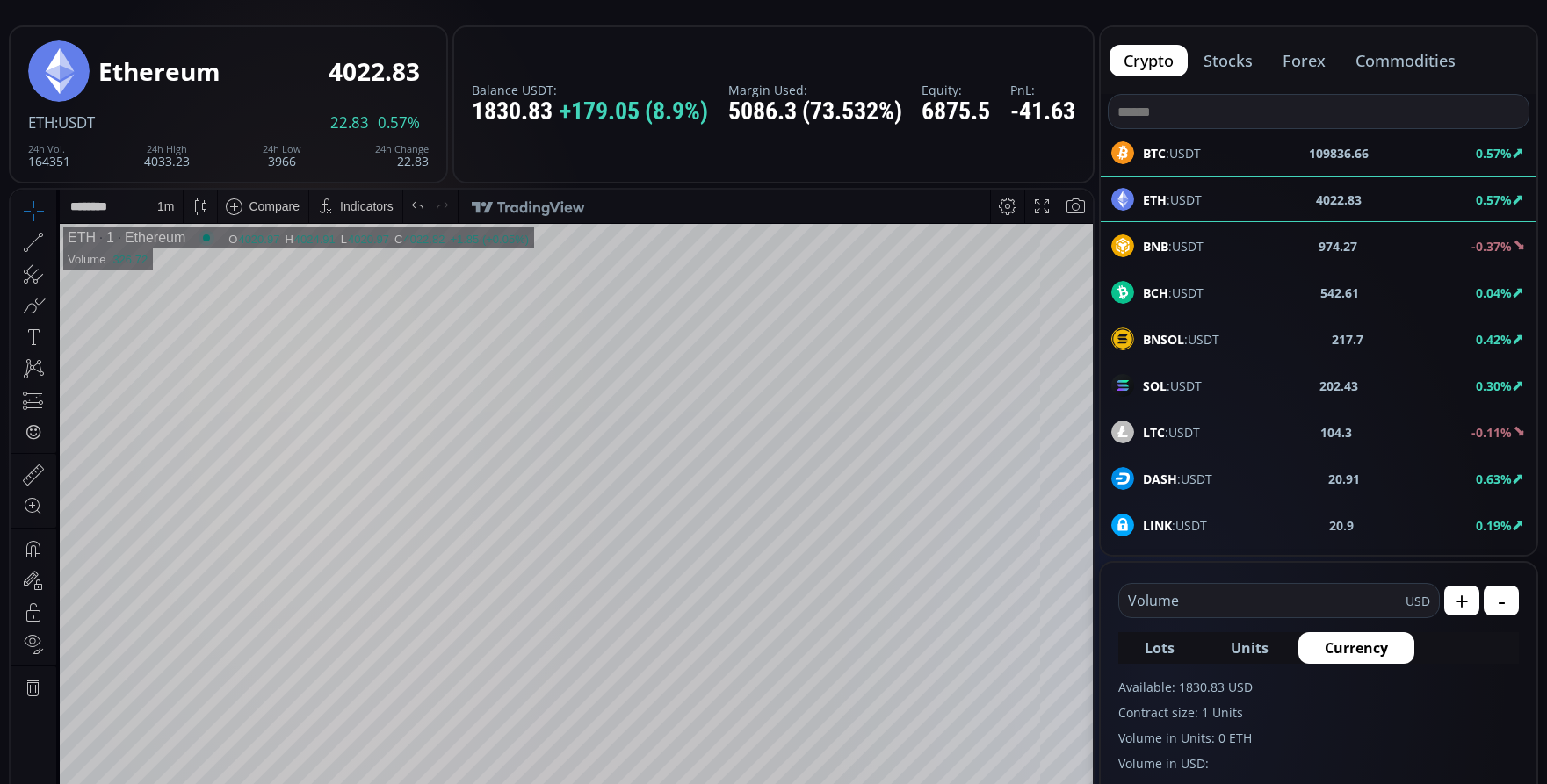
scroll to position [88, 0]
click at [1199, 429] on span "LTC :USDT" at bounding box center [1172, 433] width 57 height 19
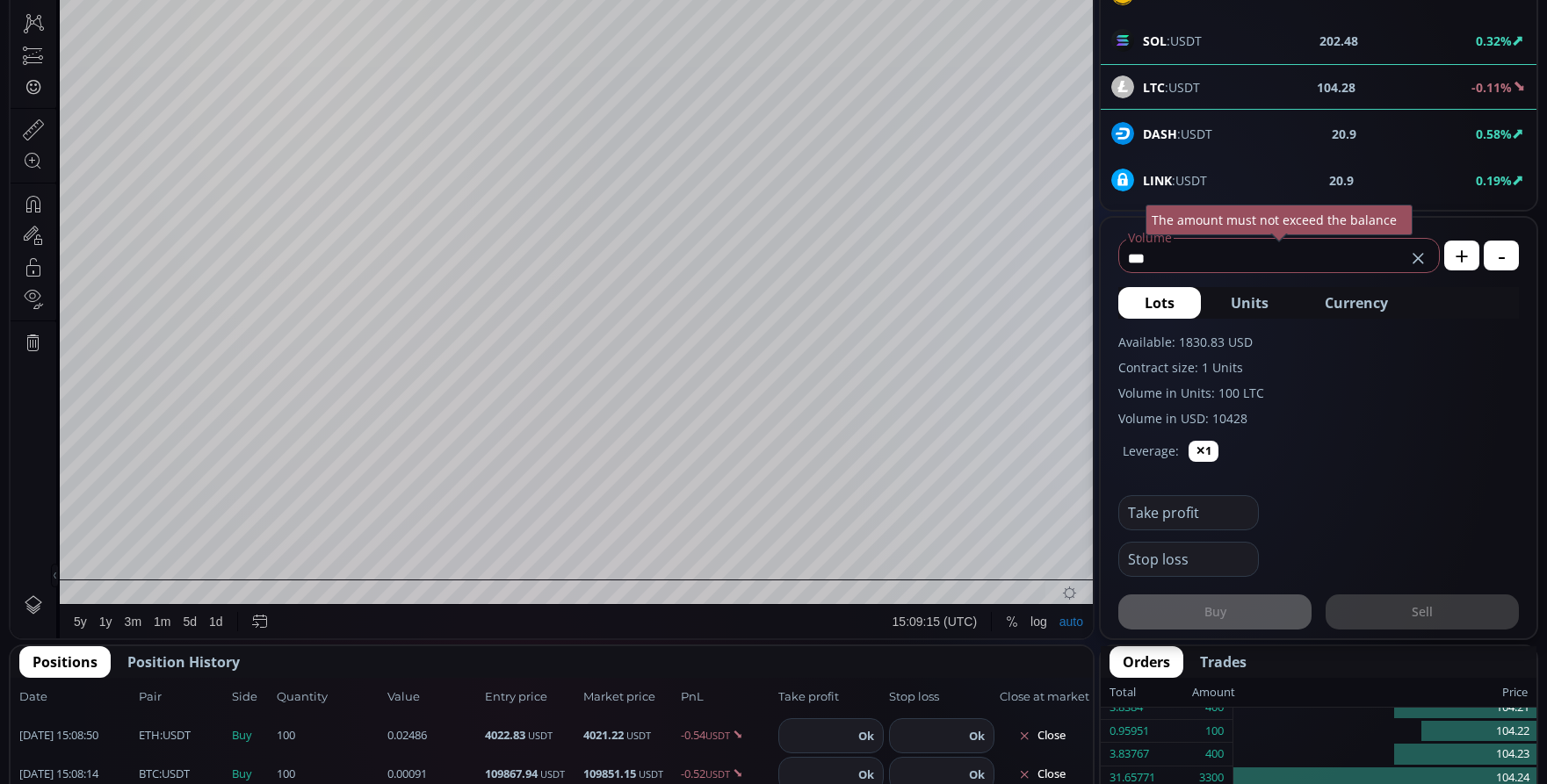
scroll to position [439, 0]
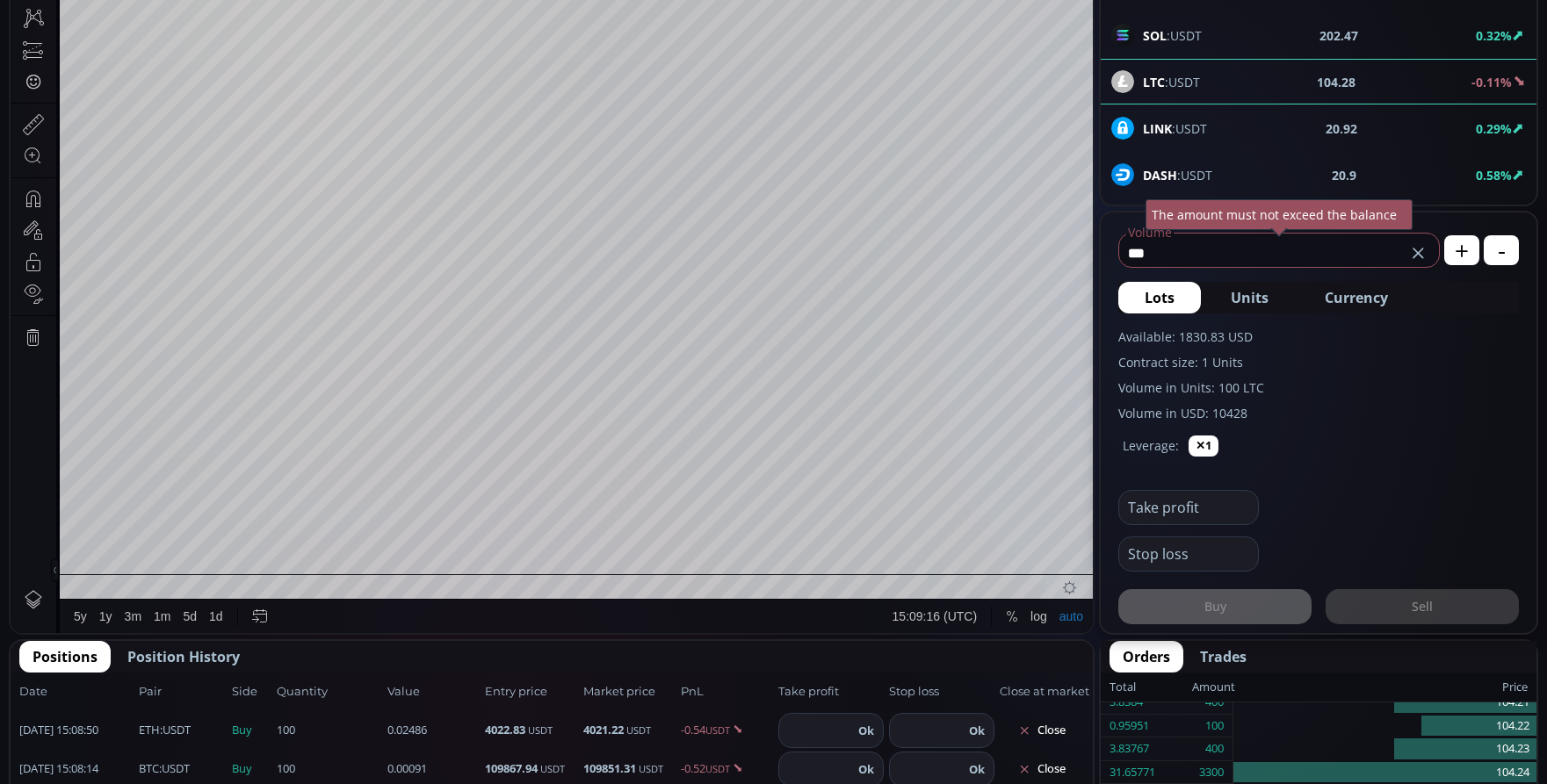
click at [1391, 294] on button "Currency" at bounding box center [1356, 297] width 116 height 31
drag, startPoint x: 1258, startPoint y: 258, endPoint x: 1107, endPoint y: 251, distance: 151.2
click at [1108, 251] on form "***** Volume USD The amount must not exceed the balance + - Lots Units Currency…" at bounding box center [1319, 422] width 436 height 421
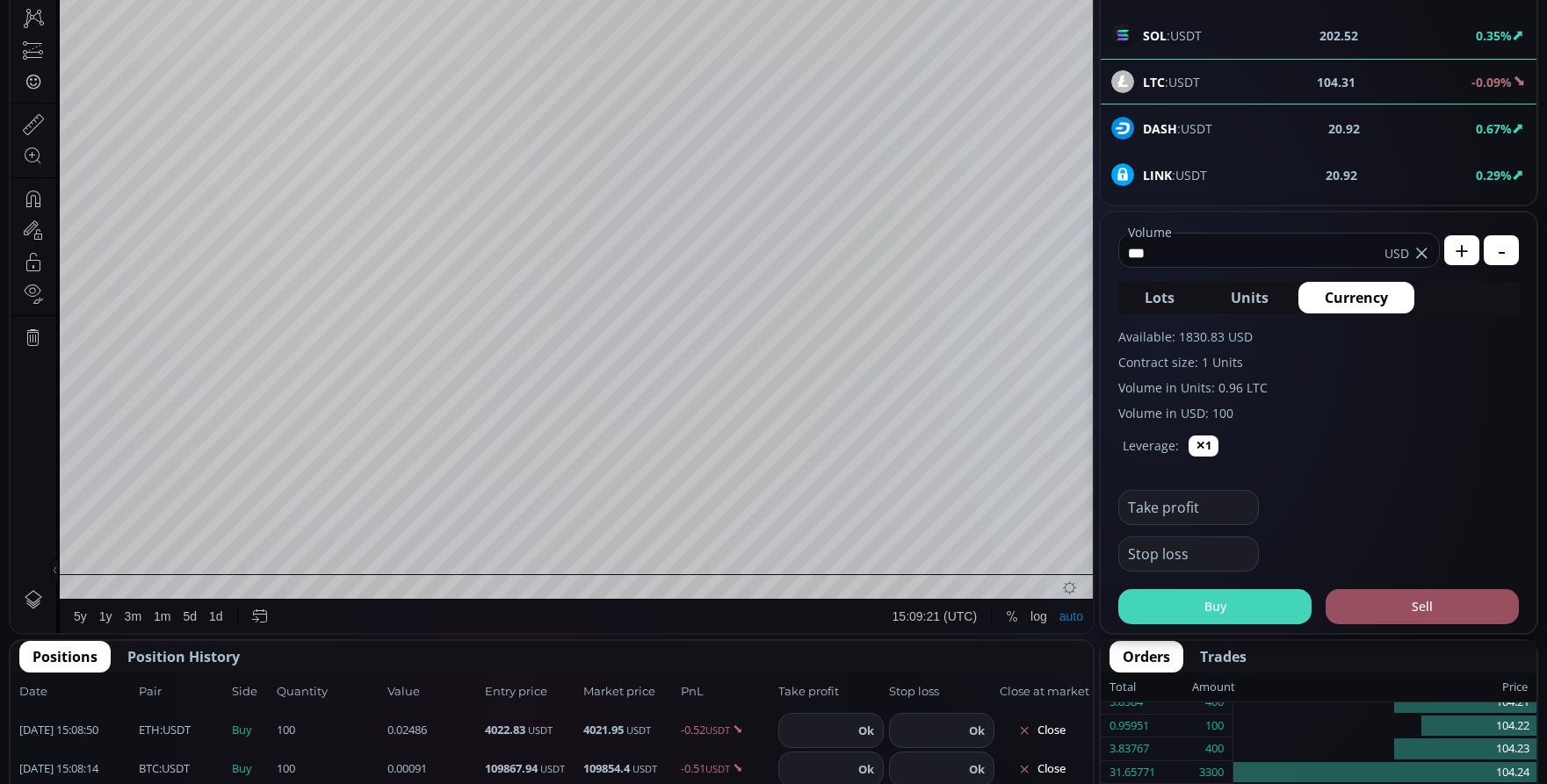
type input "***"
click at [1209, 603] on button "Buy" at bounding box center [1215, 606] width 193 height 35
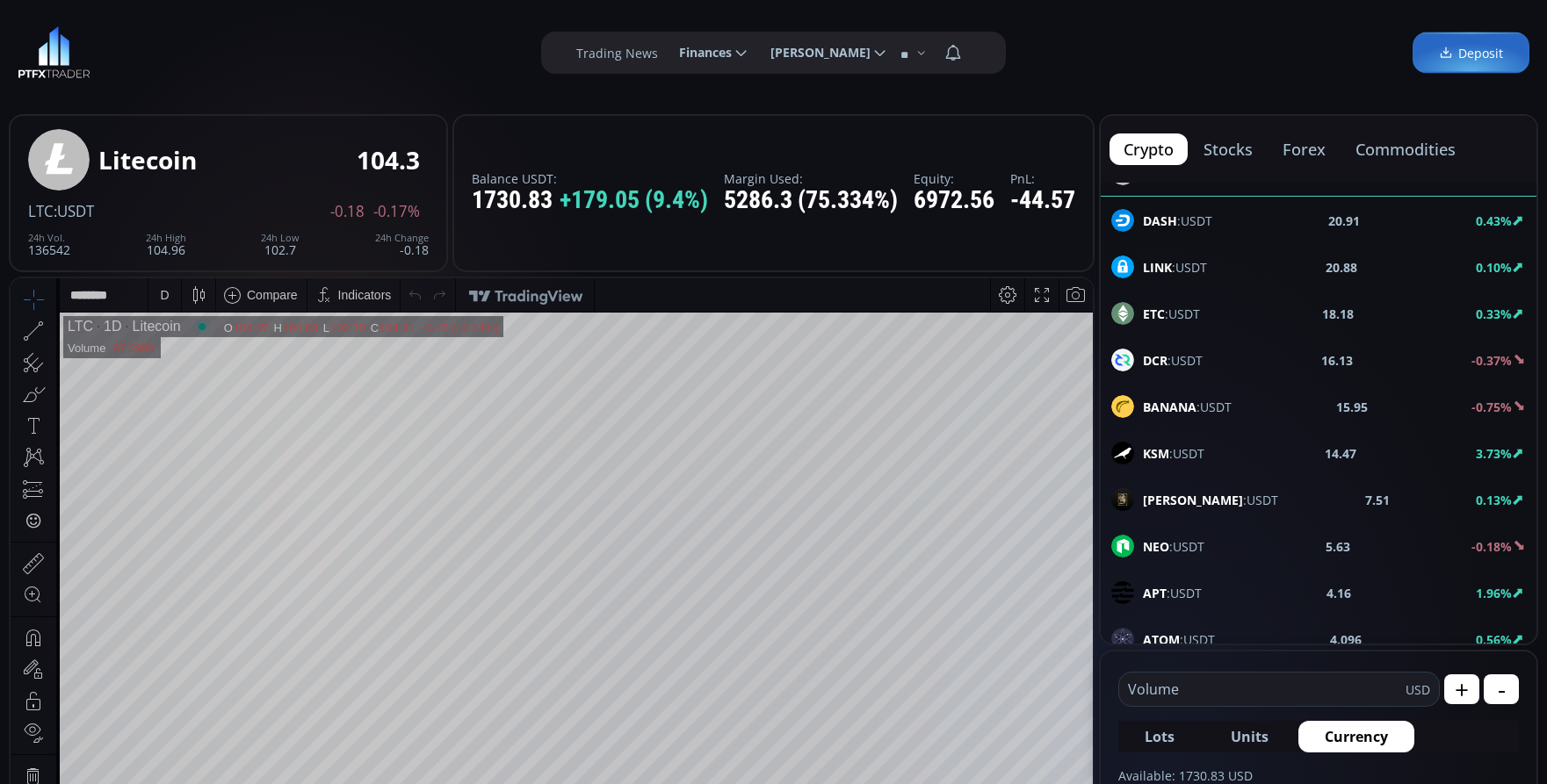
scroll to position [352, 0]
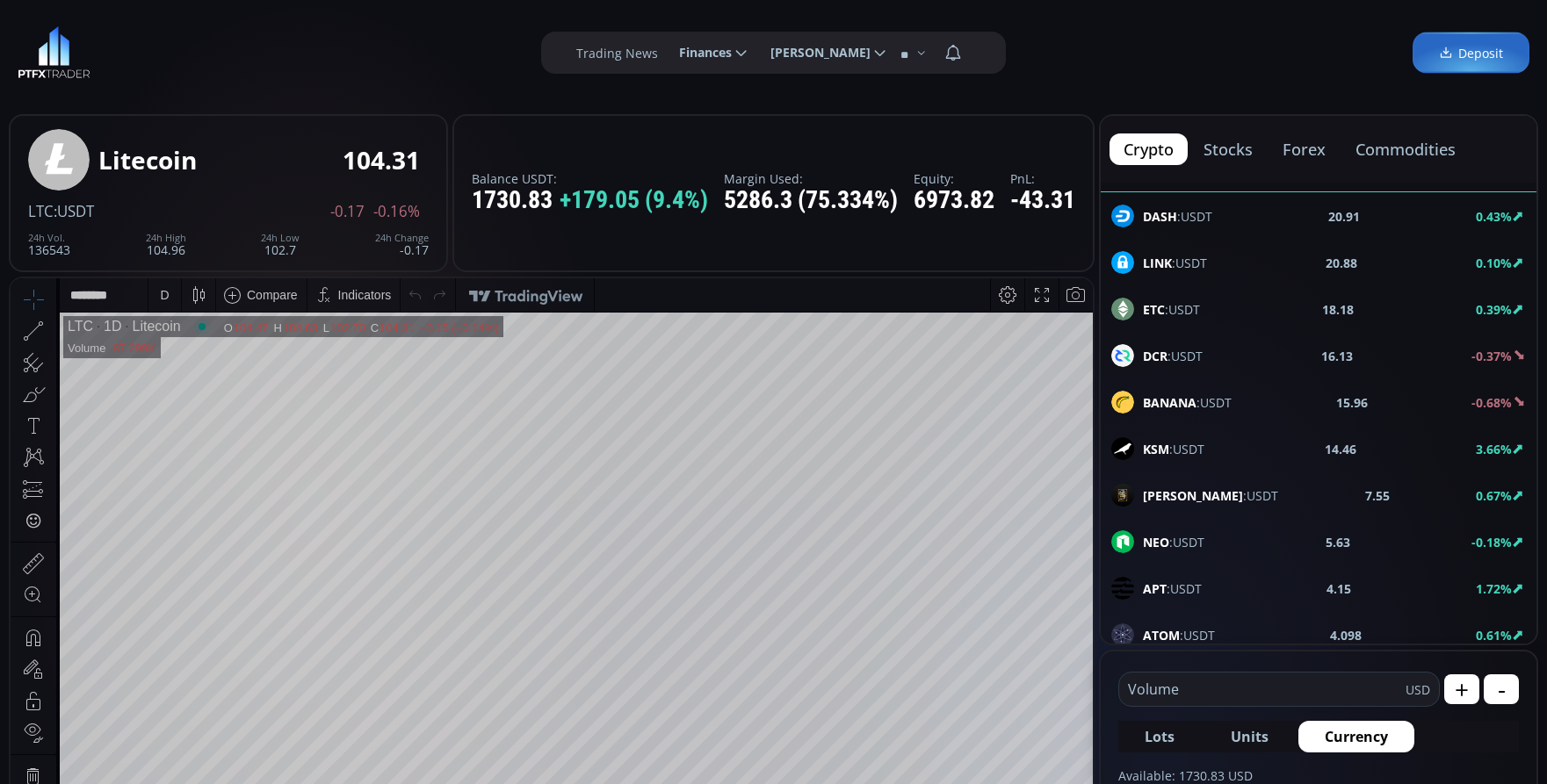
click at [1192, 451] on span "KSM :USDT" at bounding box center [1174, 449] width 62 height 19
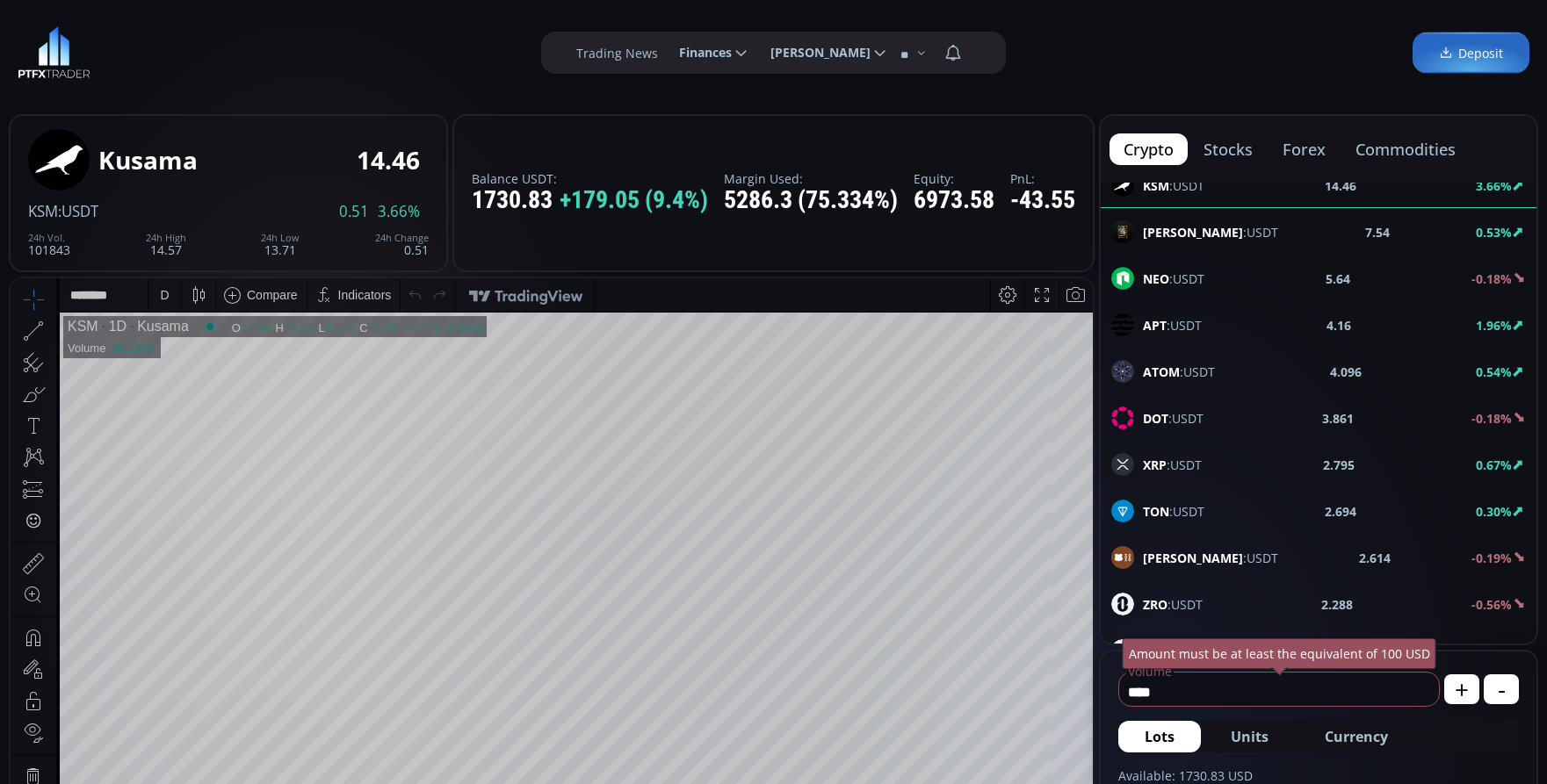
click at [164, 297] on div "D" at bounding box center [165, 295] width 9 height 14
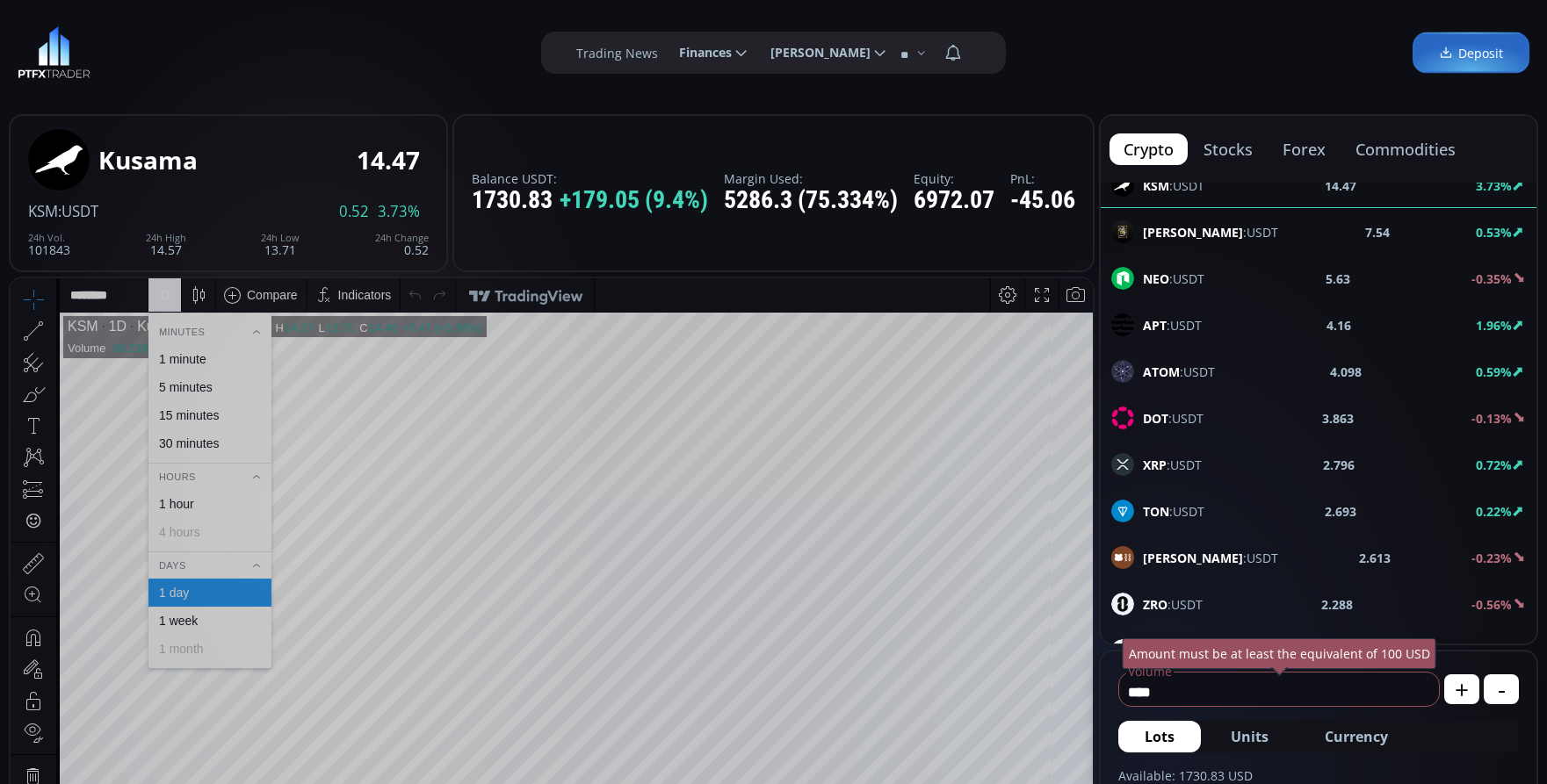
click at [193, 351] on div "1 minute" at bounding box center [209, 359] width 123 height 28
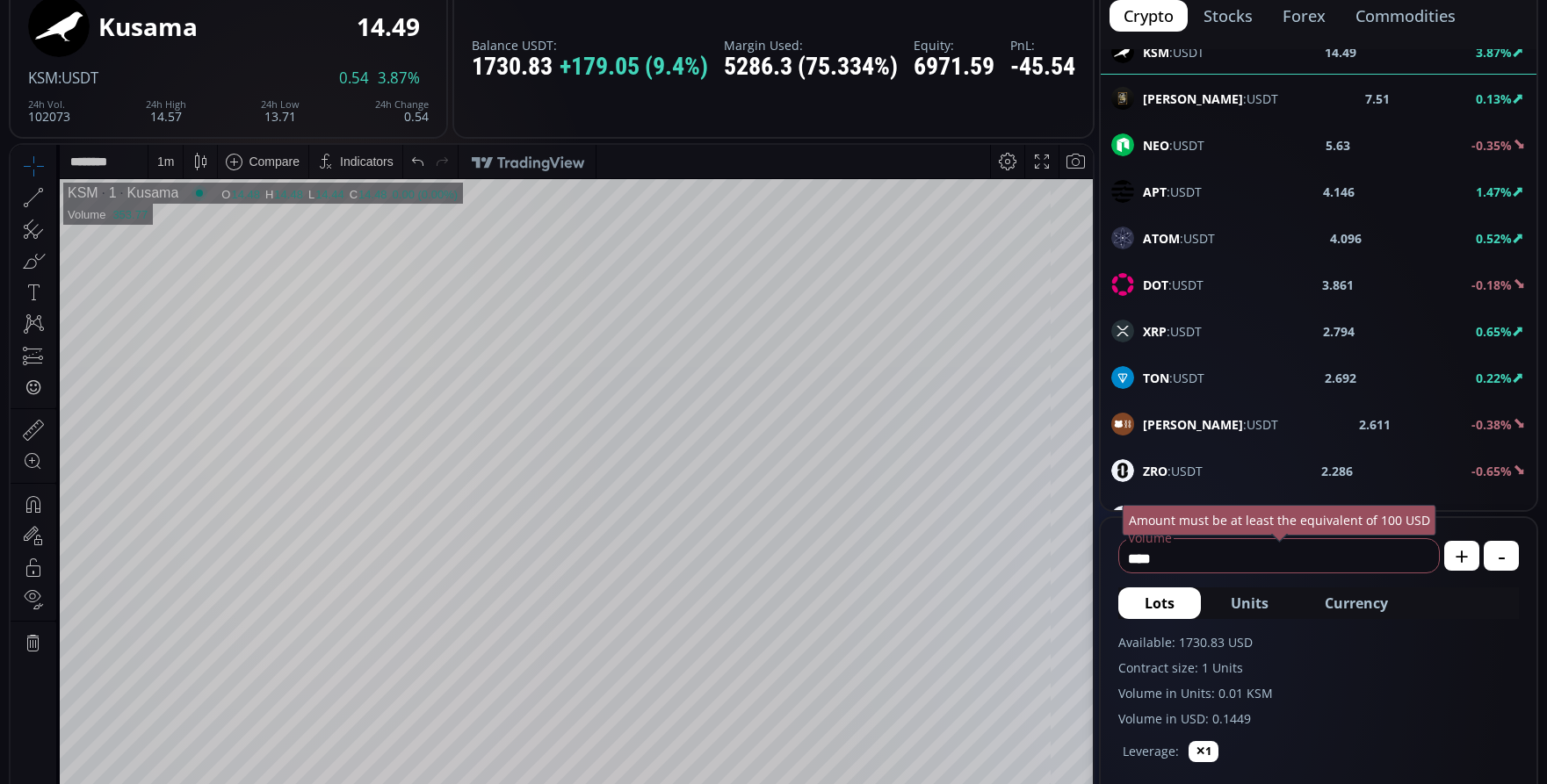
scroll to position [88, 0]
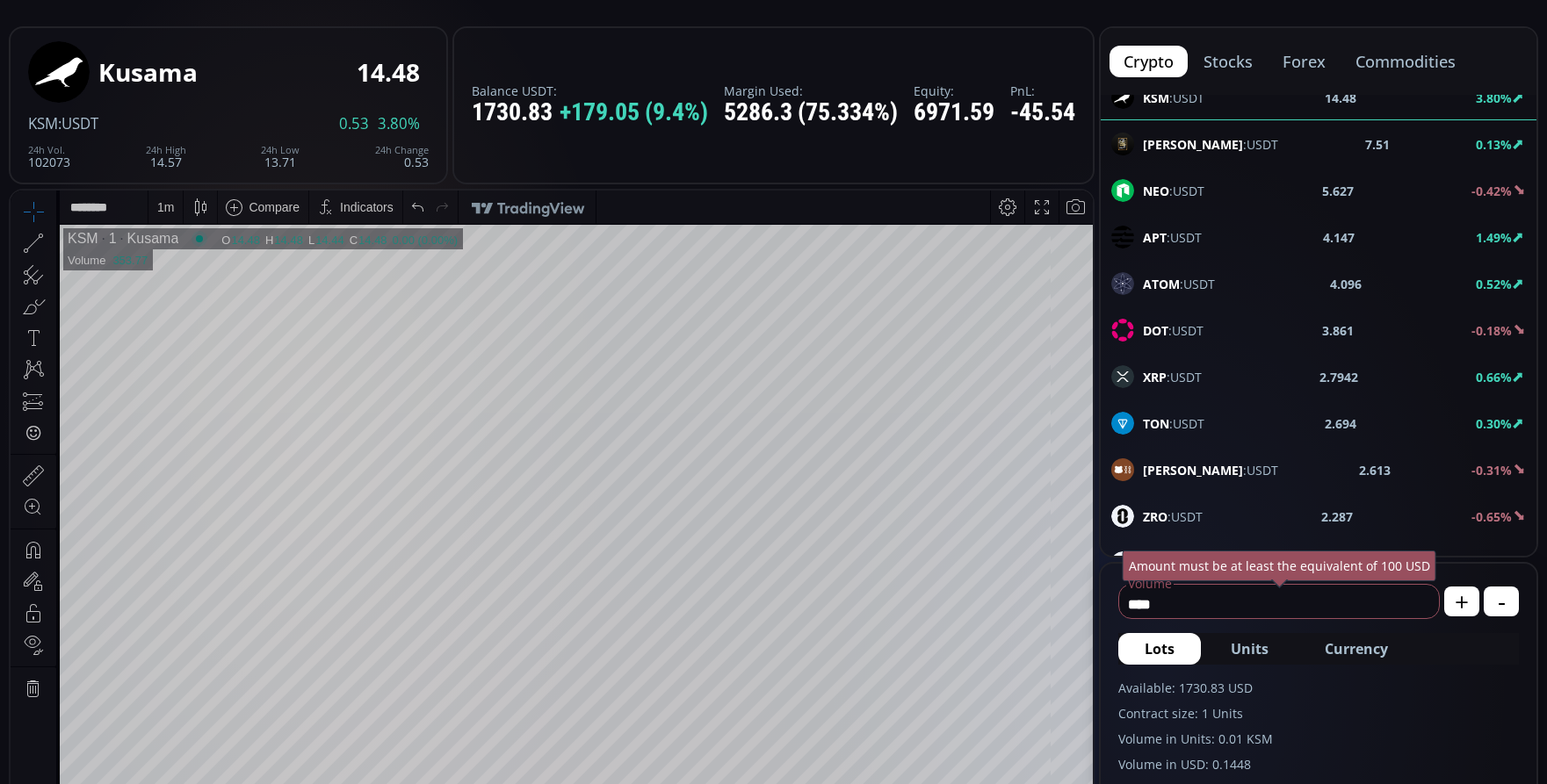
click at [162, 210] on div "1 m" at bounding box center [166, 208] width 17 height 14
click at [185, 300] on div "5 minutes" at bounding box center [186, 300] width 54 height 14
click at [172, 217] on div "5 m" at bounding box center [166, 207] width 17 height 33
click at [179, 325] on div "15 minutes" at bounding box center [189, 328] width 60 height 14
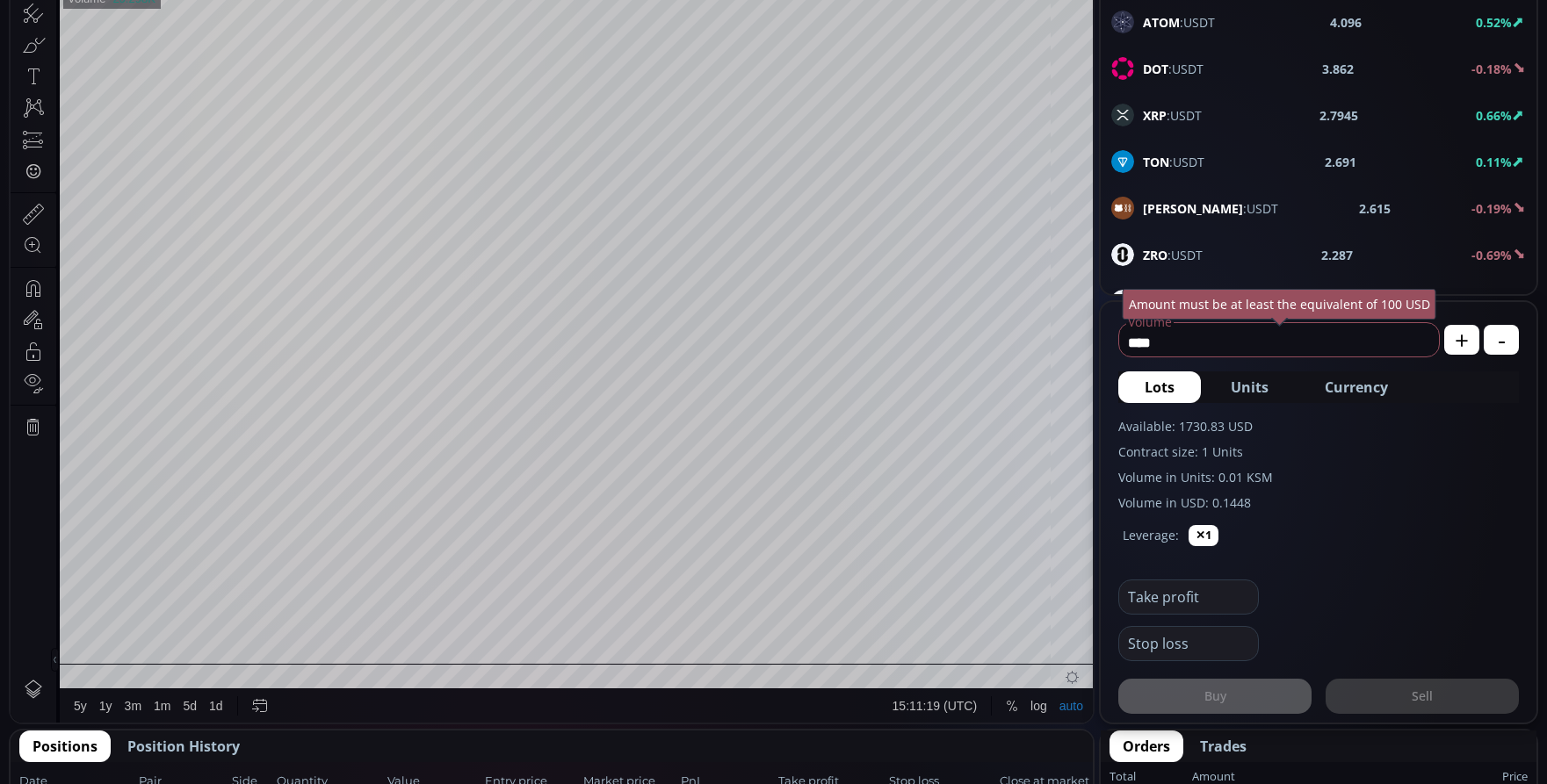
scroll to position [352, 0]
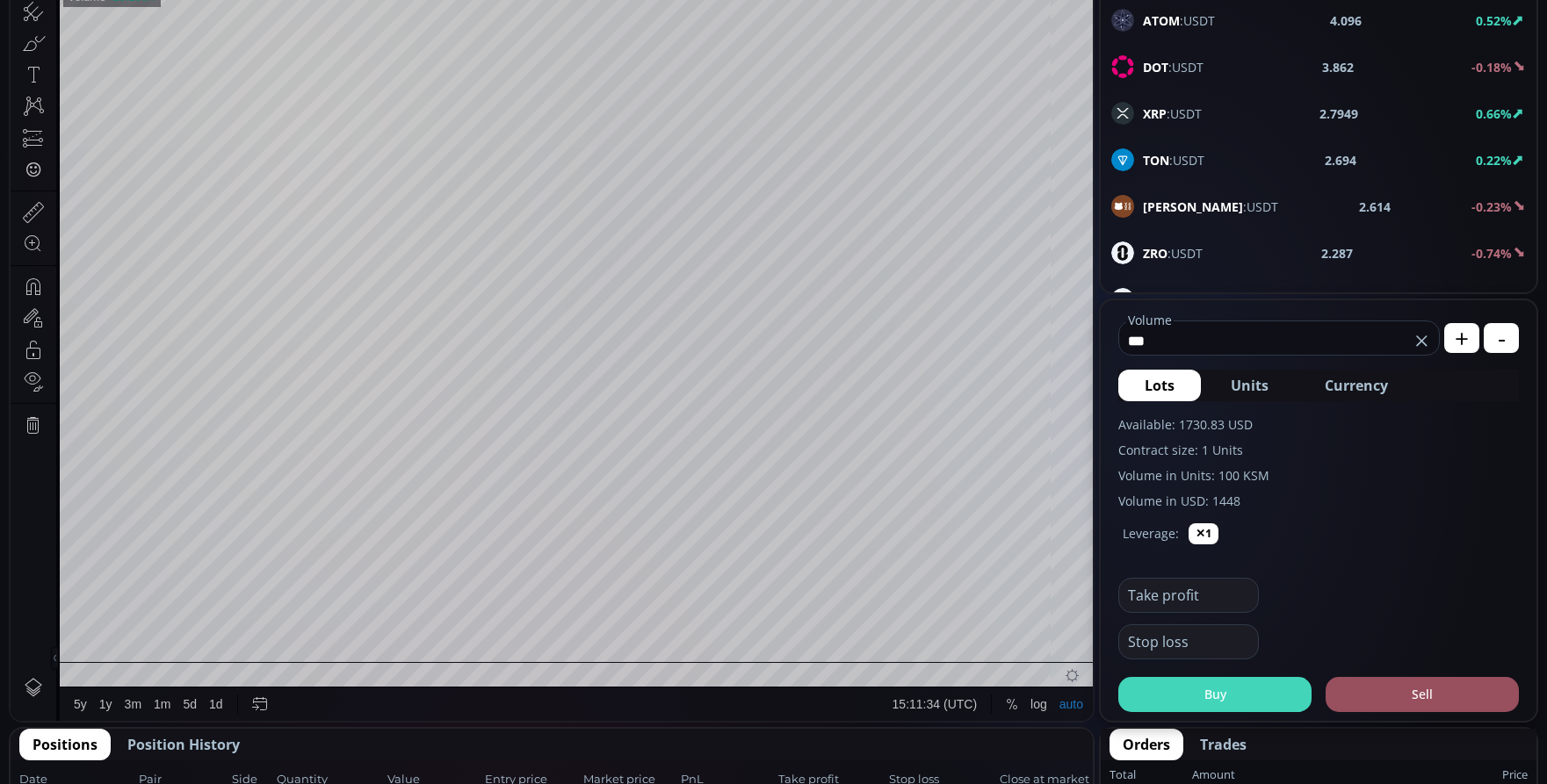
type input "***"
click at [1204, 702] on button "Buy" at bounding box center [1215, 695] width 193 height 35
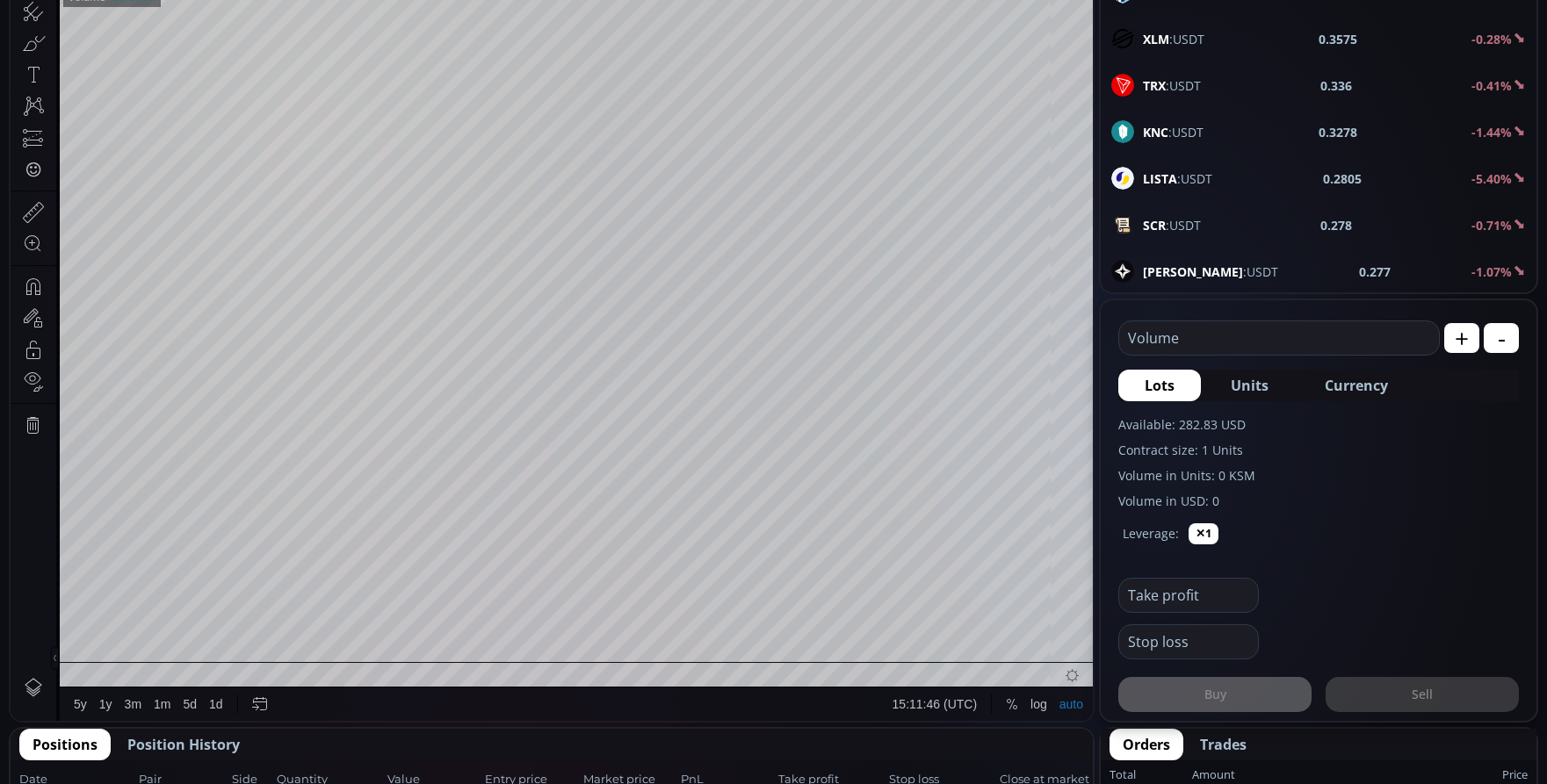
scroll to position [1493, 0]
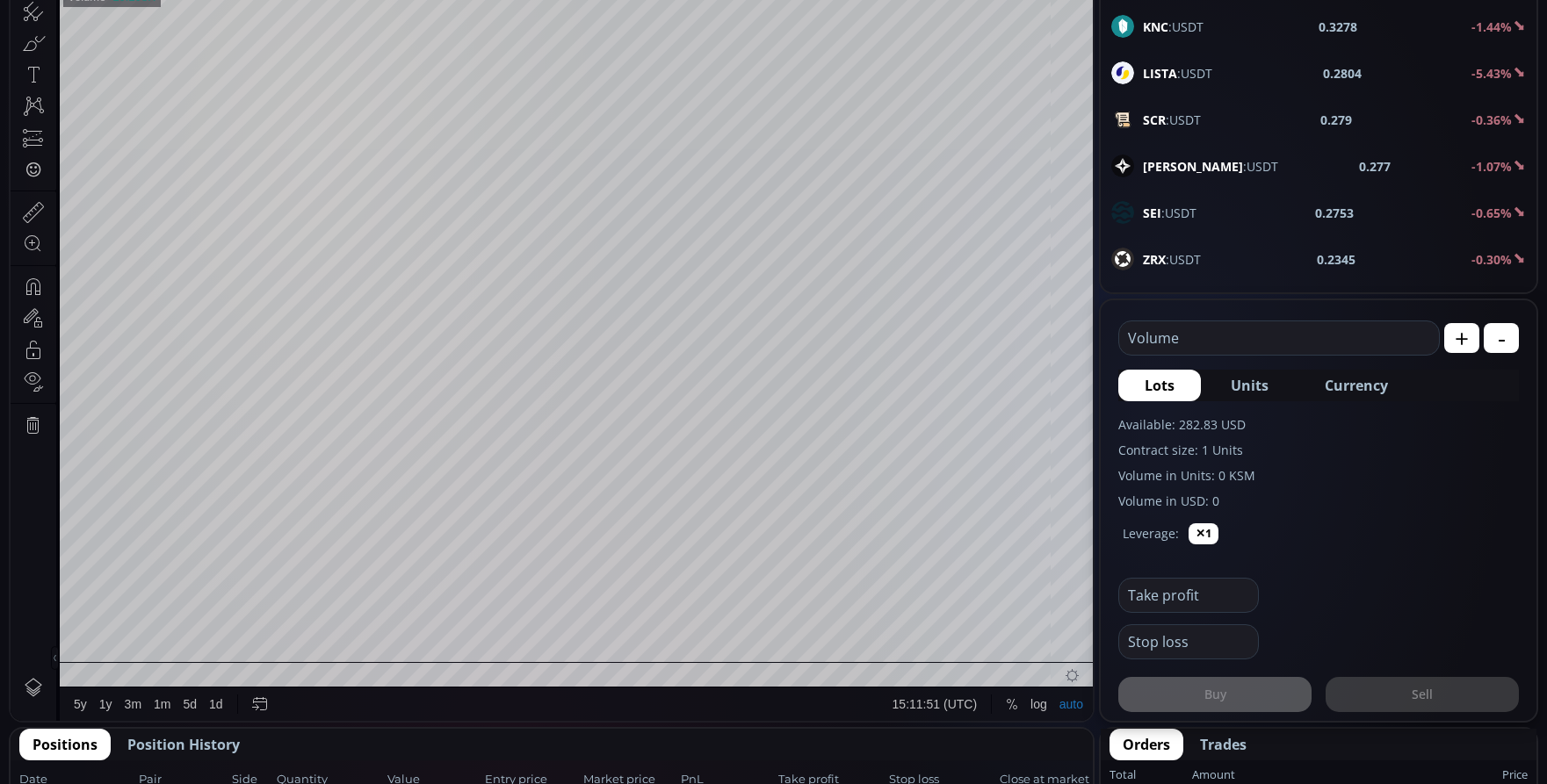
click at [1198, 80] on span "LISTA :USDT" at bounding box center [1178, 73] width 70 height 19
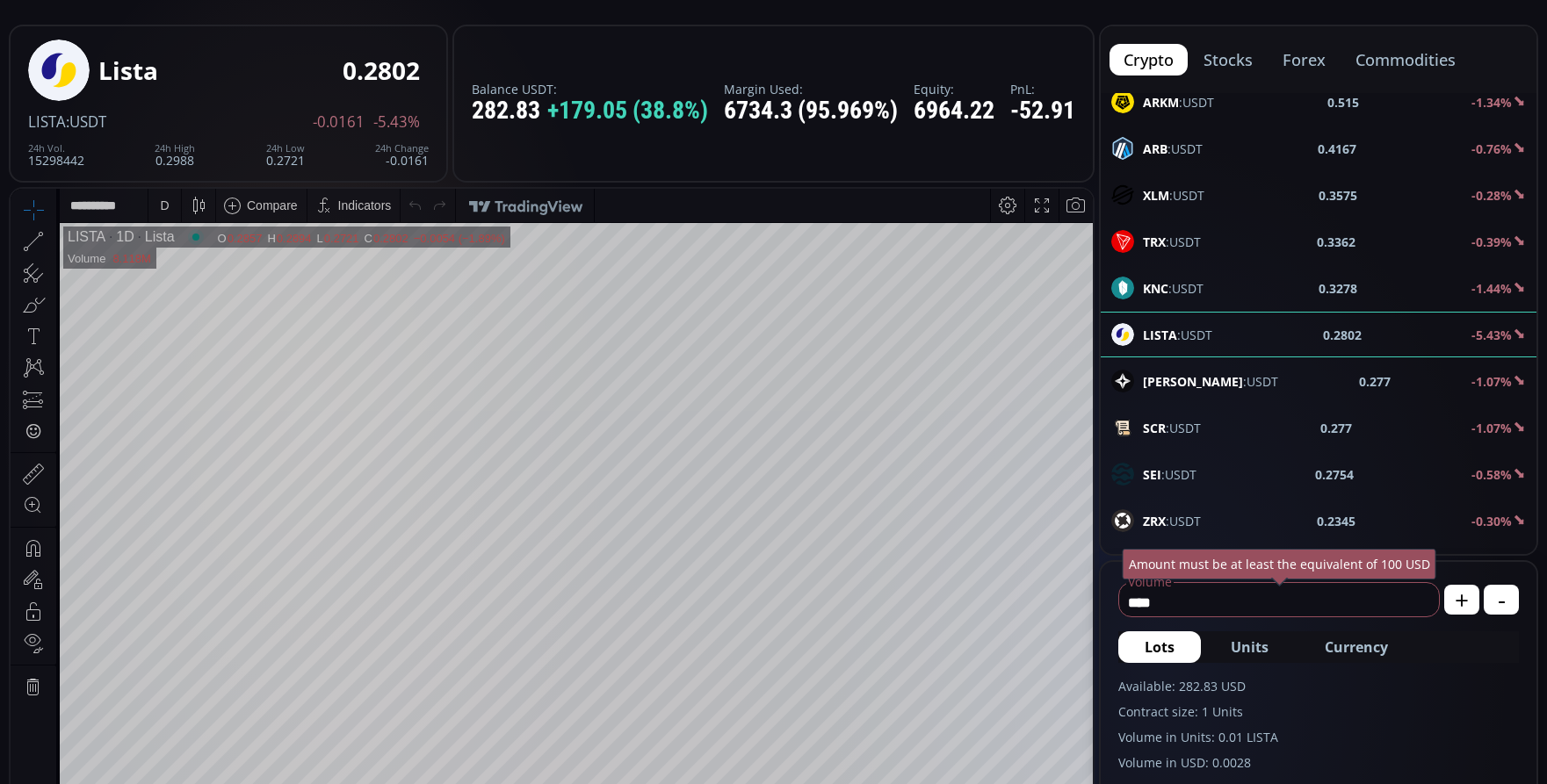
scroll to position [88, 0]
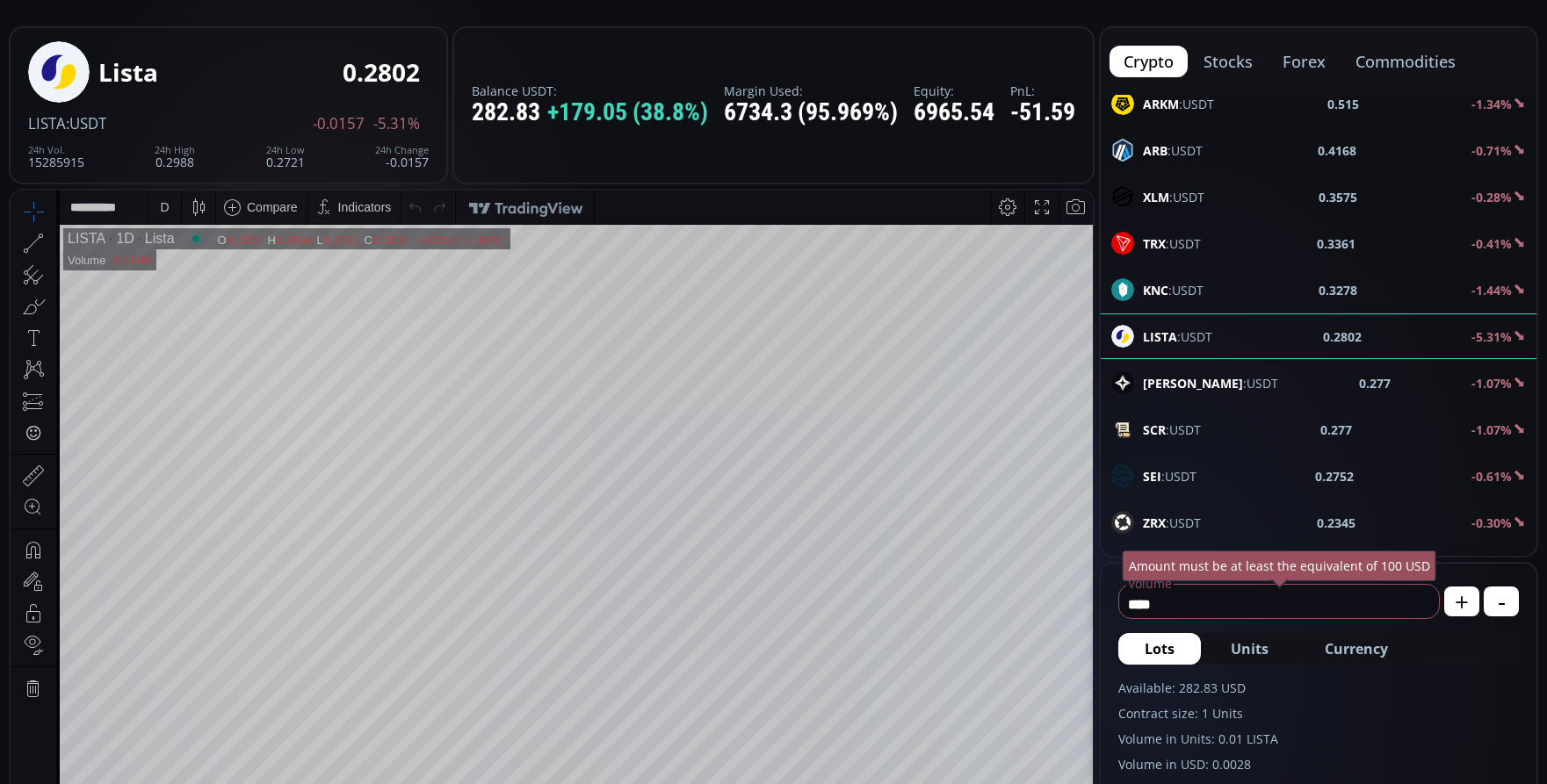
click at [158, 209] on div "D" at bounding box center [165, 207] width 15 height 33
click at [190, 273] on div "1 minute" at bounding box center [183, 271] width 47 height 14
click at [1346, 654] on span "Currency" at bounding box center [1356, 649] width 64 height 21
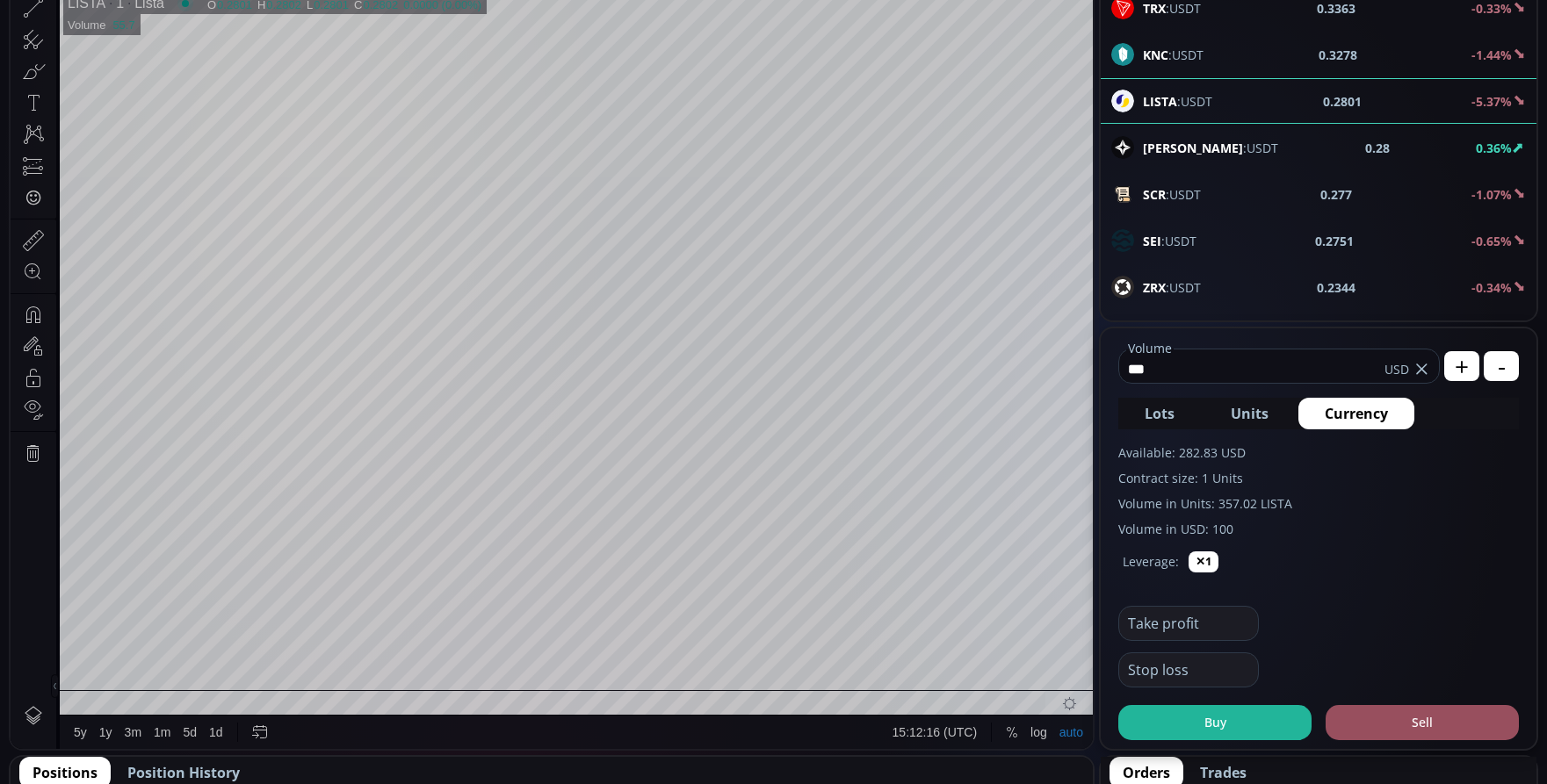
scroll to position [352, 0]
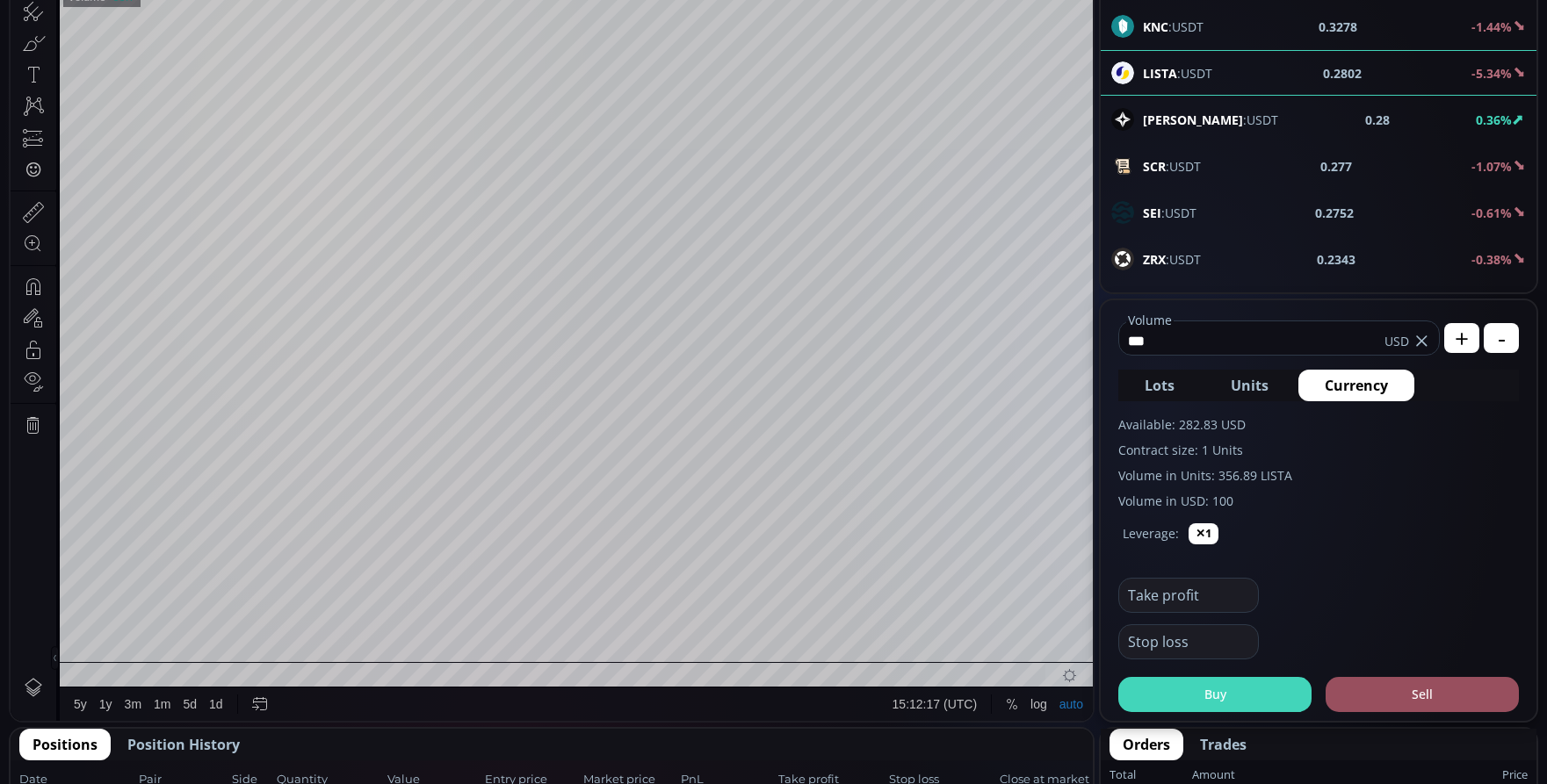
type input "***"
click at [1247, 696] on button "Buy" at bounding box center [1215, 695] width 193 height 35
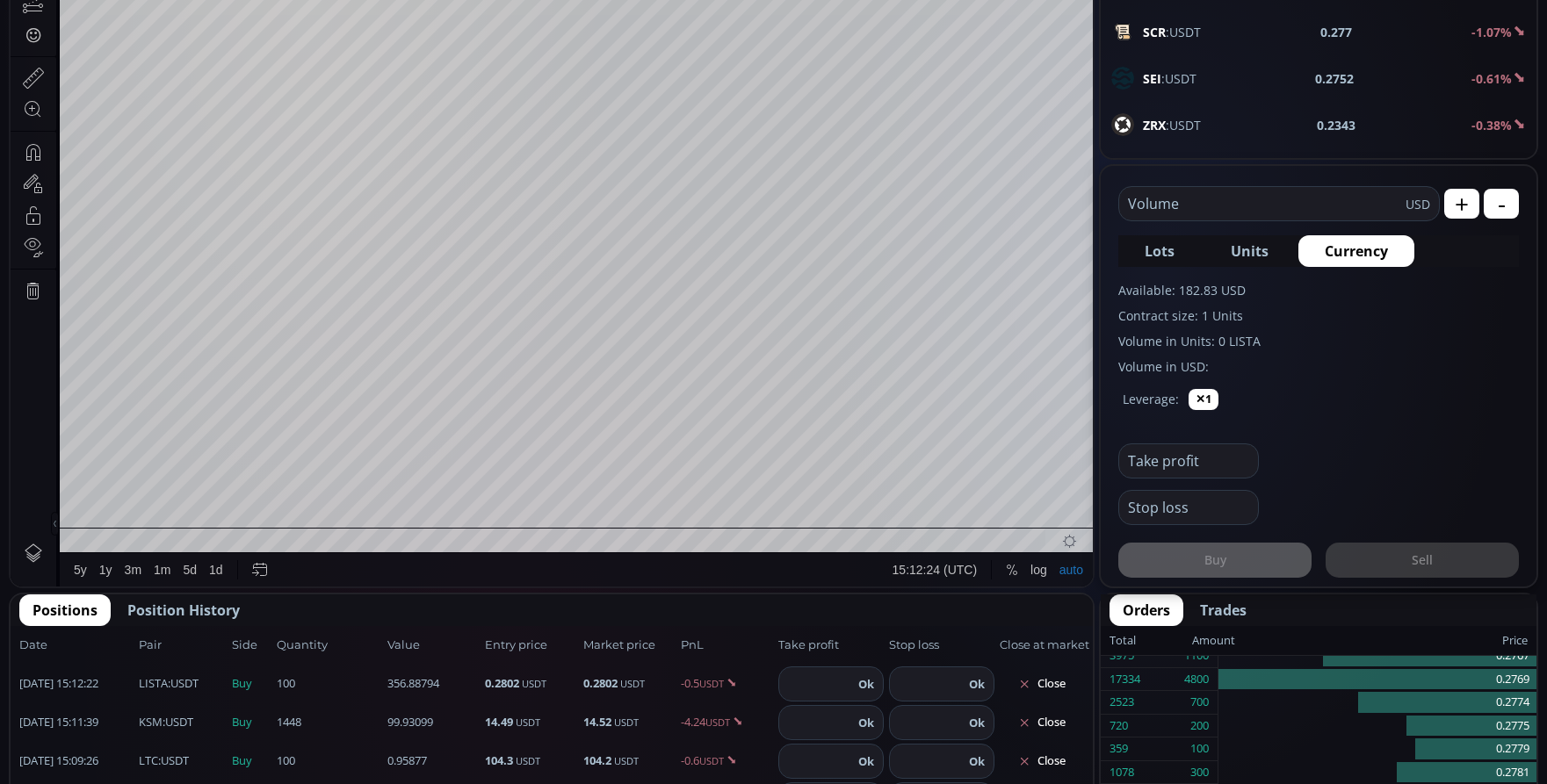
scroll to position [527, 0]
